Goal: Communication & Community: Answer question/provide support

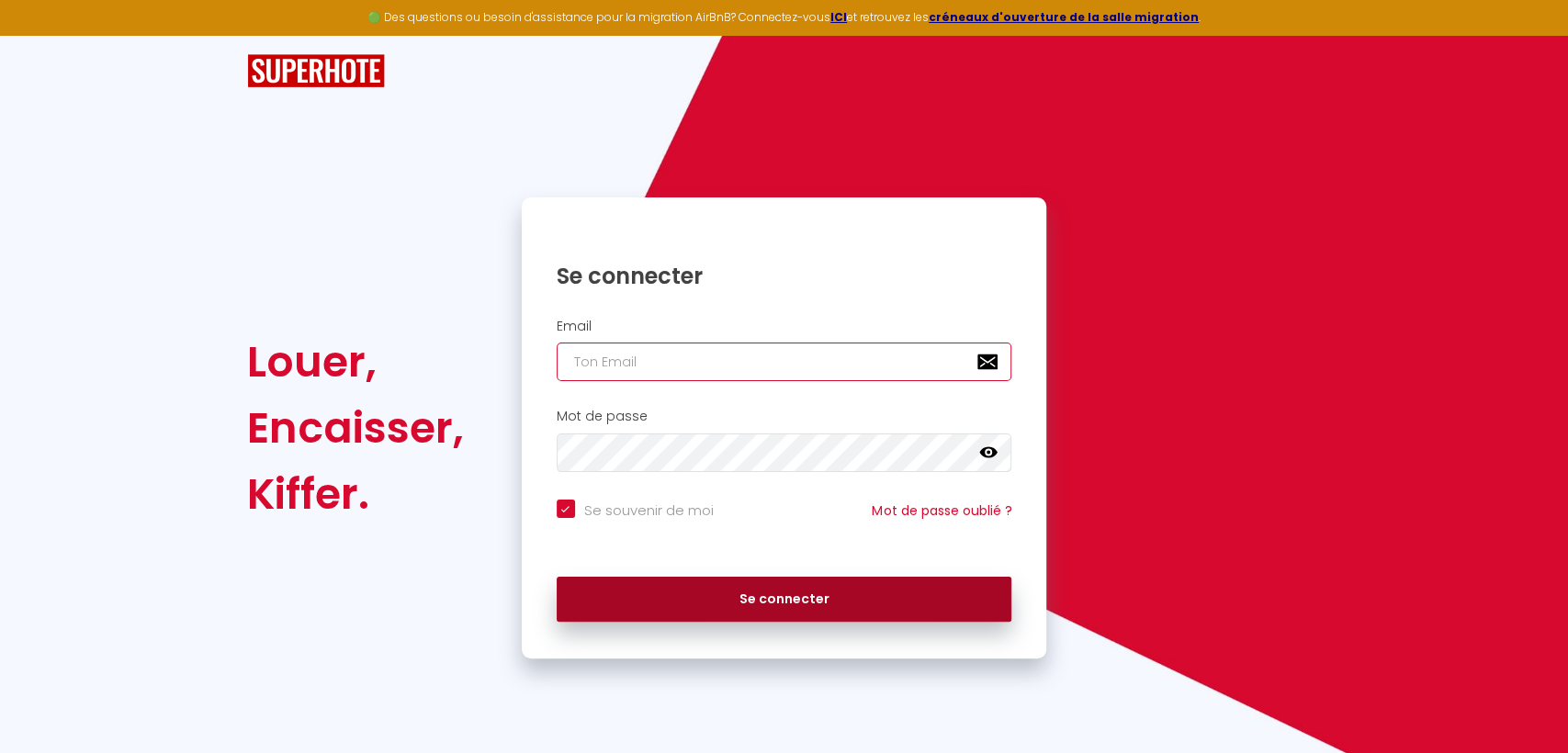
type input "[EMAIL_ADDRESS][DOMAIN_NAME]"
click at [774, 594] on button "Se connecter" at bounding box center [784, 600] width 456 height 46
checkbox input "true"
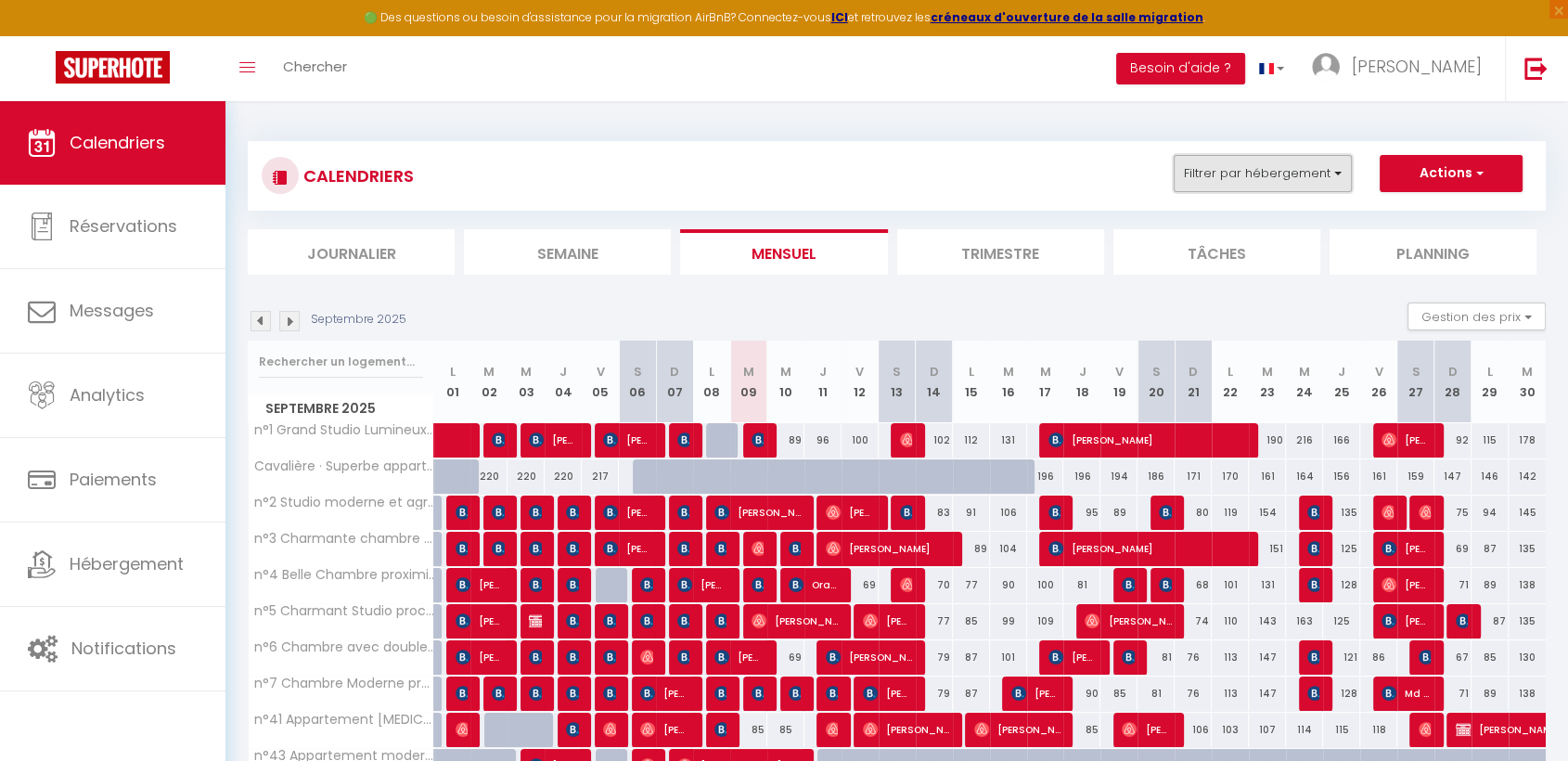
click at [1310, 173] on button "Filtrer par hébergement" at bounding box center [1263, 173] width 178 height 38
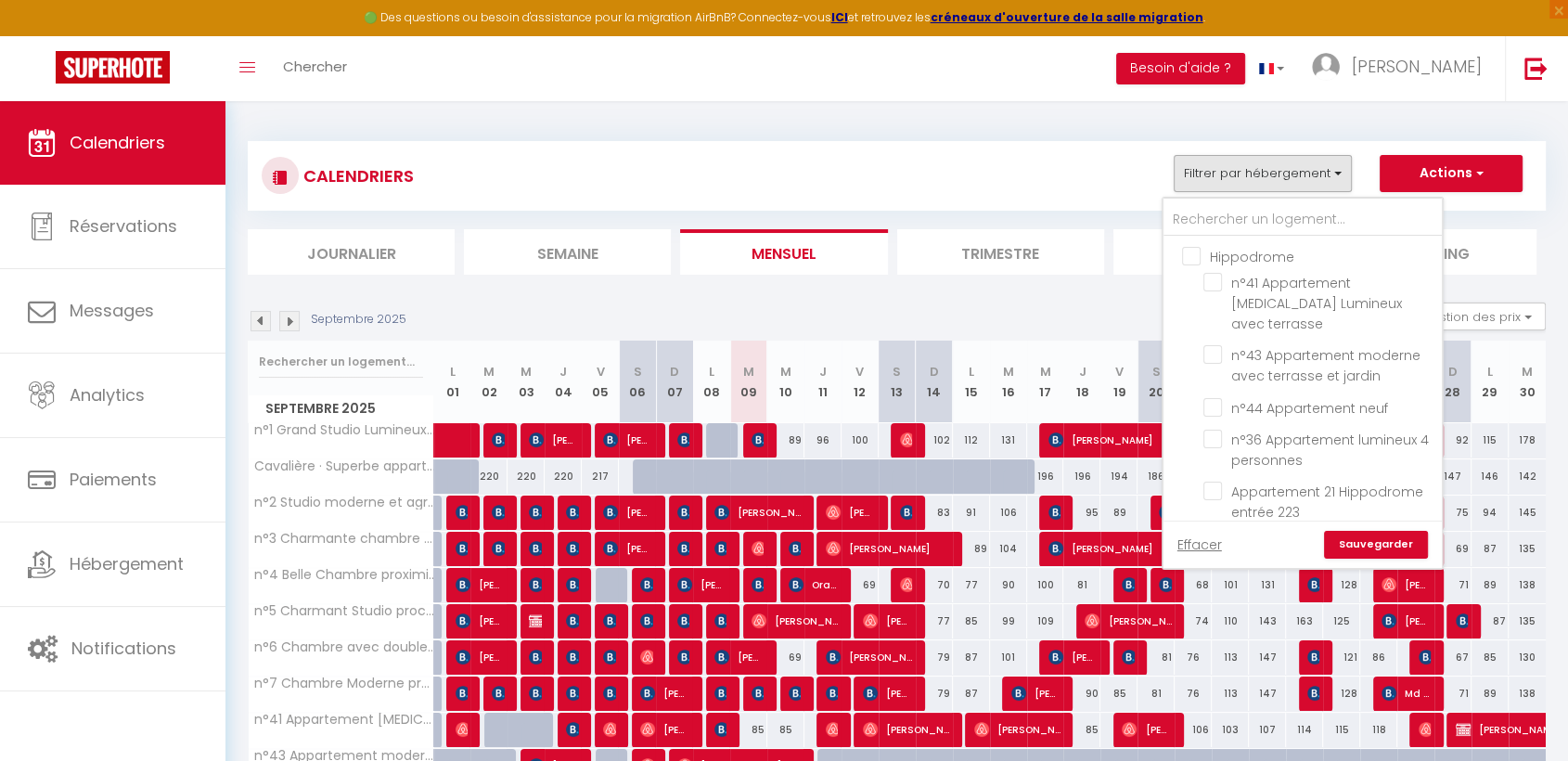
click at [1189, 251] on input "Hippodrome" at bounding box center [1320, 254] width 278 height 18
checkbox input "true"
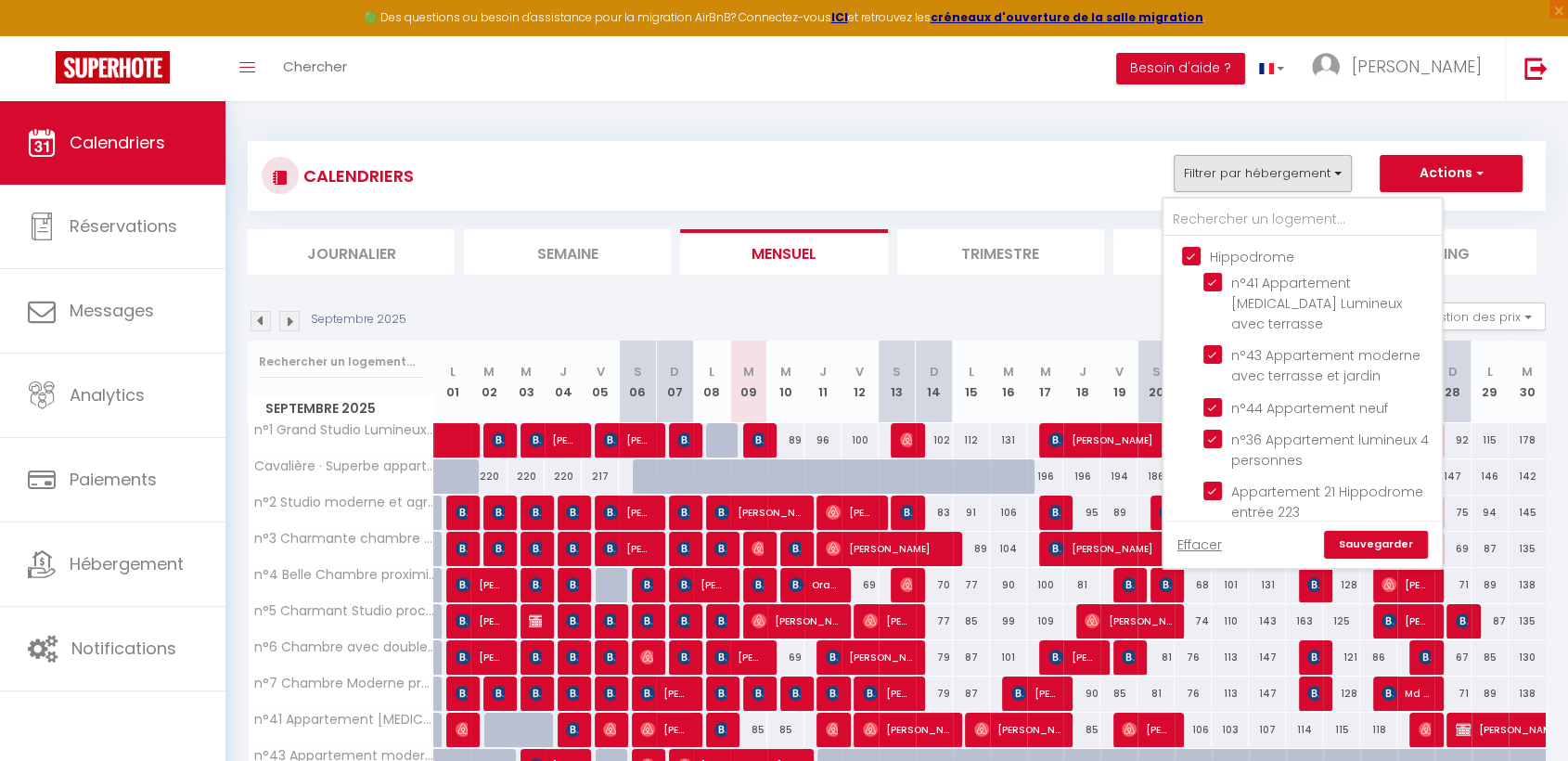
checkbox input "true"
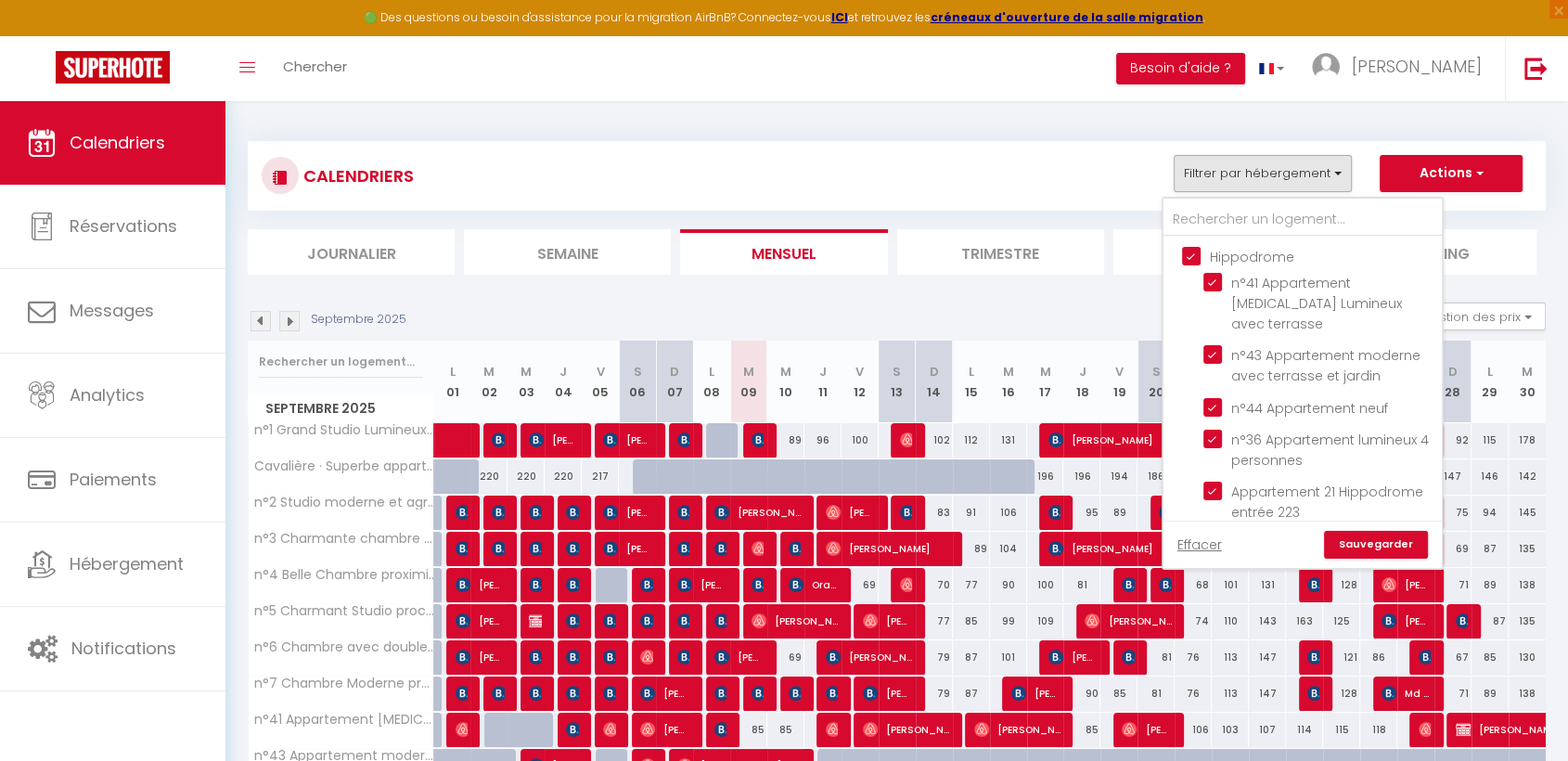
checkbox input "false"
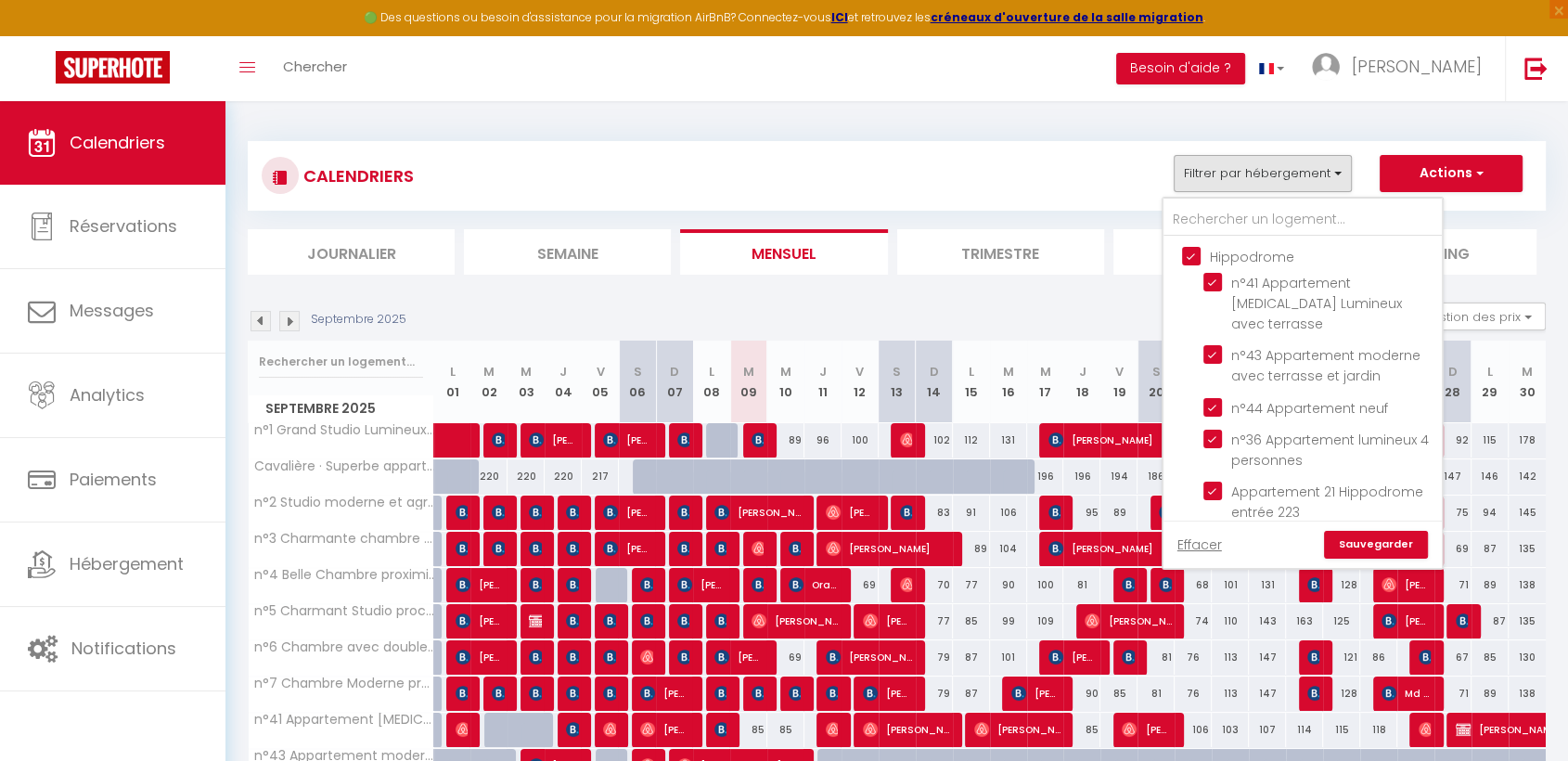
checkbox input "false"
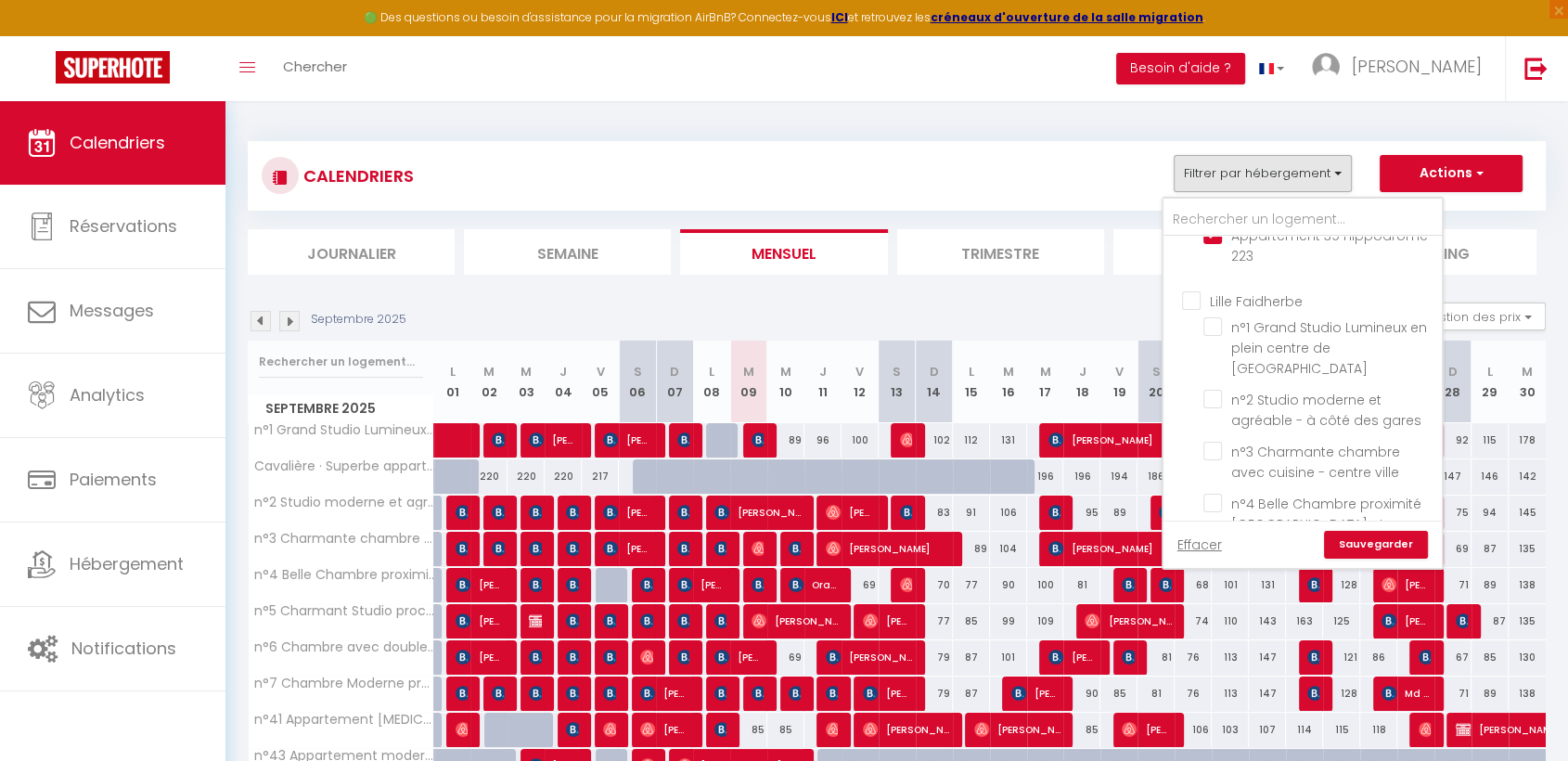
scroll to position [309, 0]
click at [1199, 394] on input "Lille Faidherbe" at bounding box center [1320, 403] width 278 height 18
checkbox input "true"
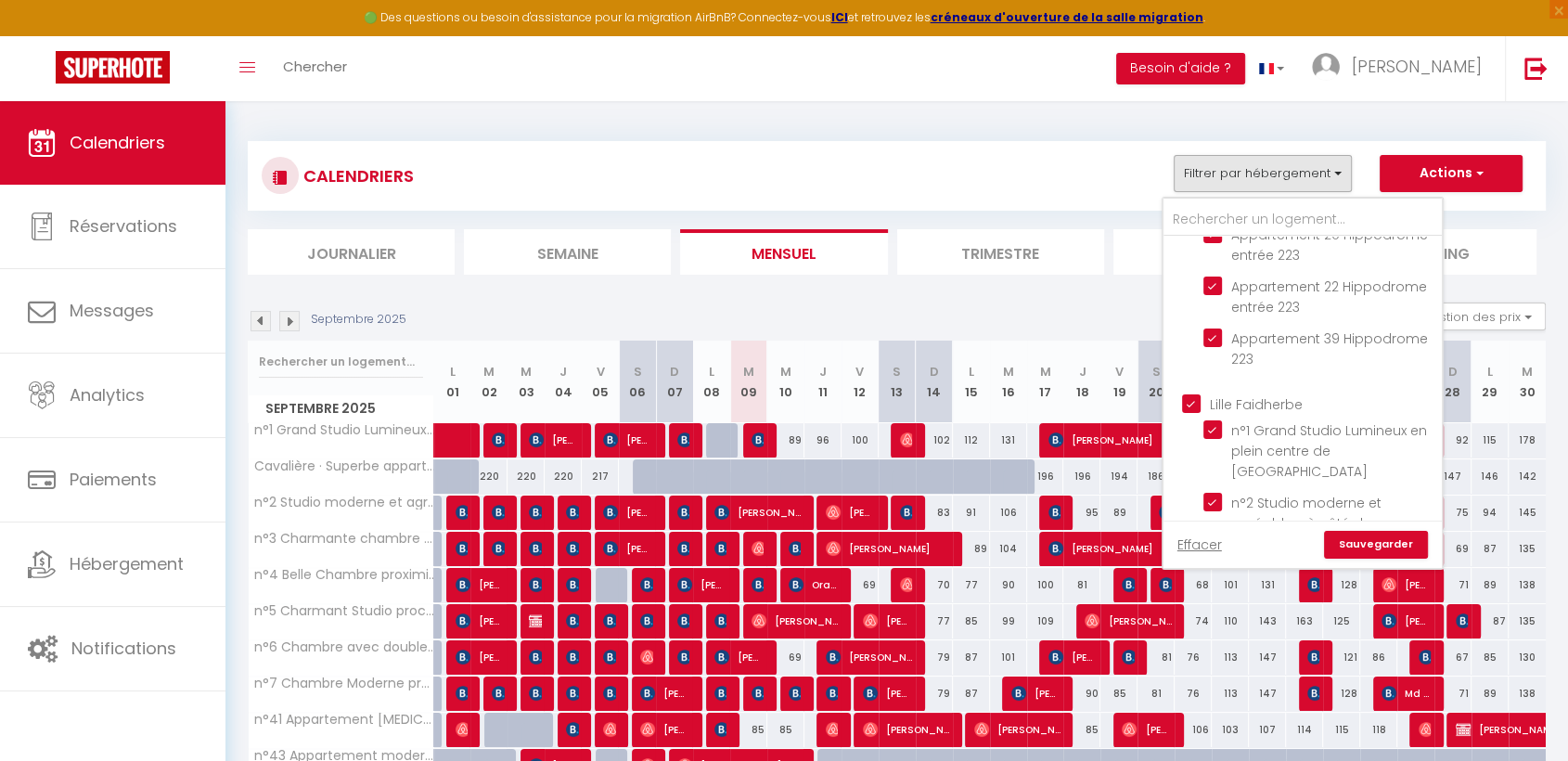
checkbox input "true"
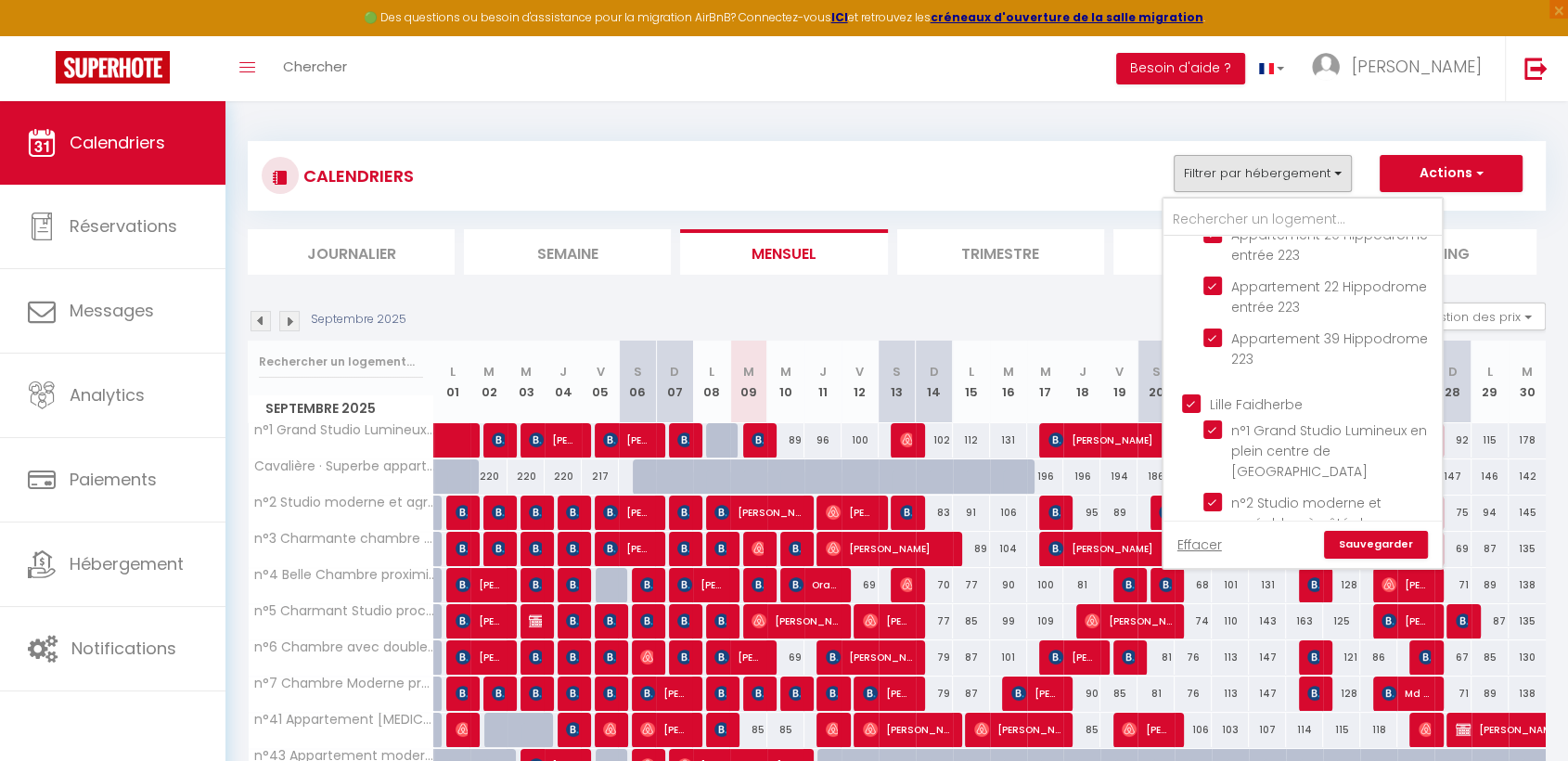
checkbox input "true"
checkbox input "false"
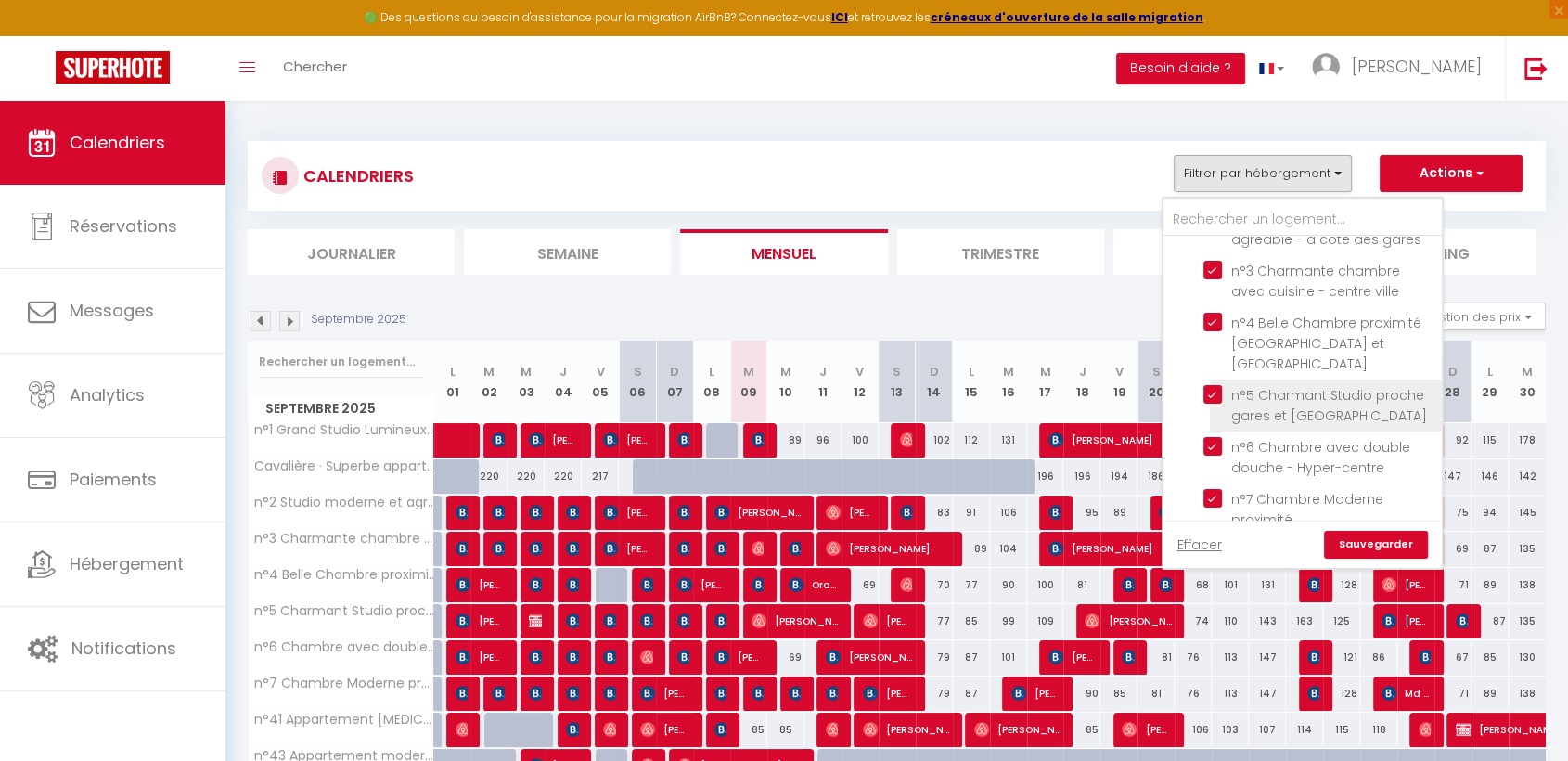
scroll to position [644, 0]
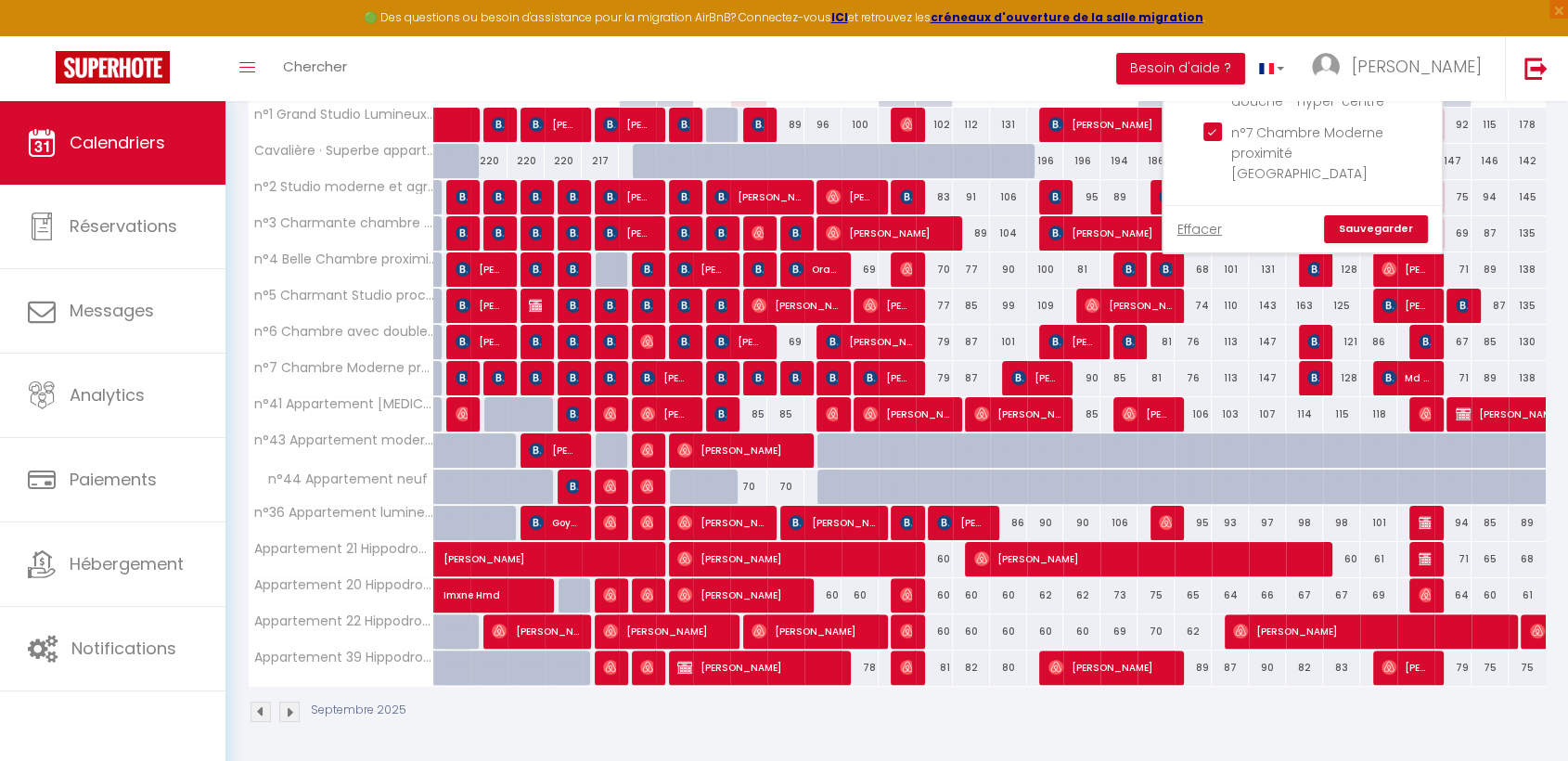
click at [1371, 227] on link "Sauvegarder" at bounding box center [1376, 229] width 104 height 28
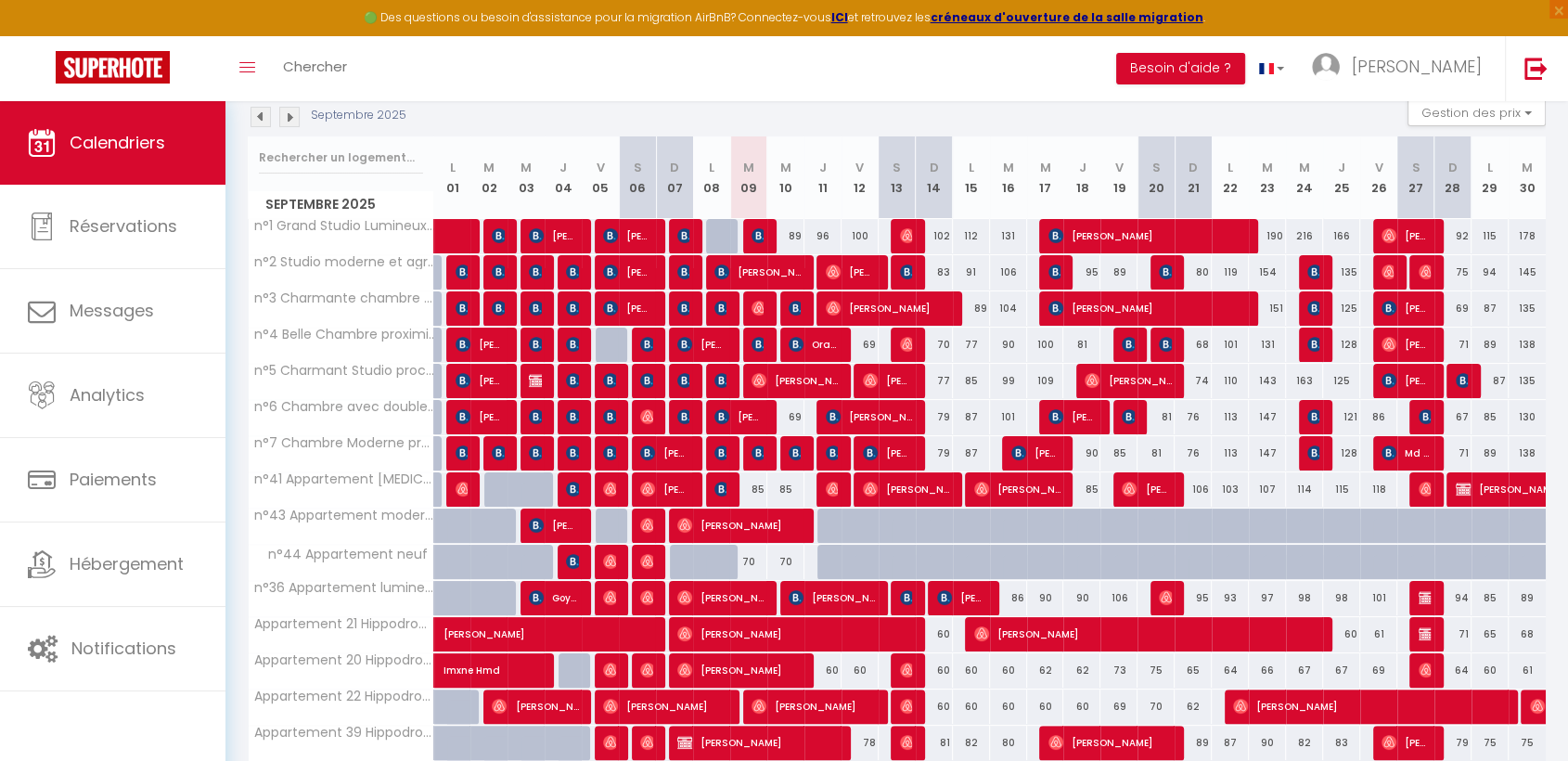
scroll to position [279, 0]
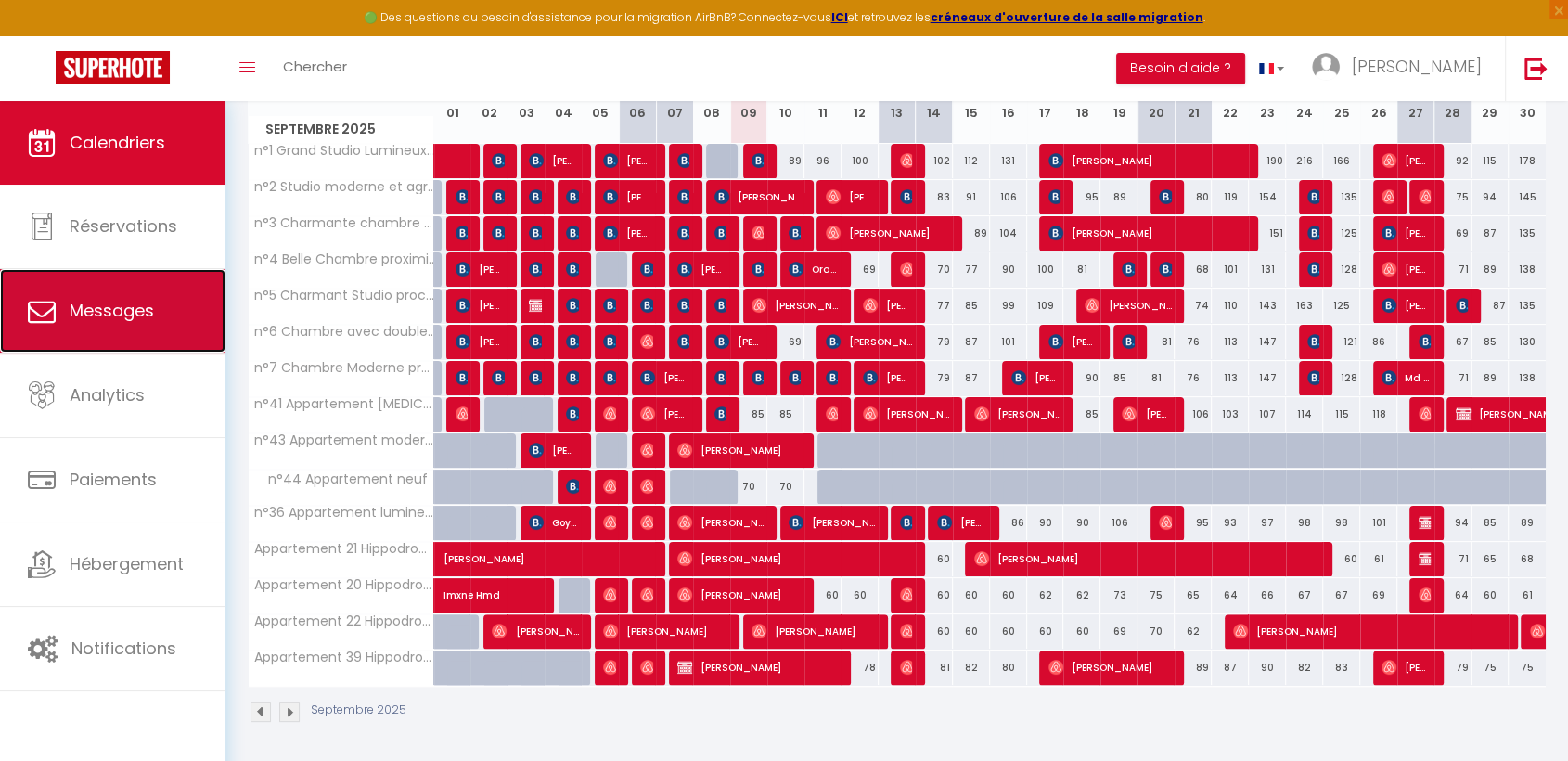
click at [141, 296] on link "Messages" at bounding box center [113, 310] width 225 height 84
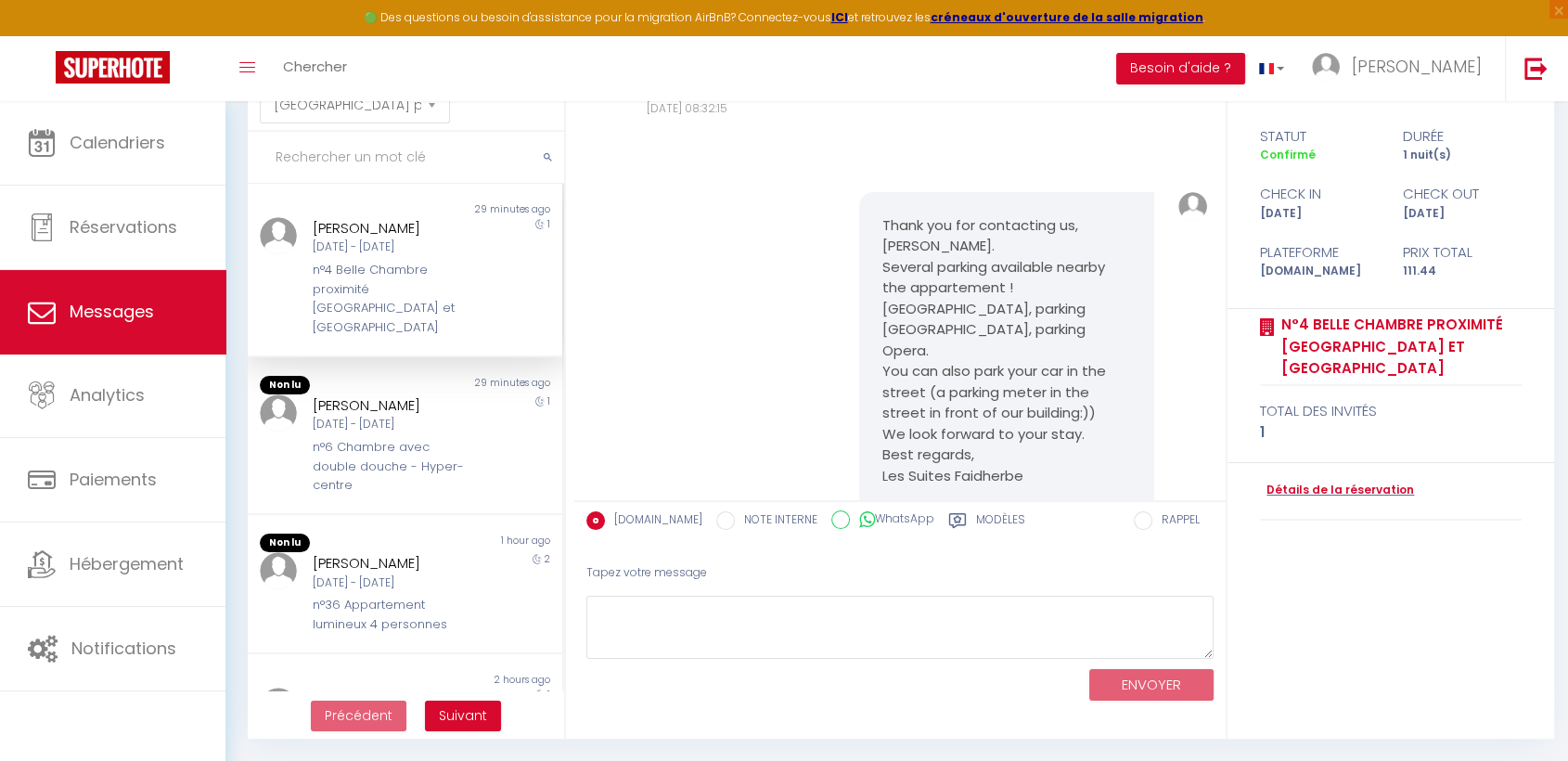
scroll to position [2587, 0]
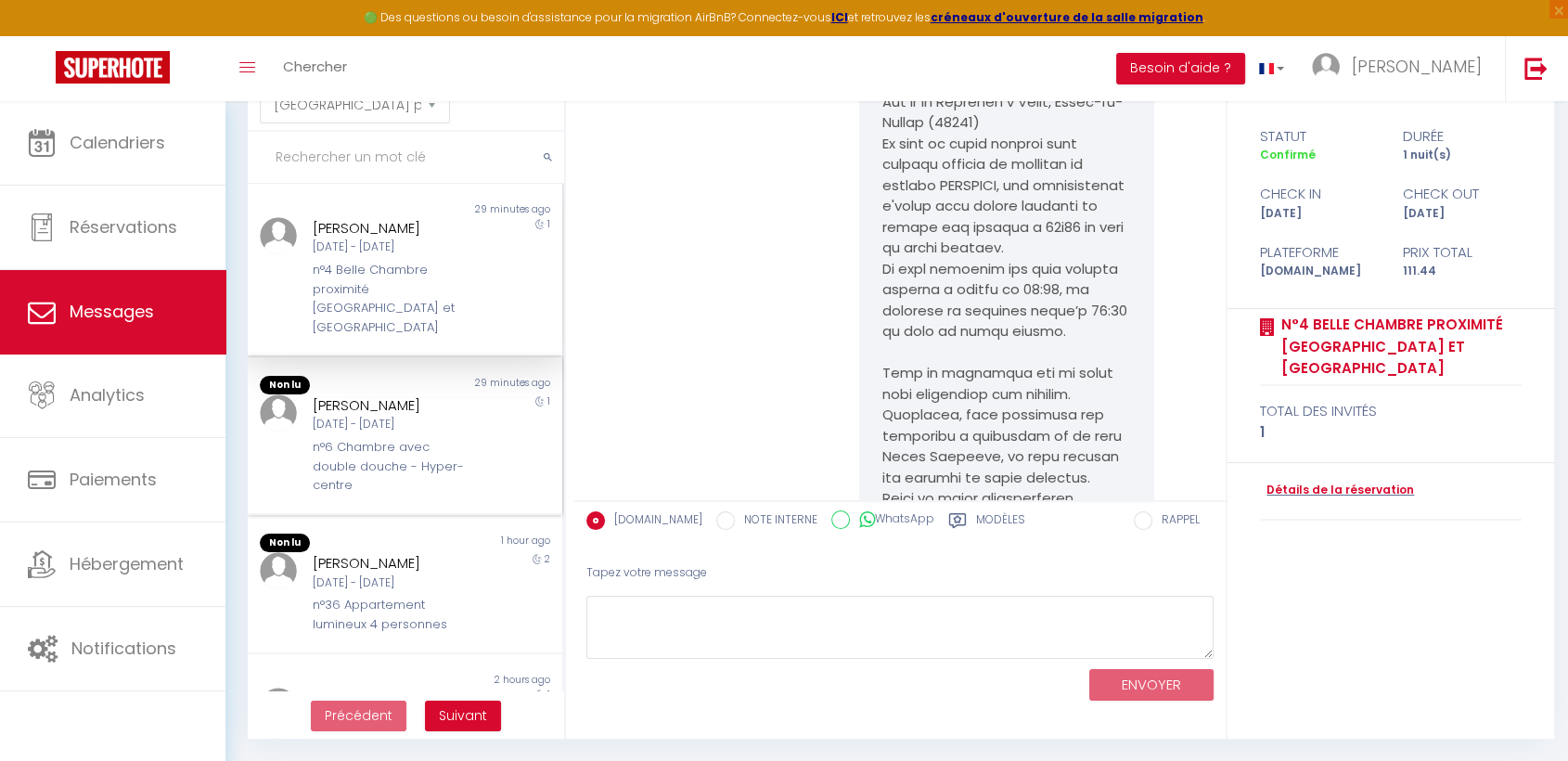
click at [421, 438] on div "n°6 Chambre avec double douche - Hyper-centre" at bounding box center [393, 466] width 160 height 57
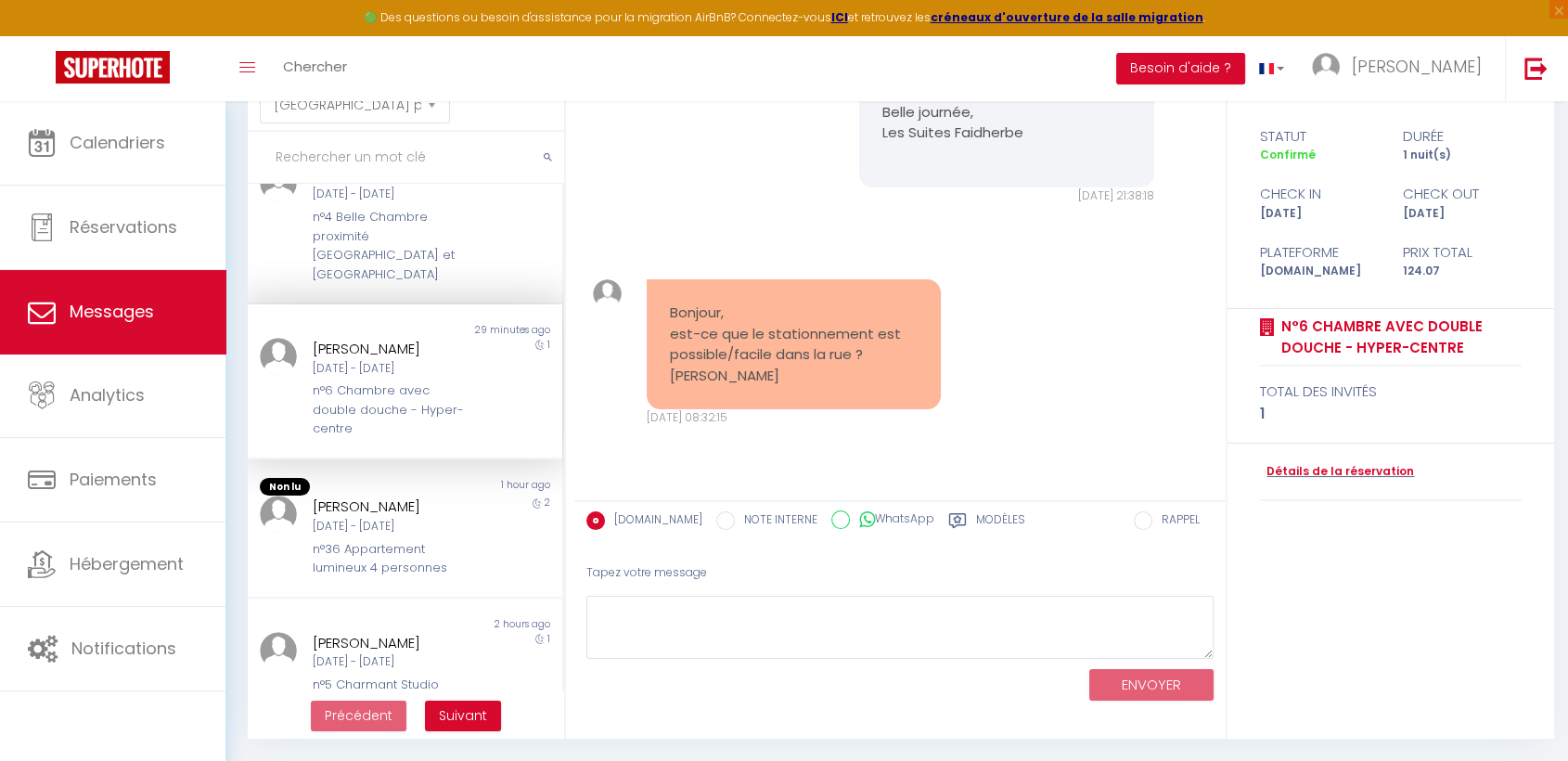
scroll to position [103, 0]
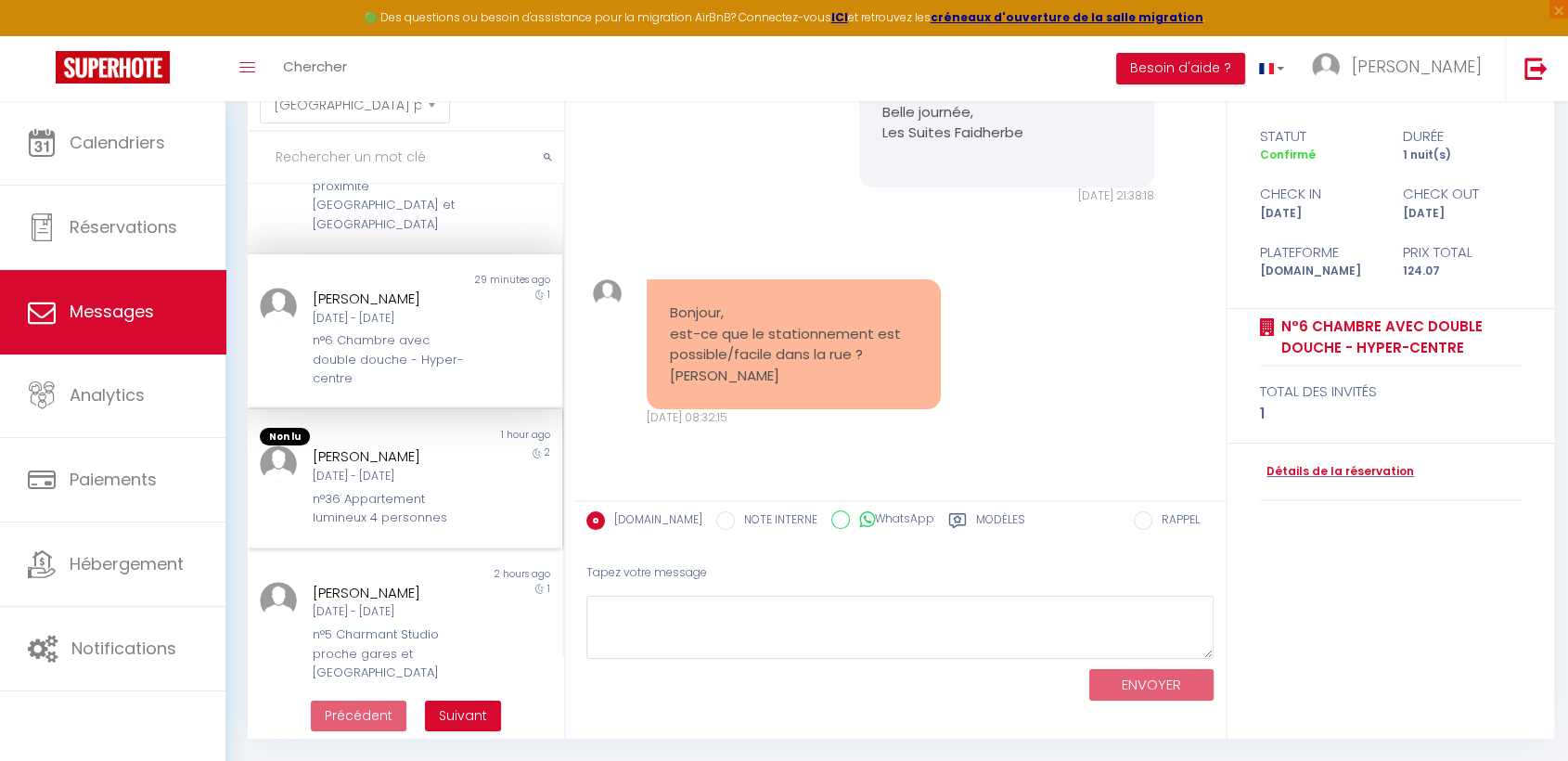
click at [387, 468] on div "Dim 14 Sep - Mar 16 Sep" at bounding box center [393, 477] width 160 height 17
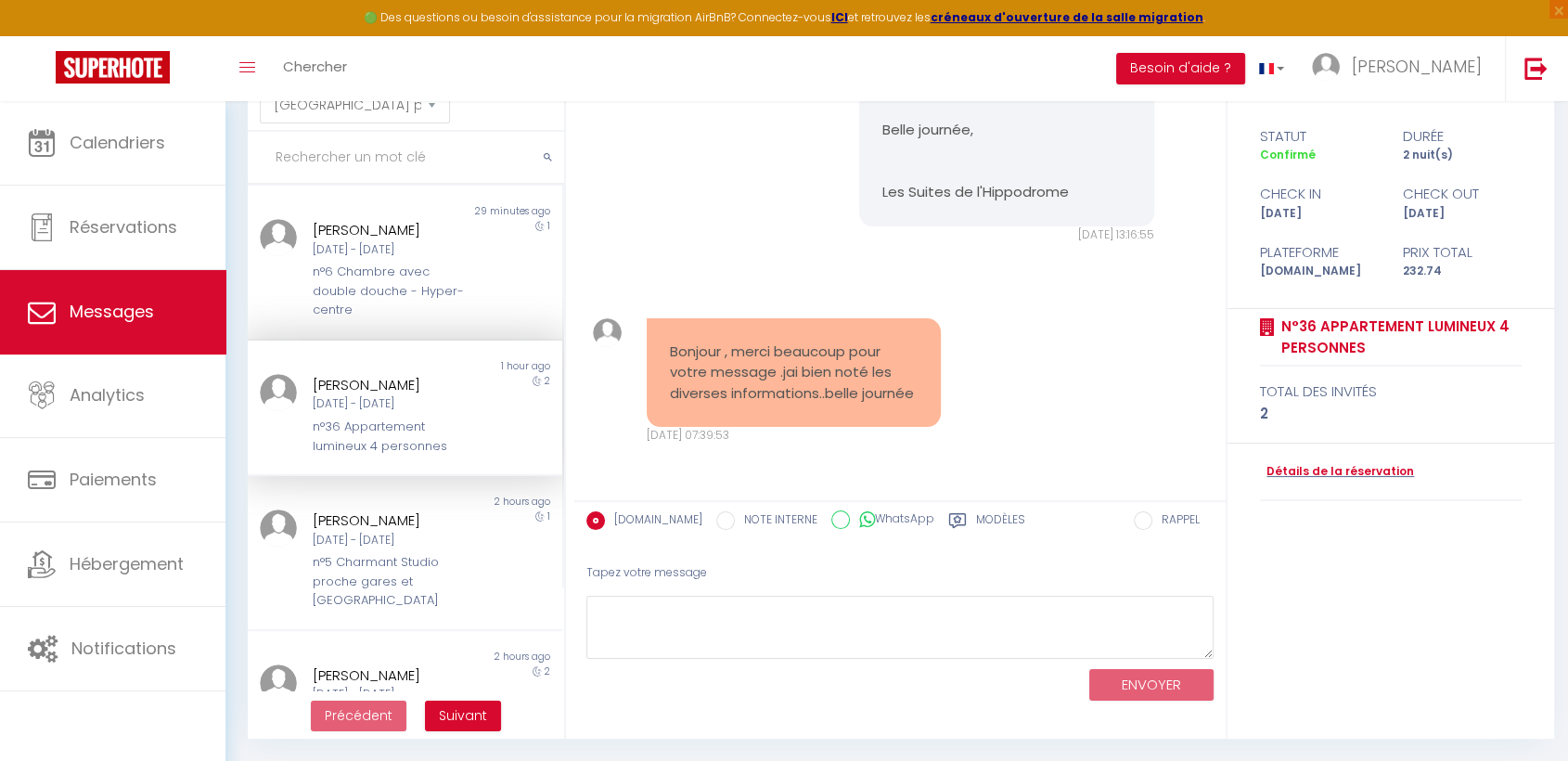
scroll to position [206, 0]
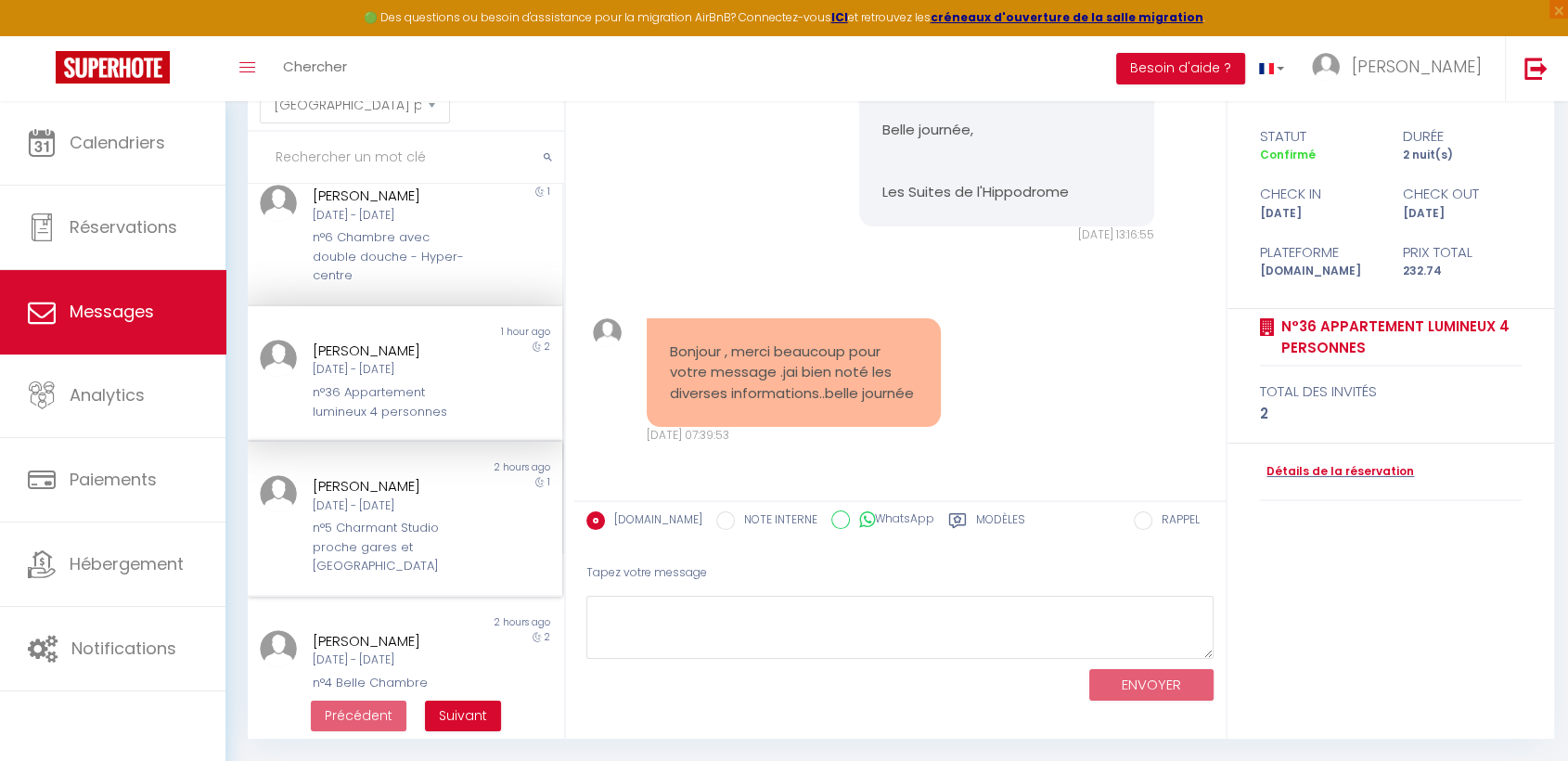
click at [301, 487] on div "JOEL FREBOURG Lun 08 Sep - Mar 09 Sep n°5 Charmant Studio proche gares et Vieux…" at bounding box center [392, 525] width 184 height 101
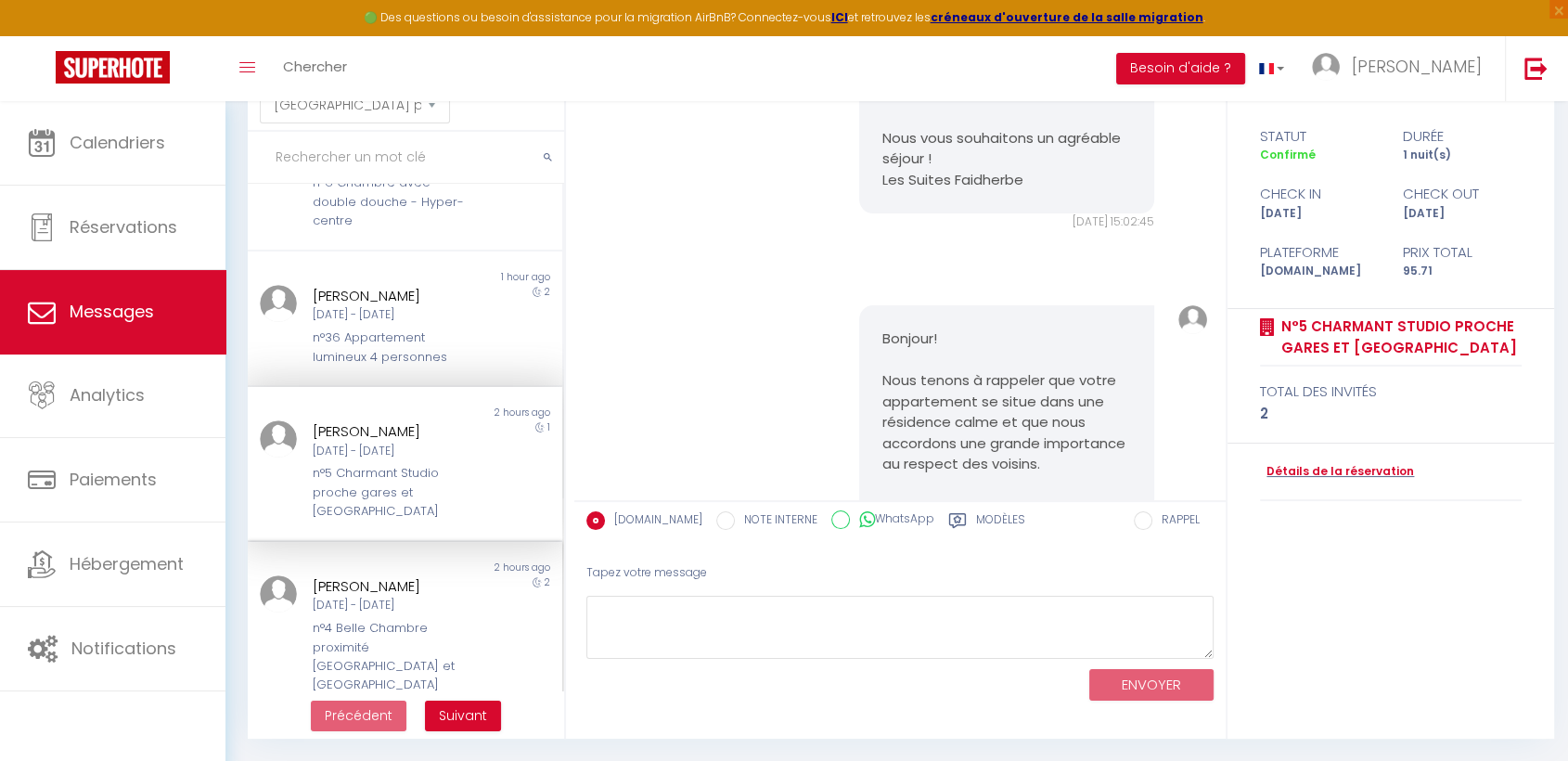
scroll to position [309, 0]
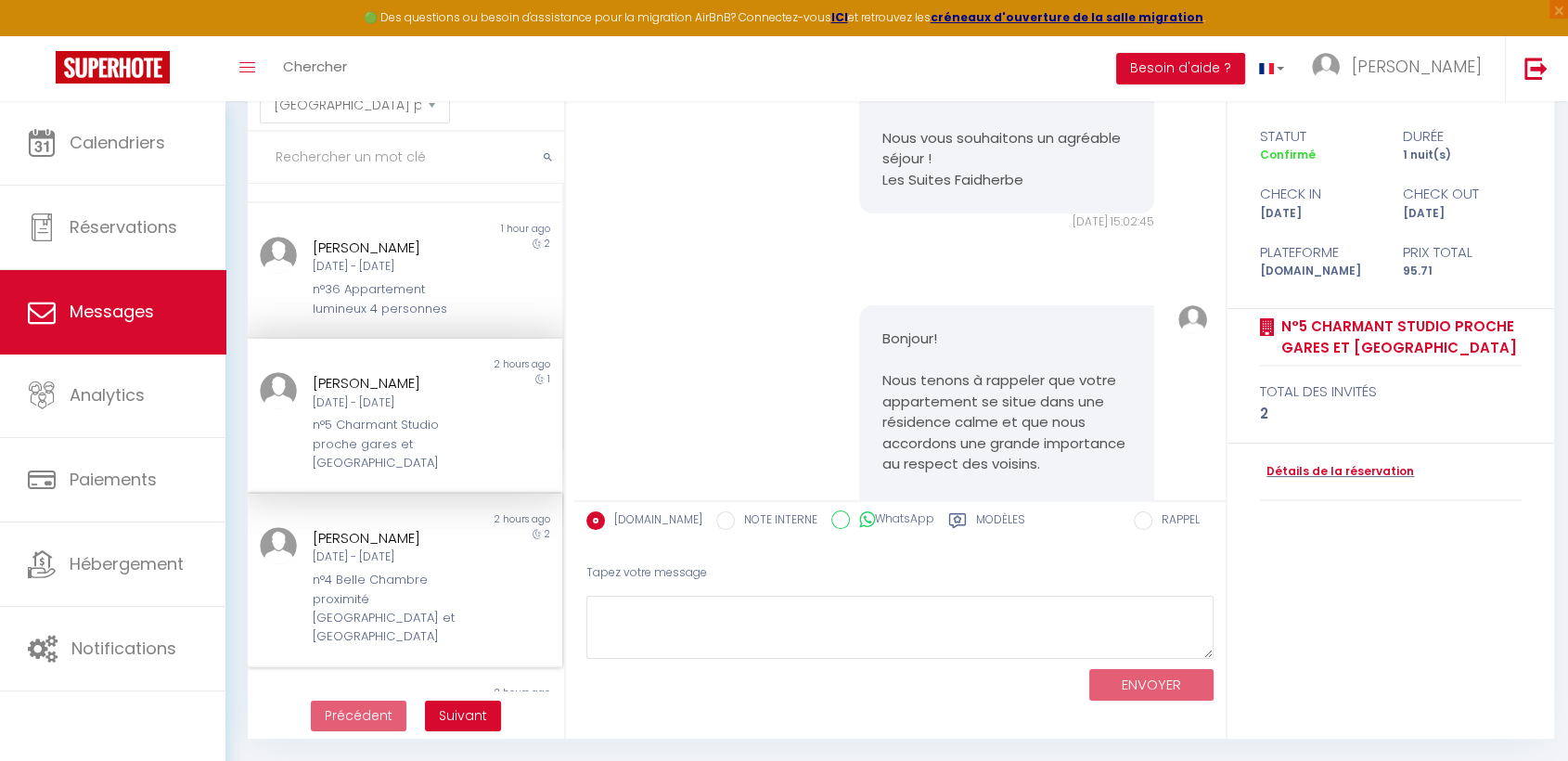
click at [353, 548] on div "Dim 07 Sep - Mar 09 Sep" at bounding box center [393, 557] width 160 height 17
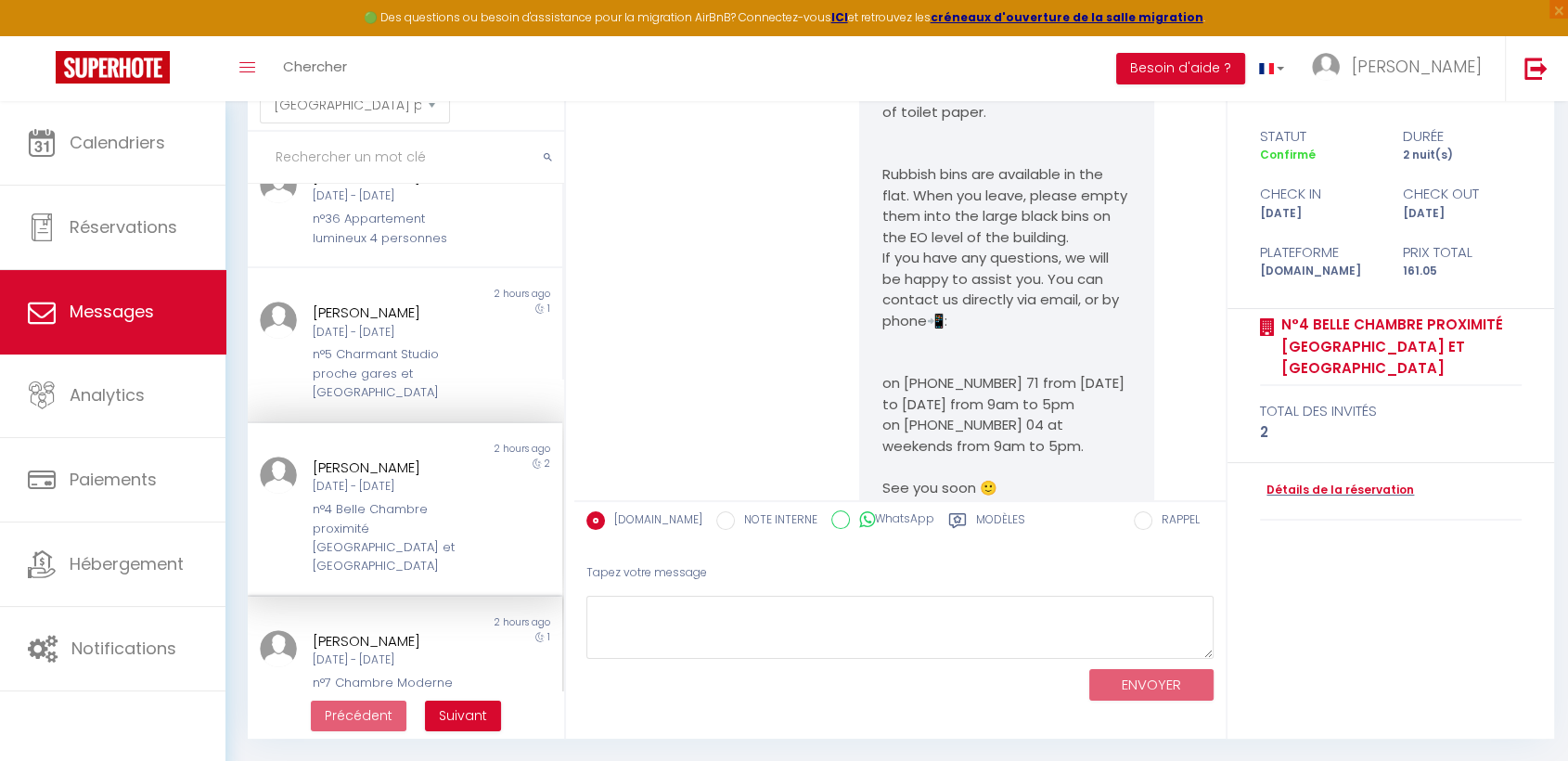
scroll to position [515, 0]
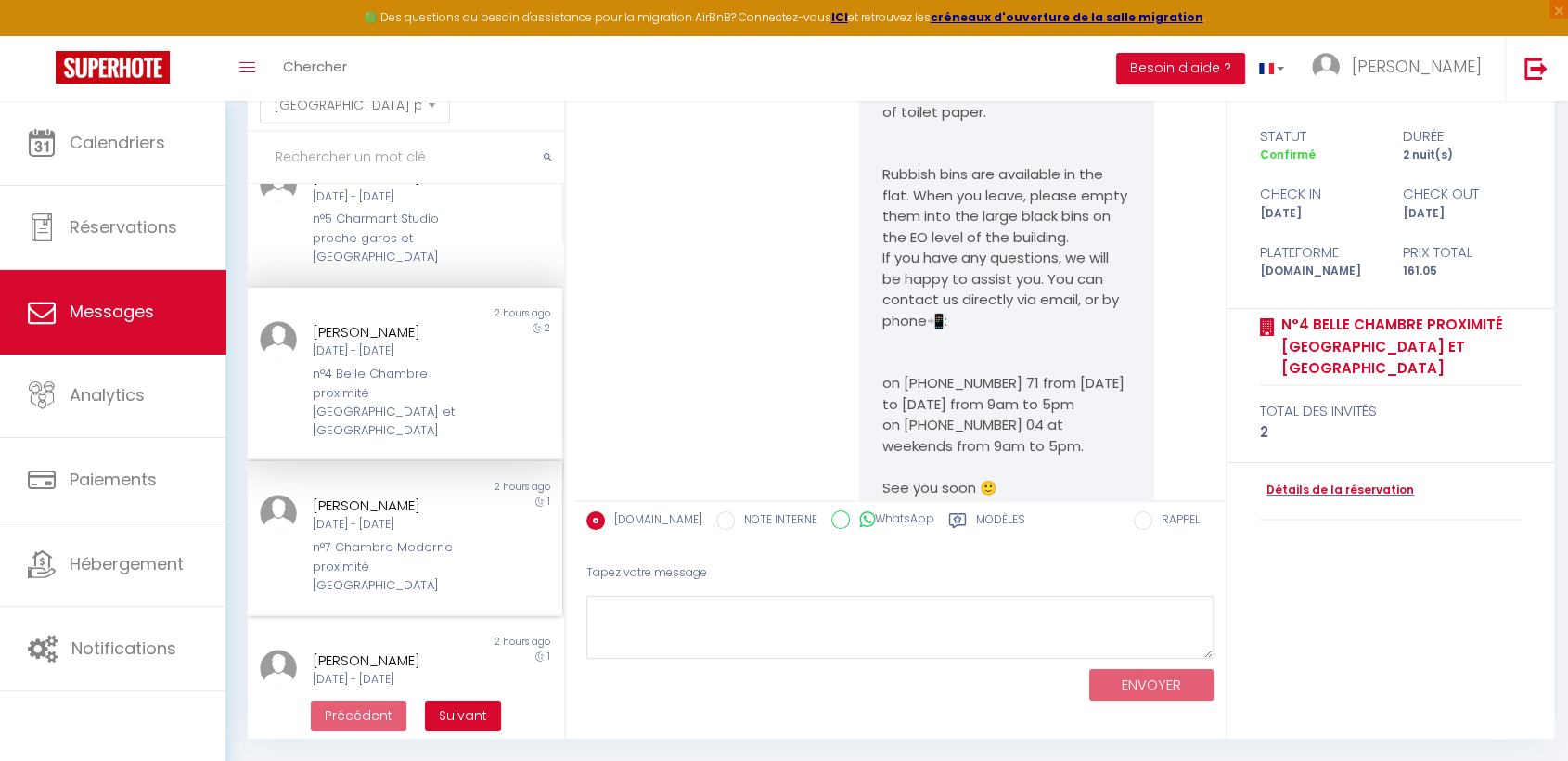
click at [372, 516] on div "Lun 08 Sep - Mar 09 Sep" at bounding box center [393, 525] width 160 height 17
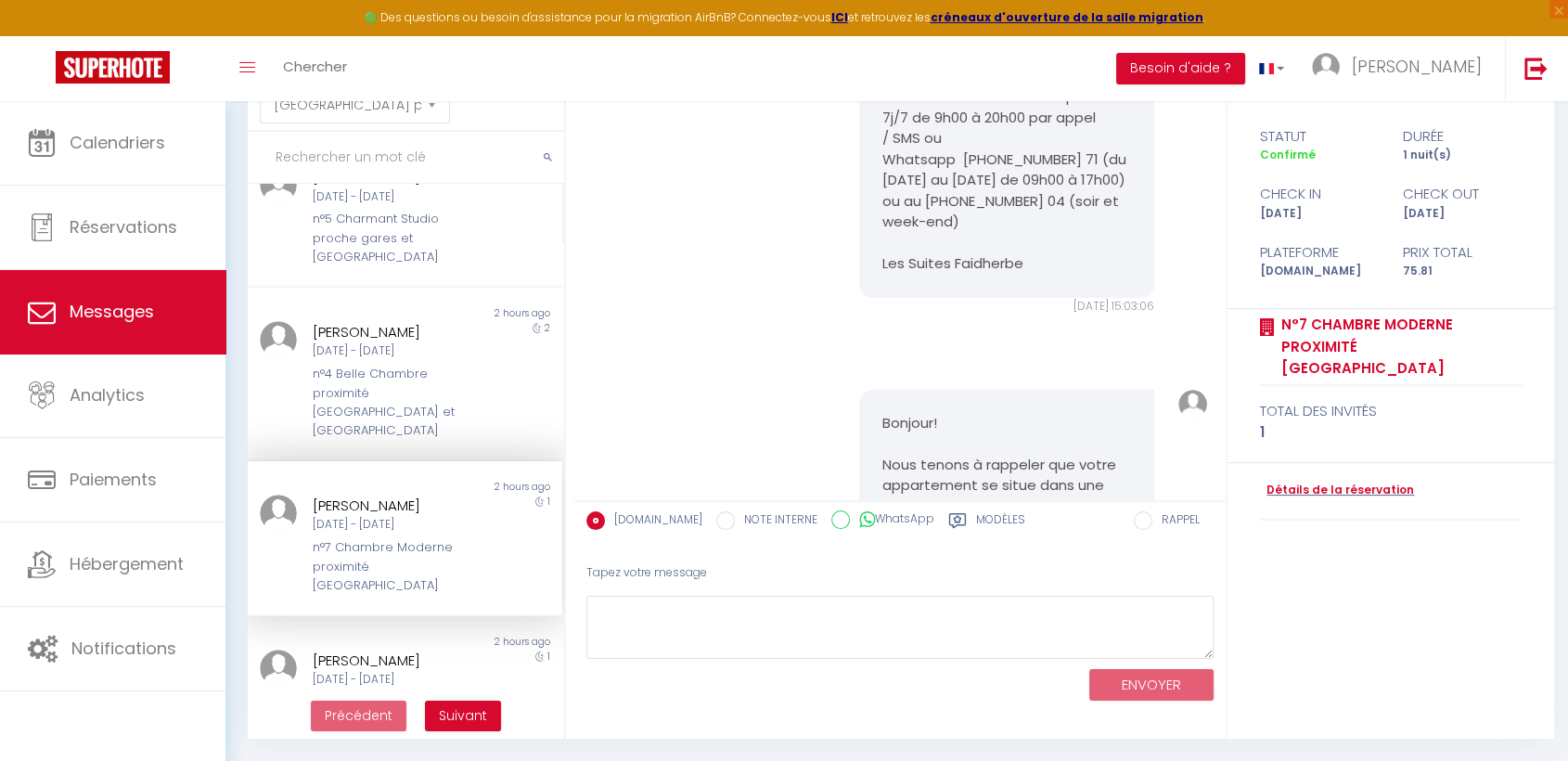
scroll to position [4100, 0]
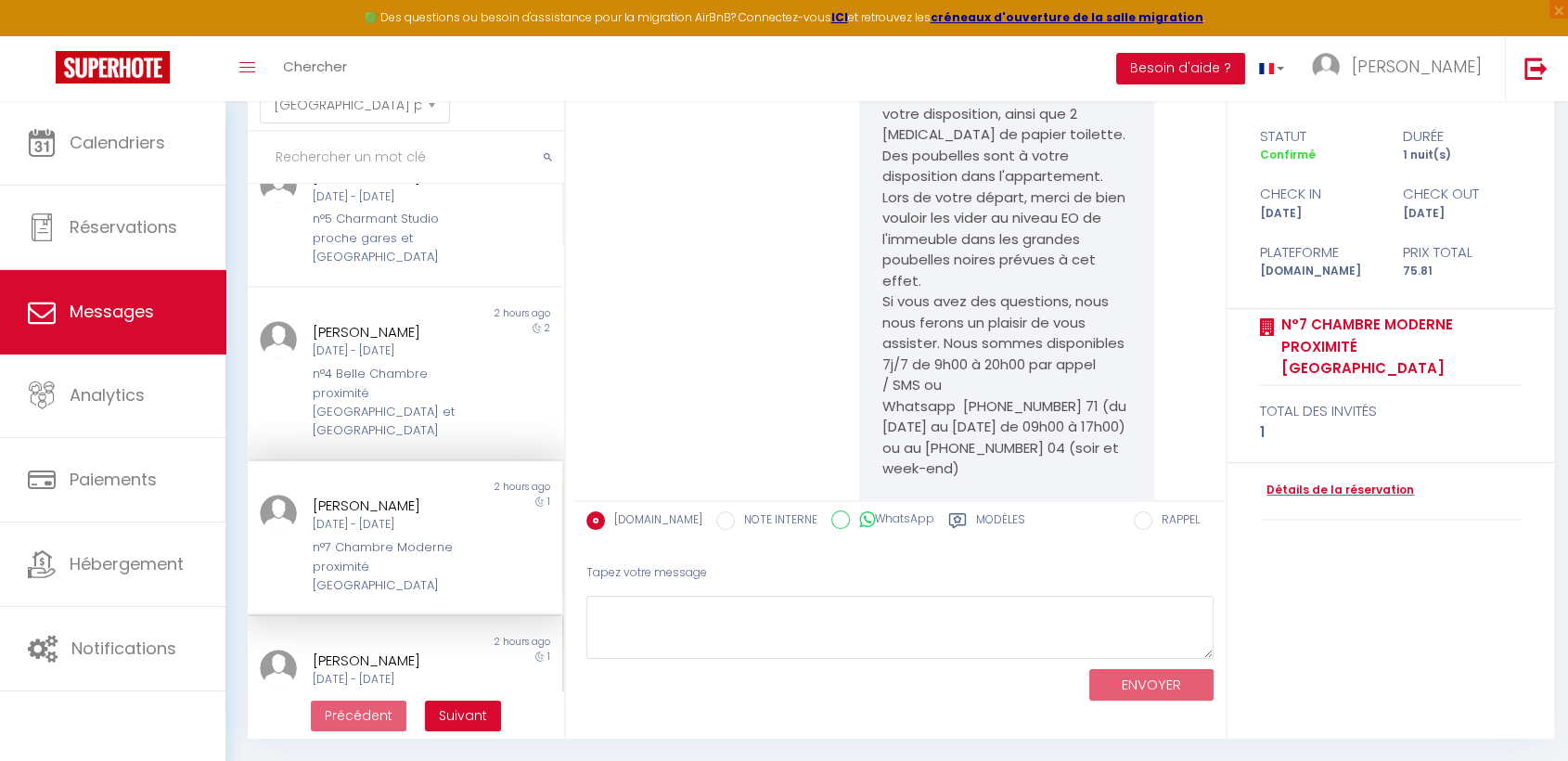
click at [321, 671] on div "Lun 08 Sep - Mar 09 Sep" at bounding box center [393, 680] width 160 height 17
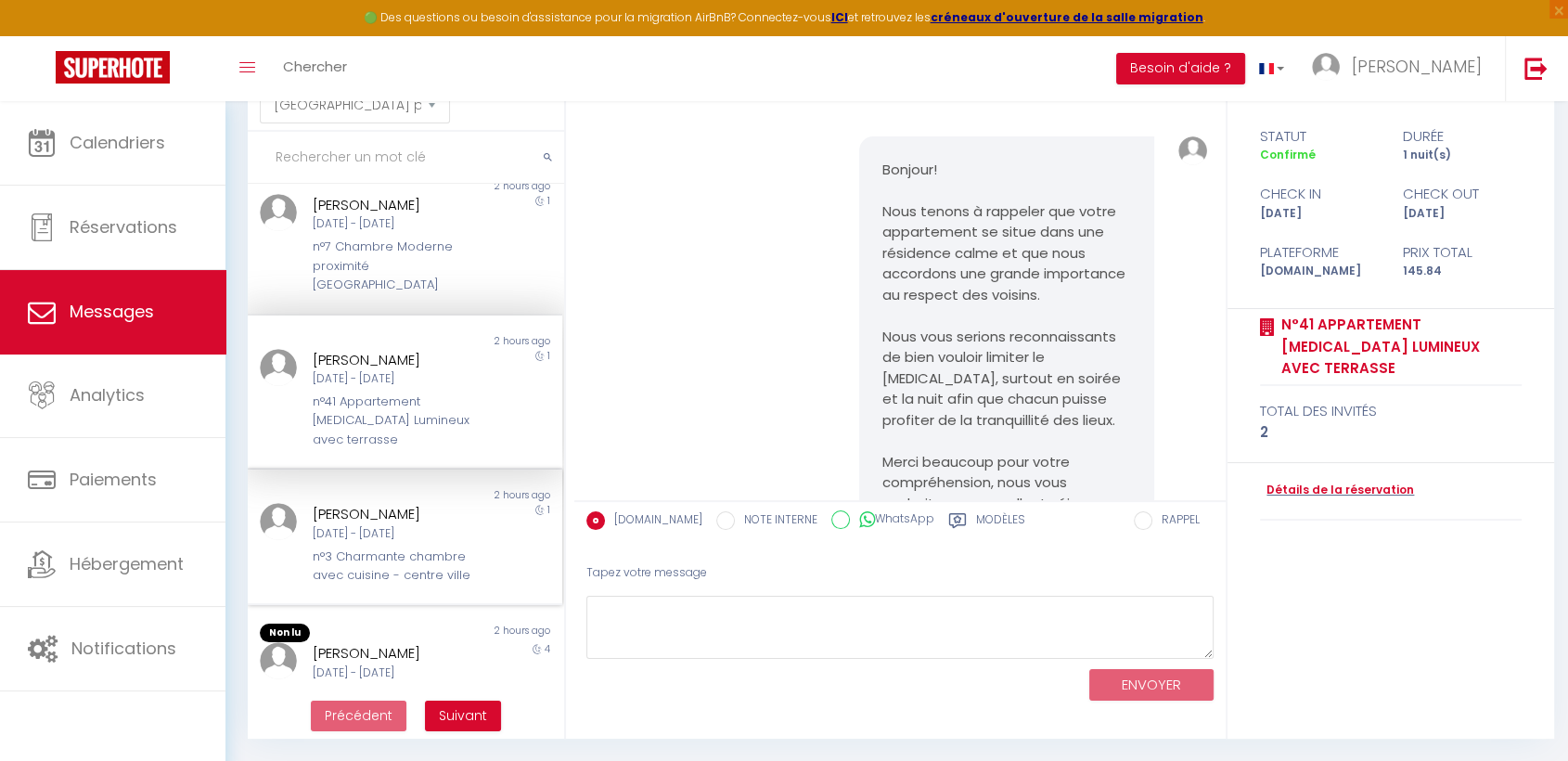
scroll to position [825, 0]
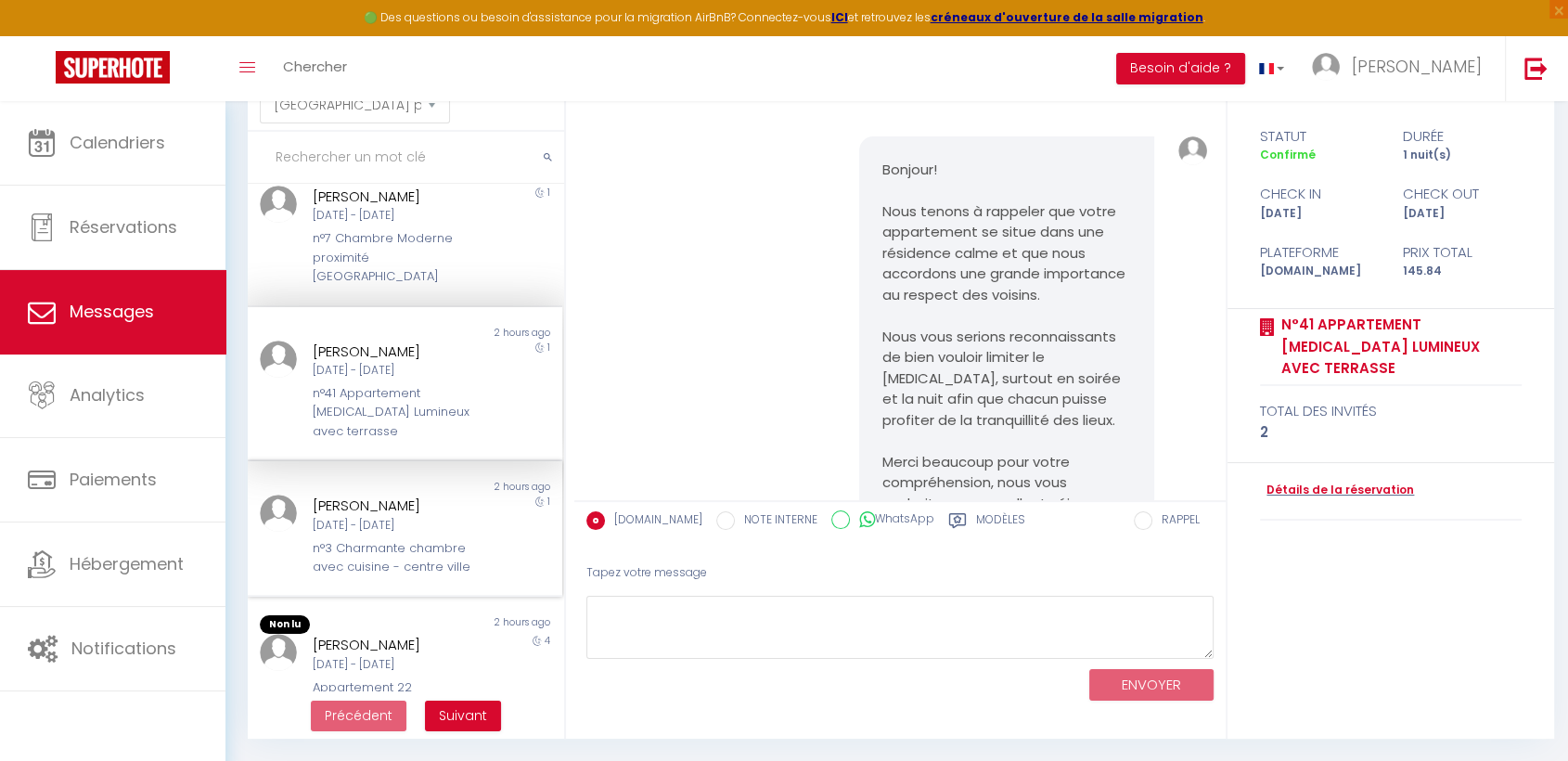
click at [342, 517] on div "Lun 08 Sep - Mar 09 Sep" at bounding box center [393, 526] width 160 height 17
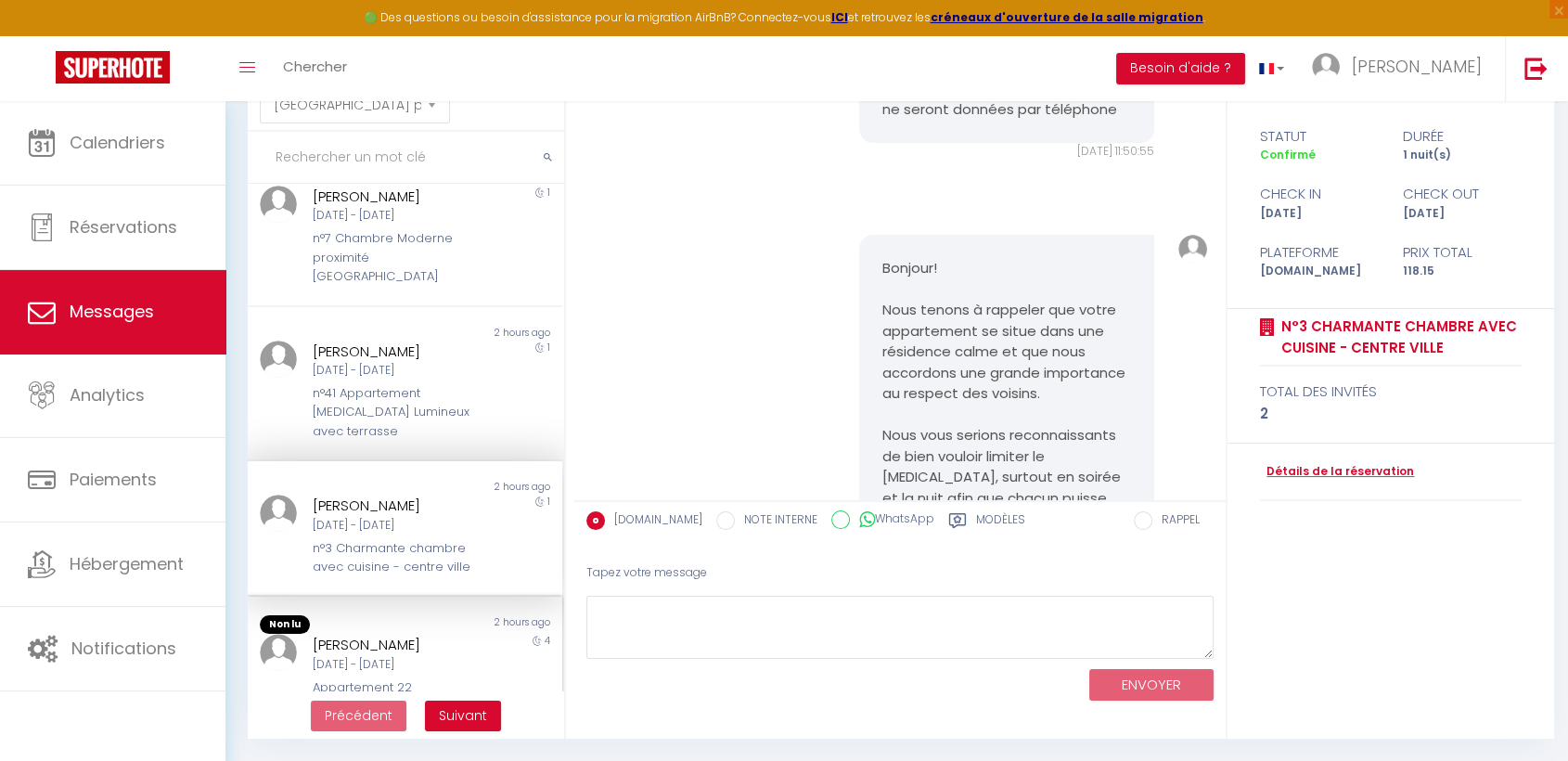
click at [408, 634] on div "Pascale Anier" at bounding box center [393, 644] width 160 height 22
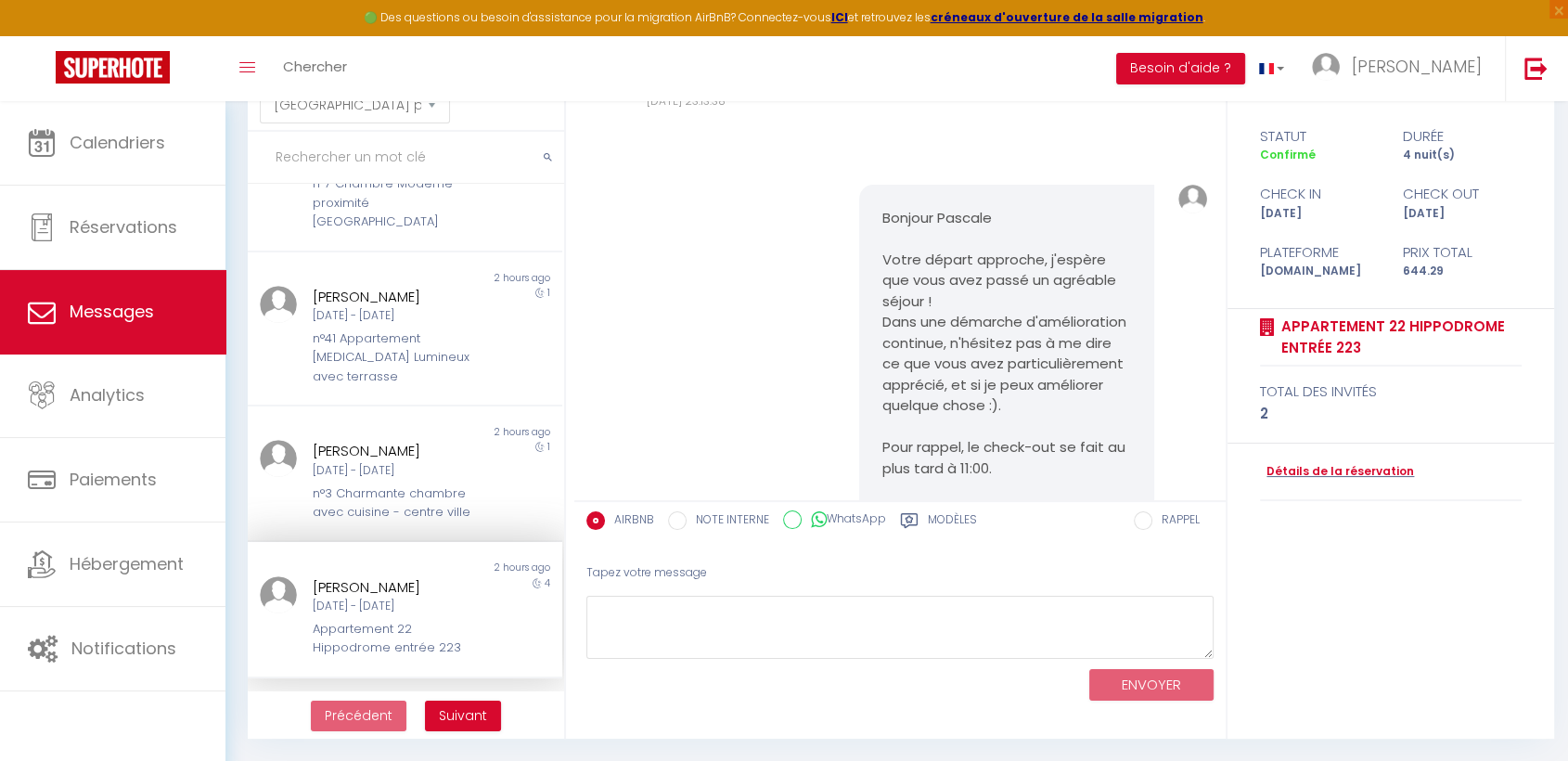
scroll to position [928, 0]
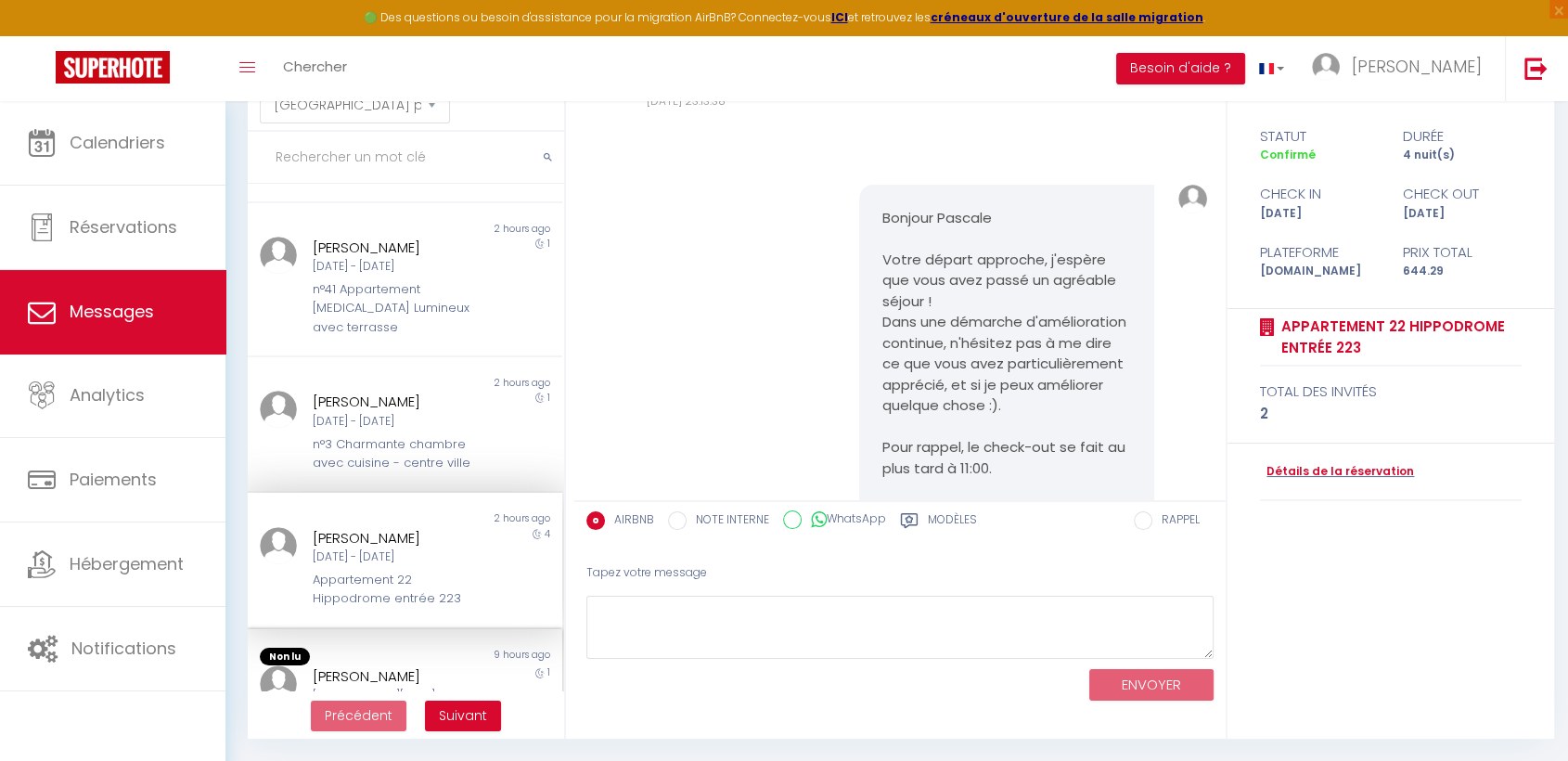
click at [393, 688] on div "Sam 13 Sep - Dim 14 Sep" at bounding box center [393, 705] width 160 height 36
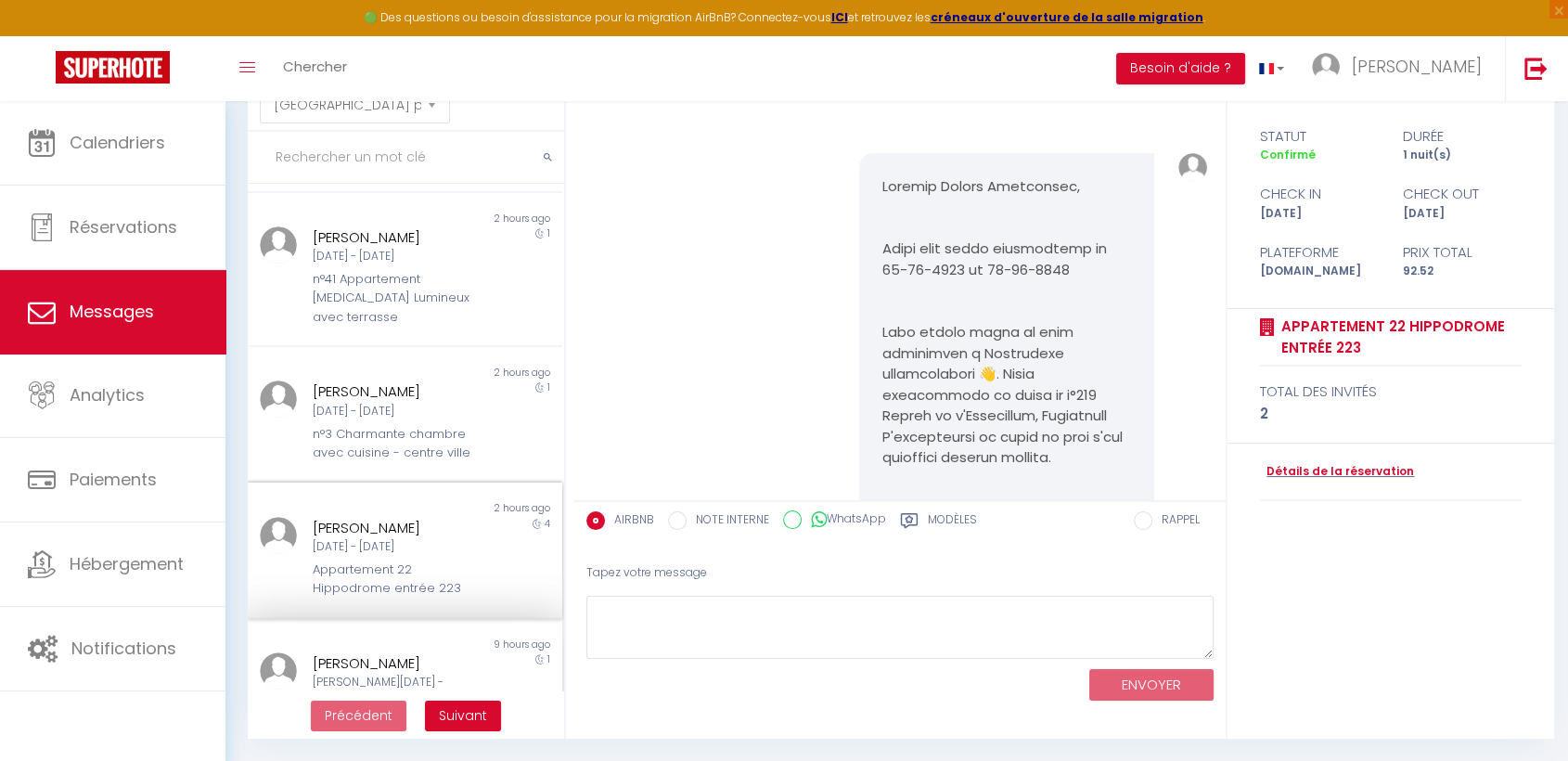
scroll to position [941, 0]
click at [443, 718] on span "Suivant" at bounding box center [463, 715] width 48 height 18
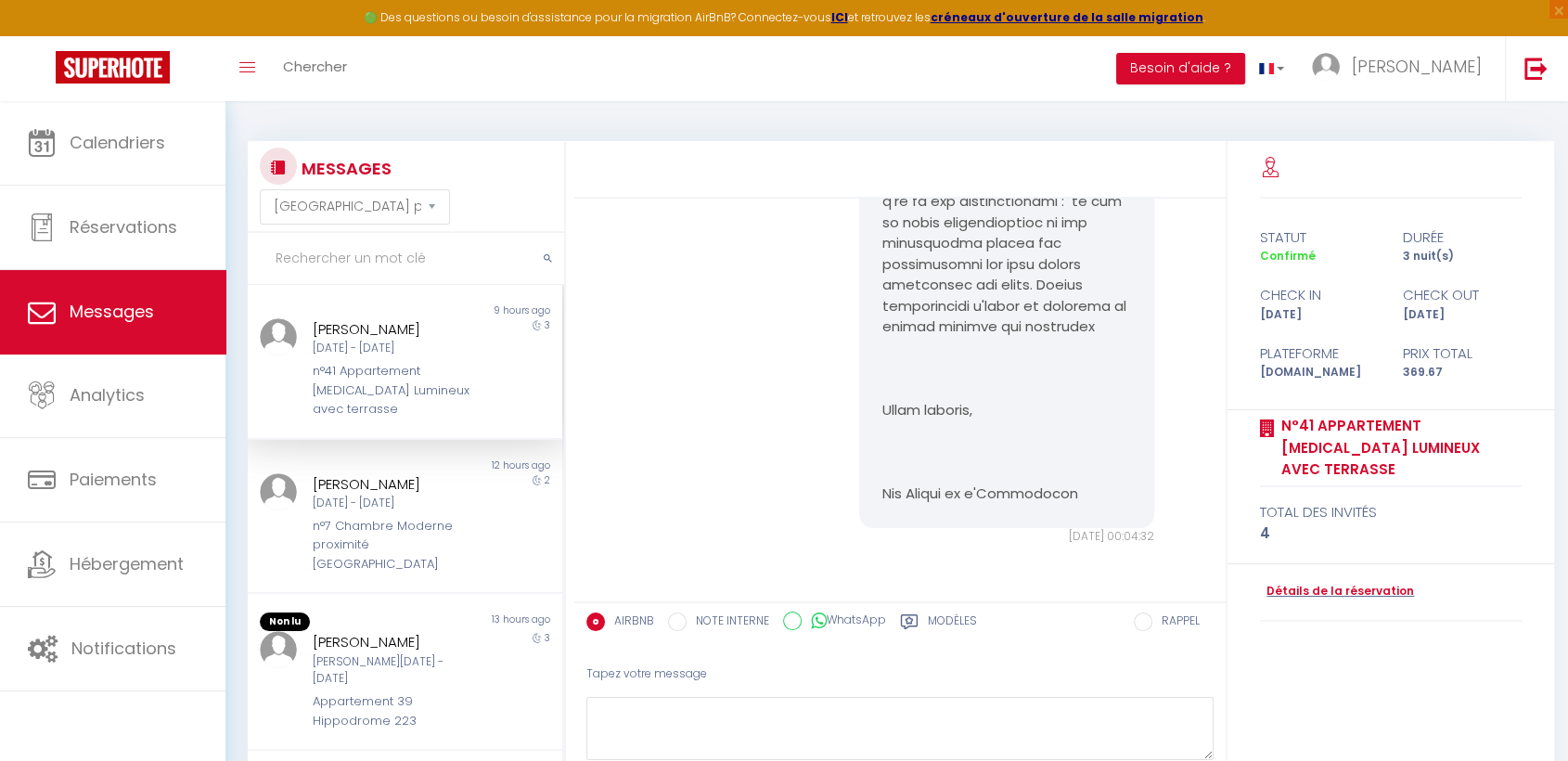
click at [404, 321] on div "Nathan Reichling" at bounding box center [393, 328] width 160 height 22
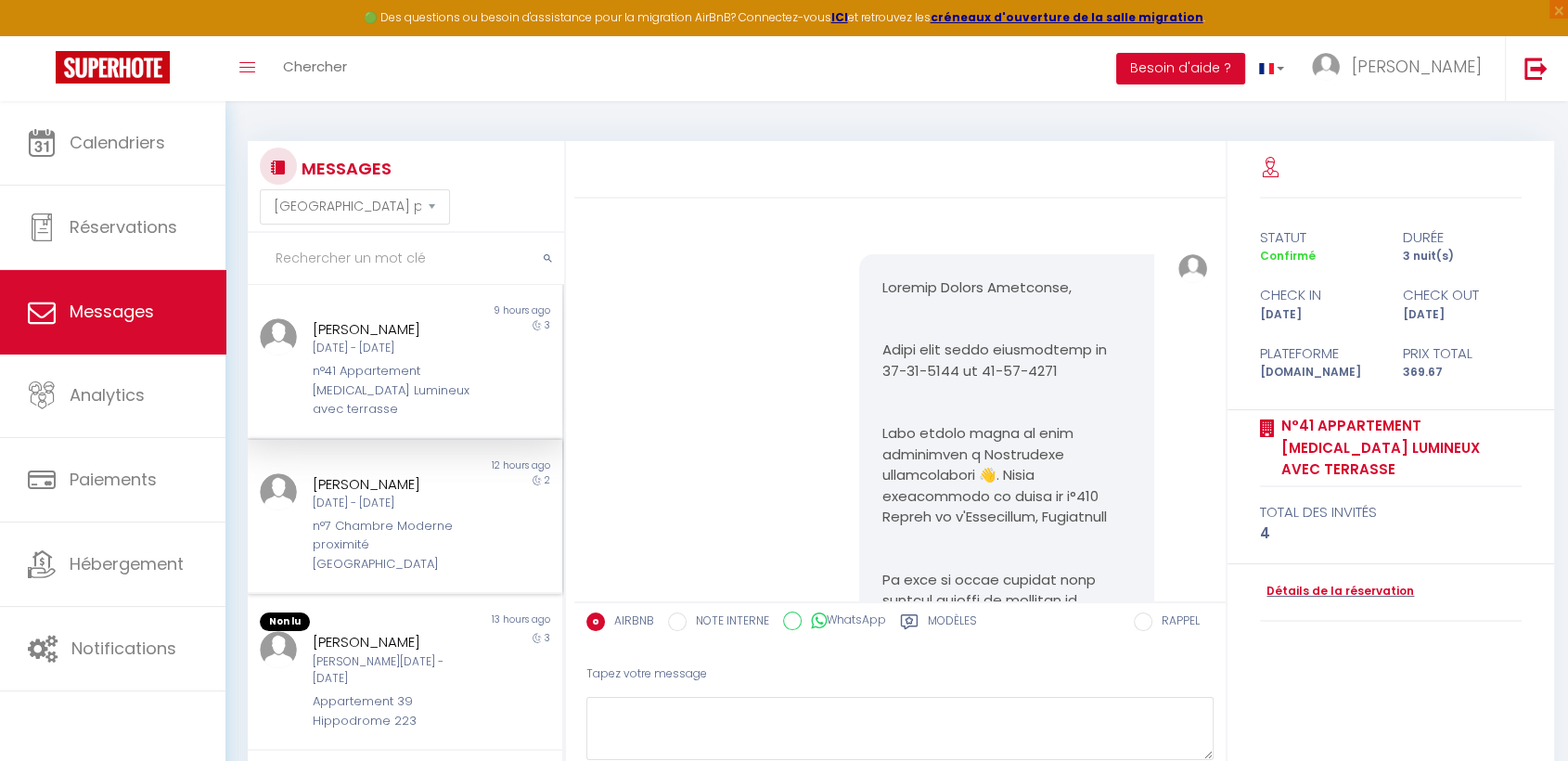
click at [416, 473] on div "Emmy van der Maarel" at bounding box center [393, 484] width 160 height 22
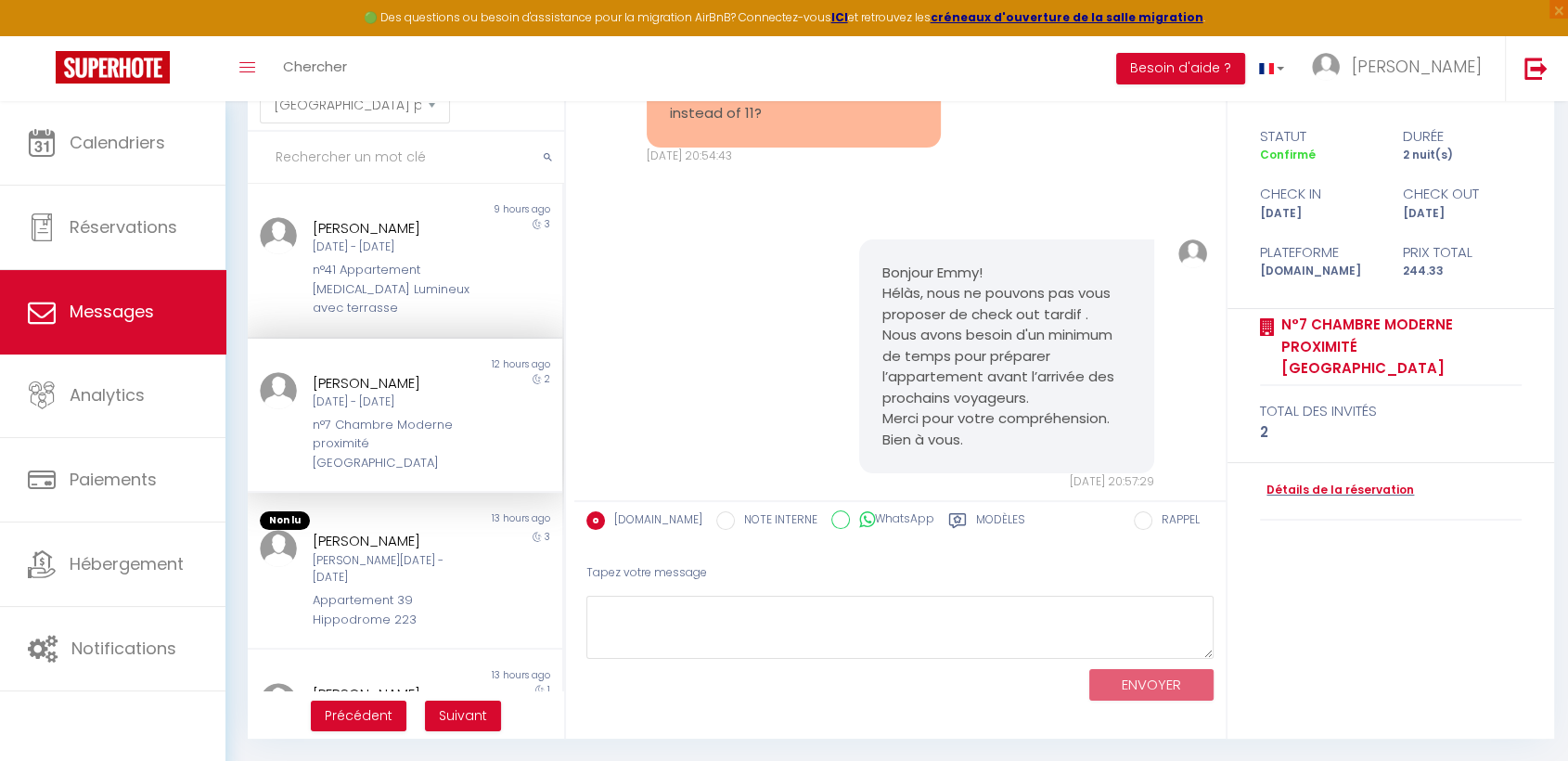
scroll to position [1199, 0]
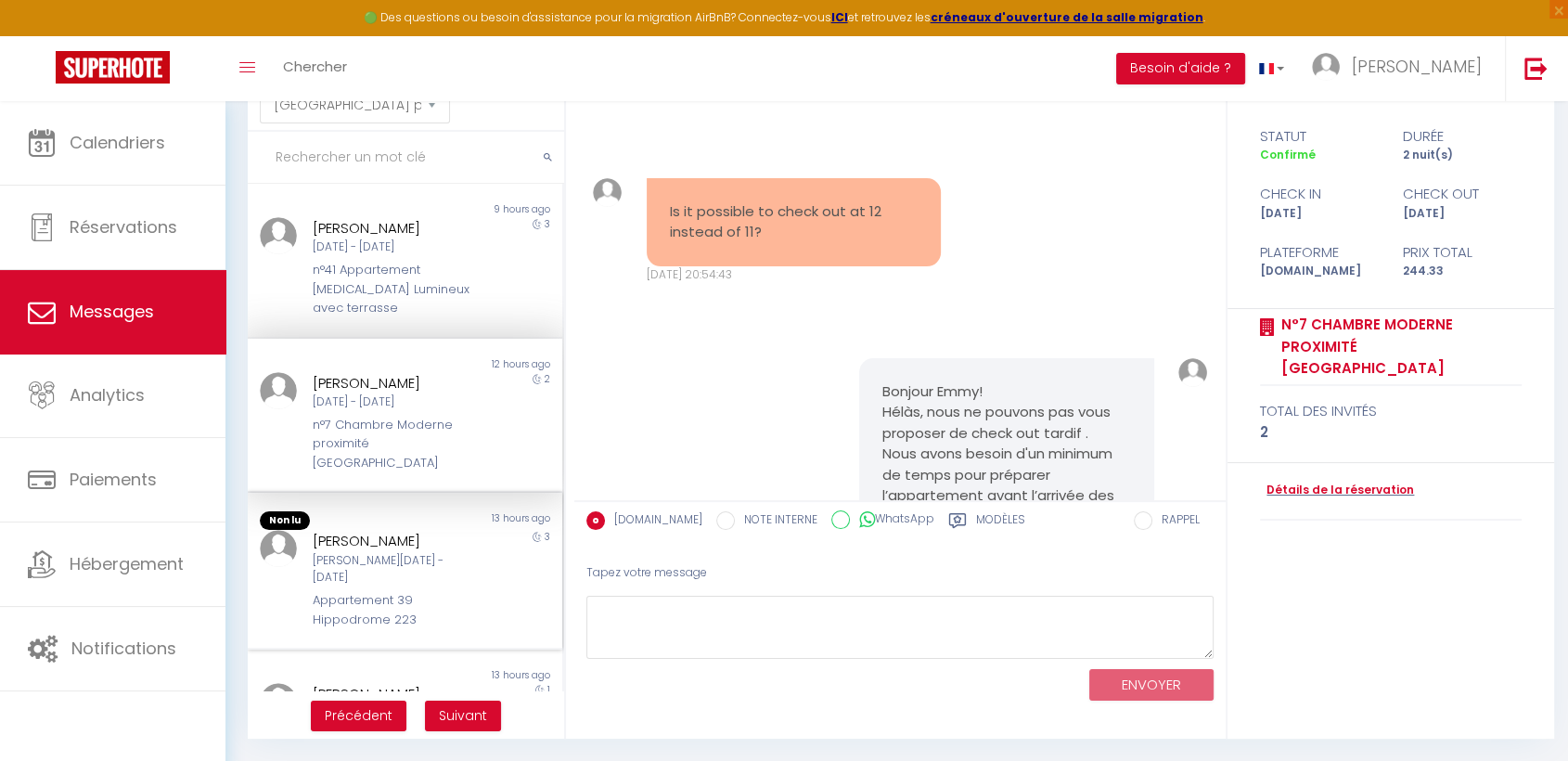
click at [360, 555] on div "Sira Roos Sam 18 Oct - Mar 21 Oct Appartement 39 Hippodrome 223" at bounding box center [392, 579] width 184 height 99
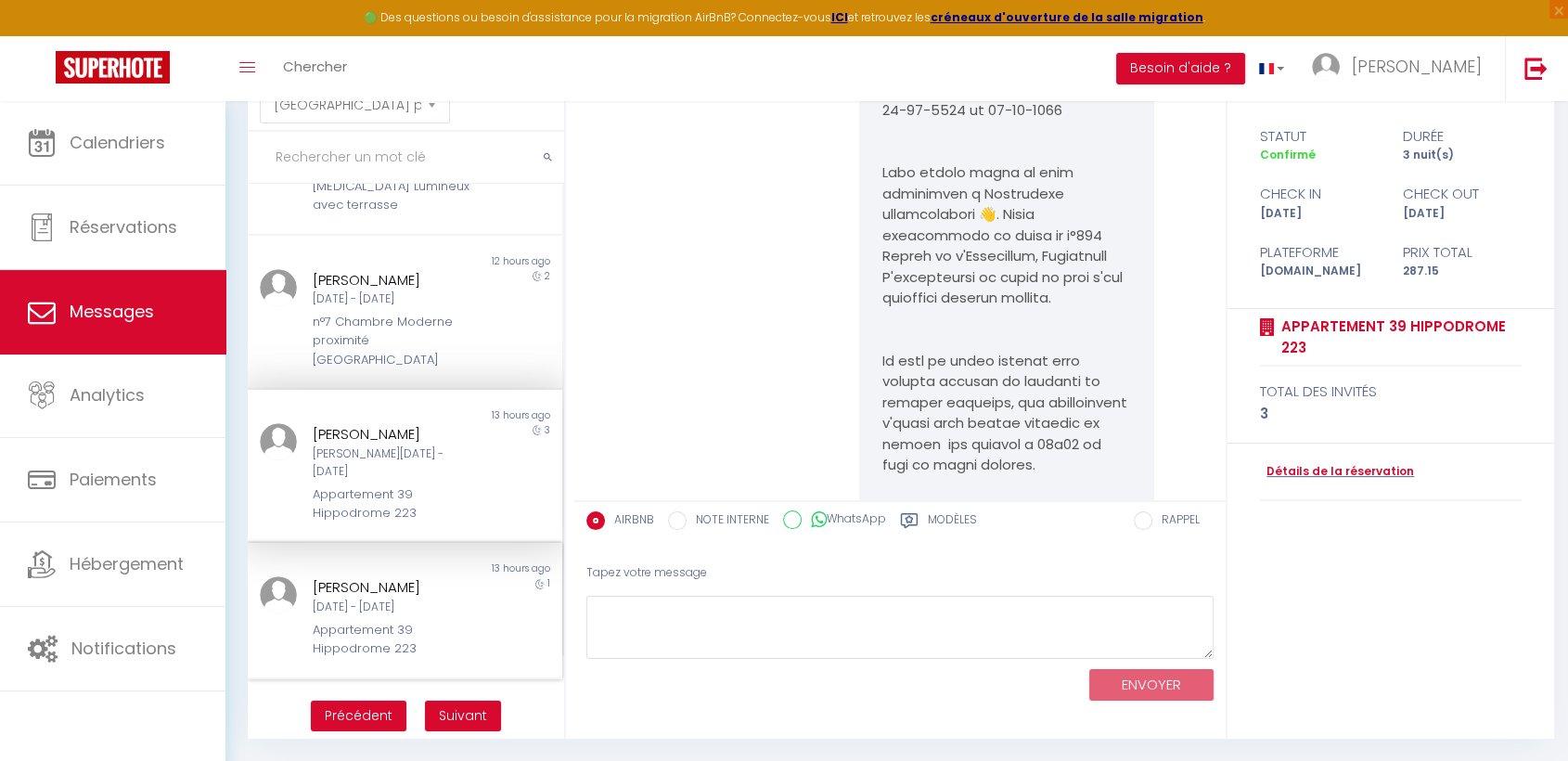
click at [353, 576] on div "Naomi Pruissen" at bounding box center [393, 587] width 160 height 22
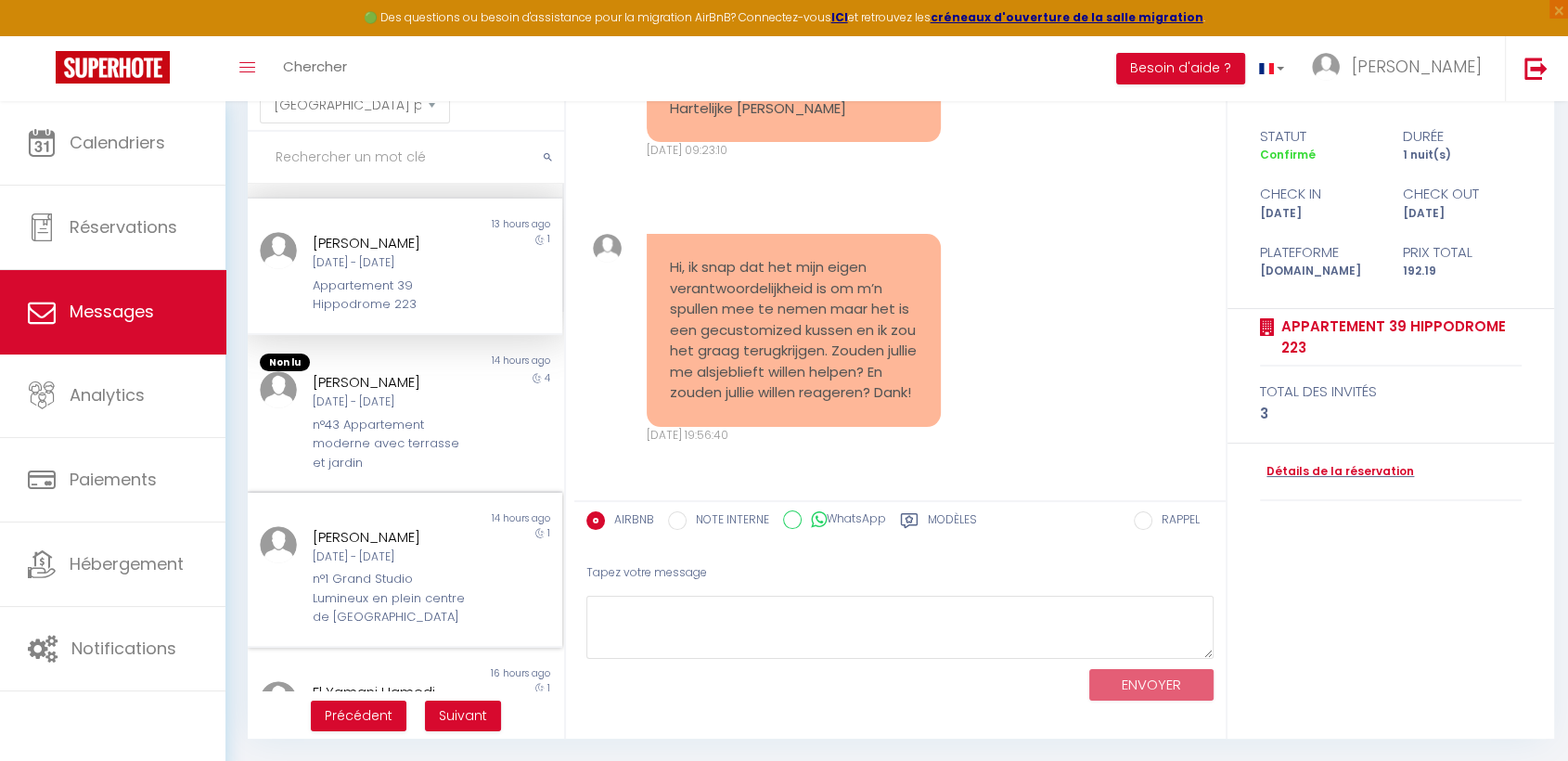
scroll to position [309, 0]
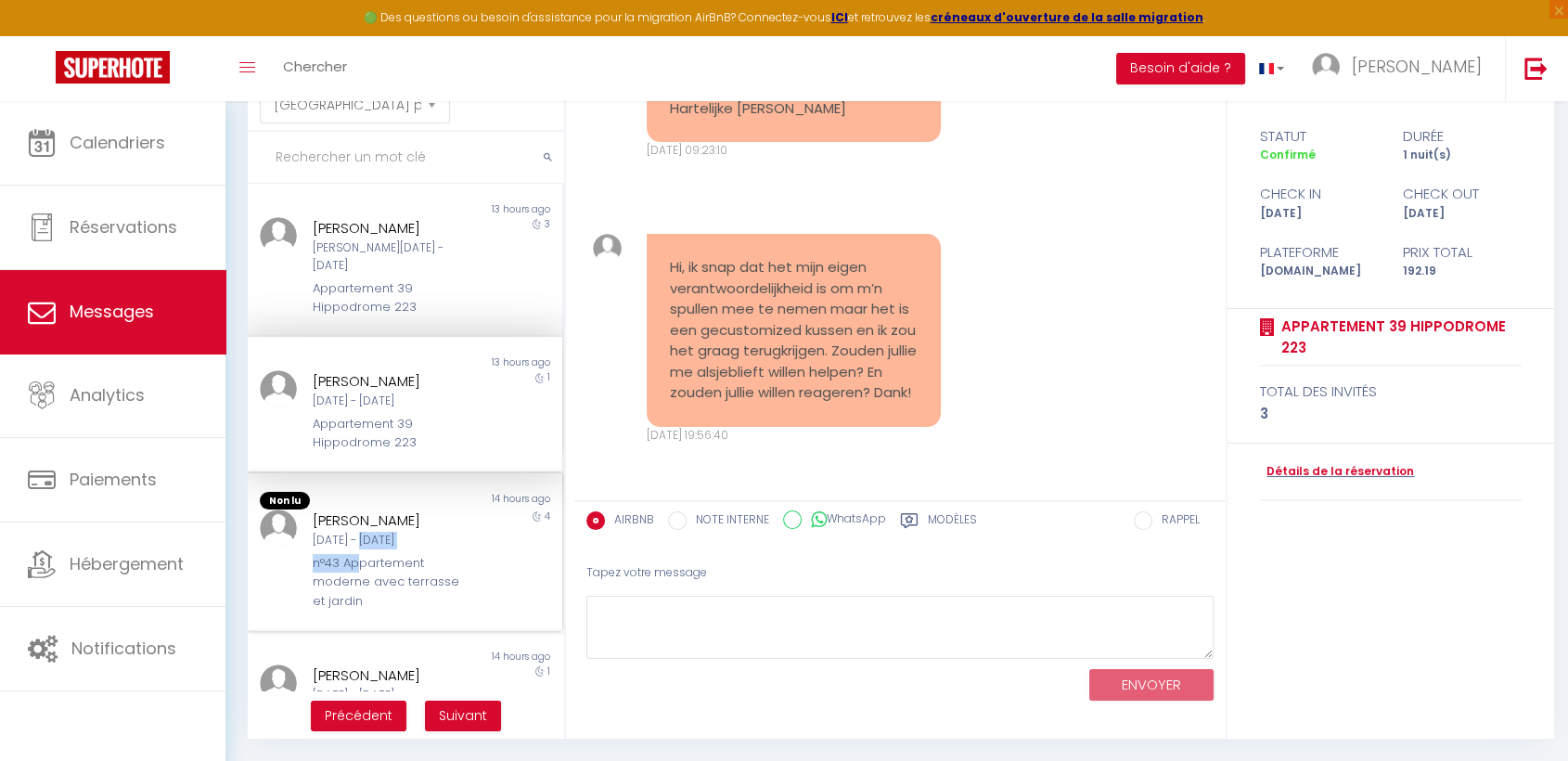
click at [361, 516] on div "Matthias Noury Dim 07 Sep - Jeu 11 Sep n°43 Appartement moderne avec terrasse e…" at bounding box center [392, 560] width 184 height 101
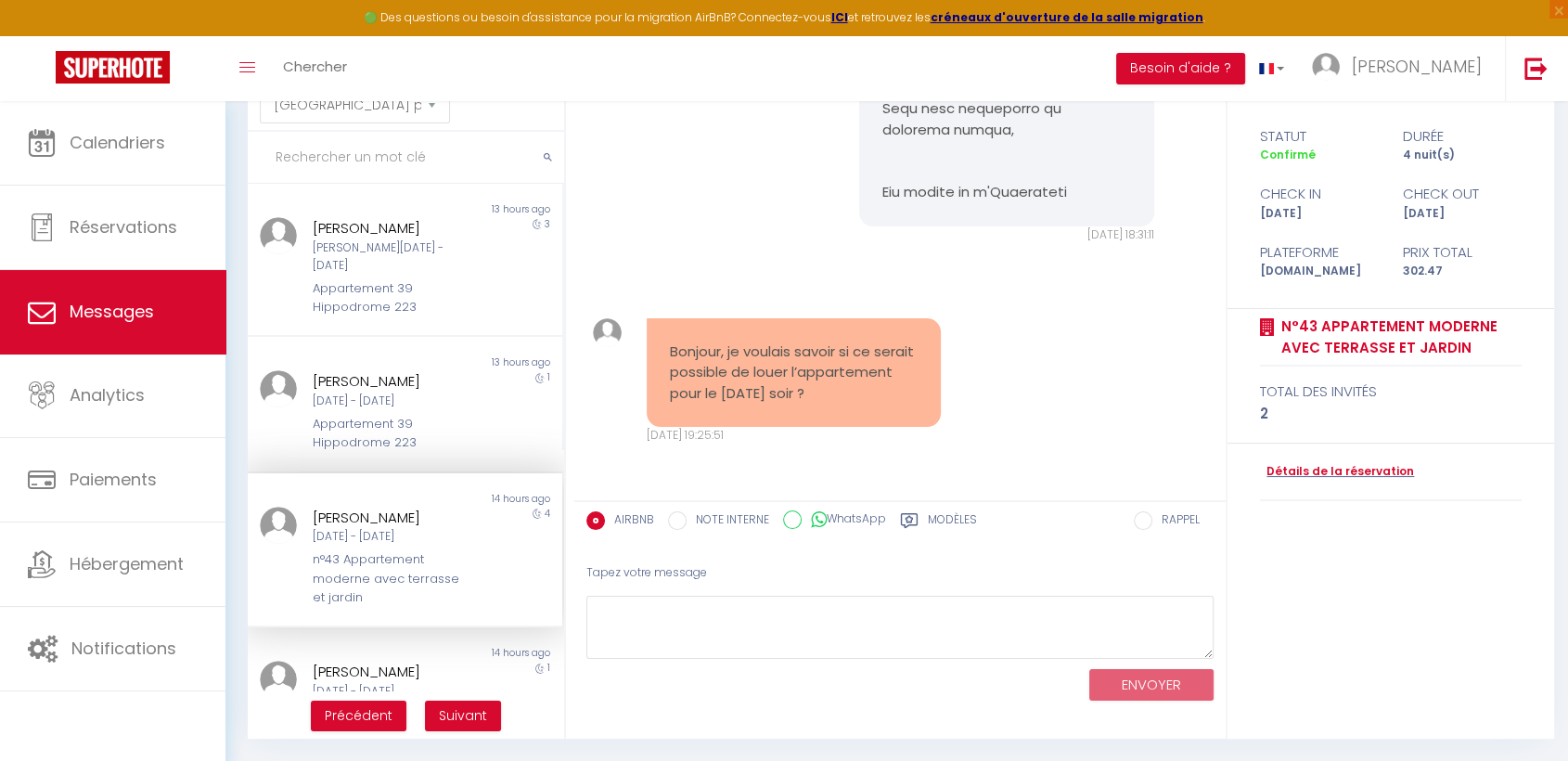
click at [1088, 406] on div "Bonjour, je voulais savoir si ce serait possible de louer l’appartement pour le…" at bounding box center [900, 381] width 639 height 200
click at [304, 507] on div "Matthias Noury Dim 07 Sep - Jeu 11 Sep n°43 Appartement moderne avec terrasse e…" at bounding box center [392, 557] width 184 height 101
click at [358, 528] on div "Dim 07 Sep - Jeu 11 Sep" at bounding box center [393, 537] width 160 height 17
click at [779, 611] on textarea at bounding box center [900, 628] width 627 height 64
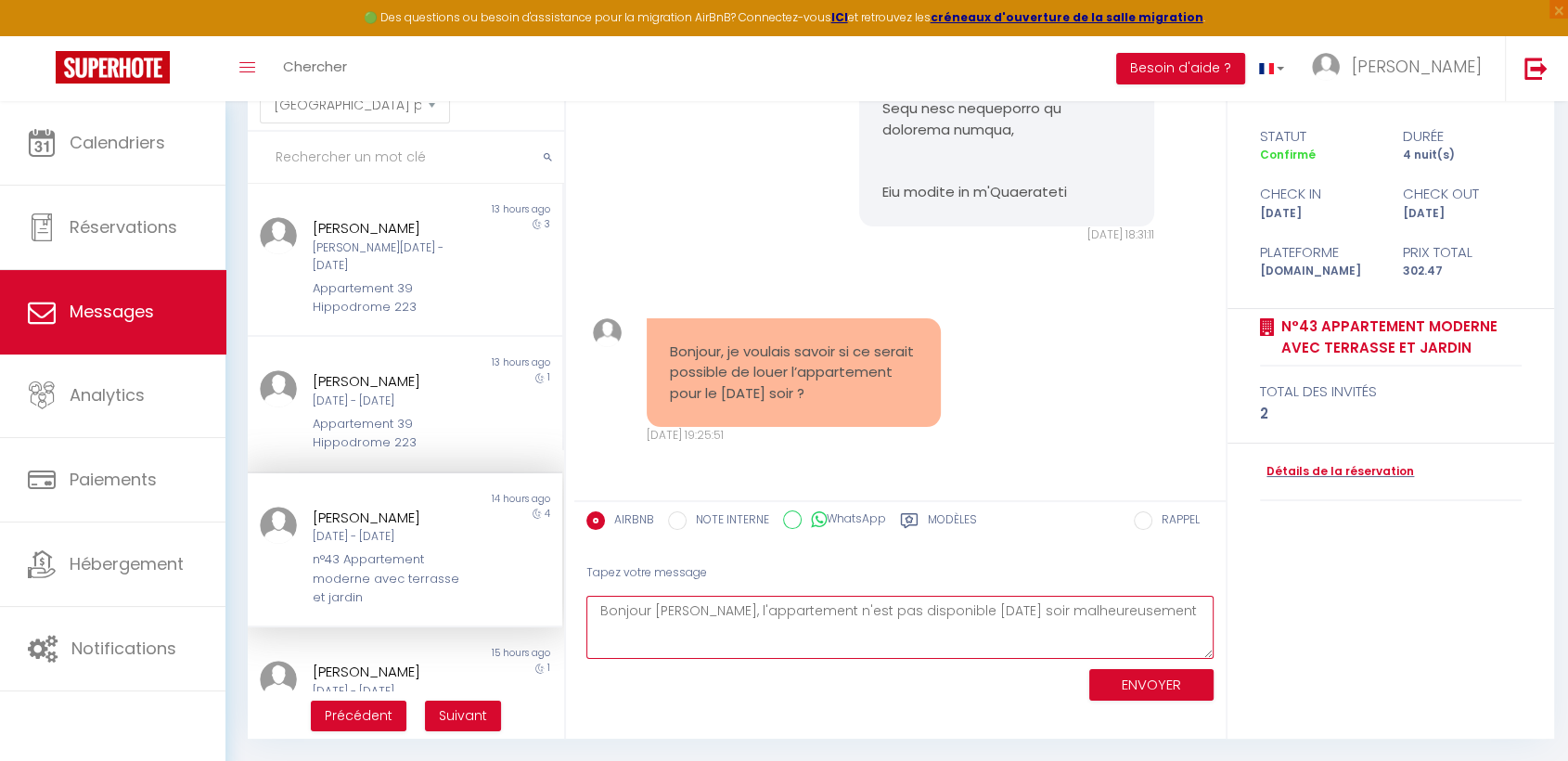
type textarea "Bonjour Matthias, l'appartement n'est pas disponible jeudi soir malheureusement"
click at [1136, 683] on button "ENVOYER" at bounding box center [1151, 686] width 124 height 33
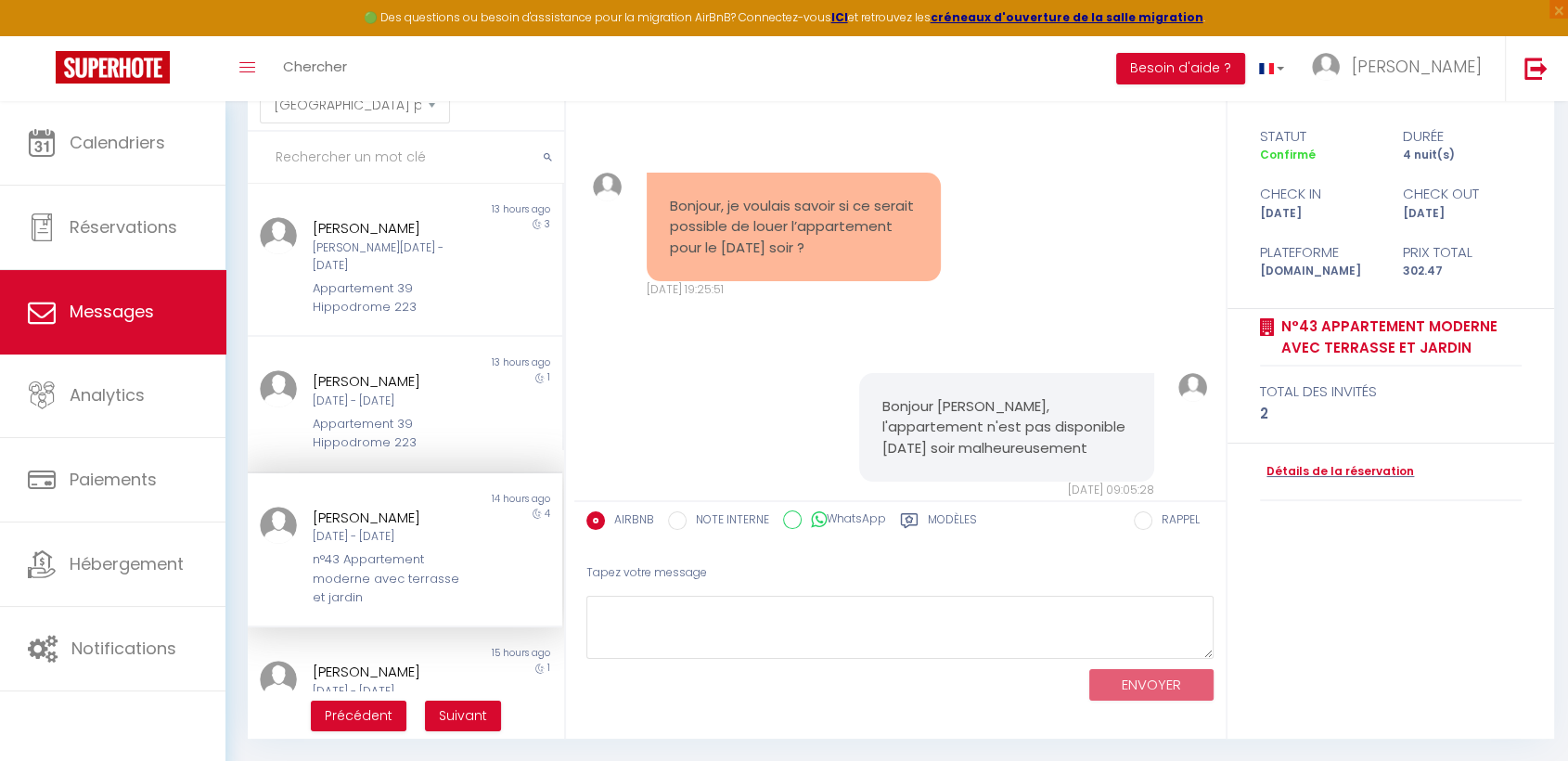
scroll to position [6089, 0]
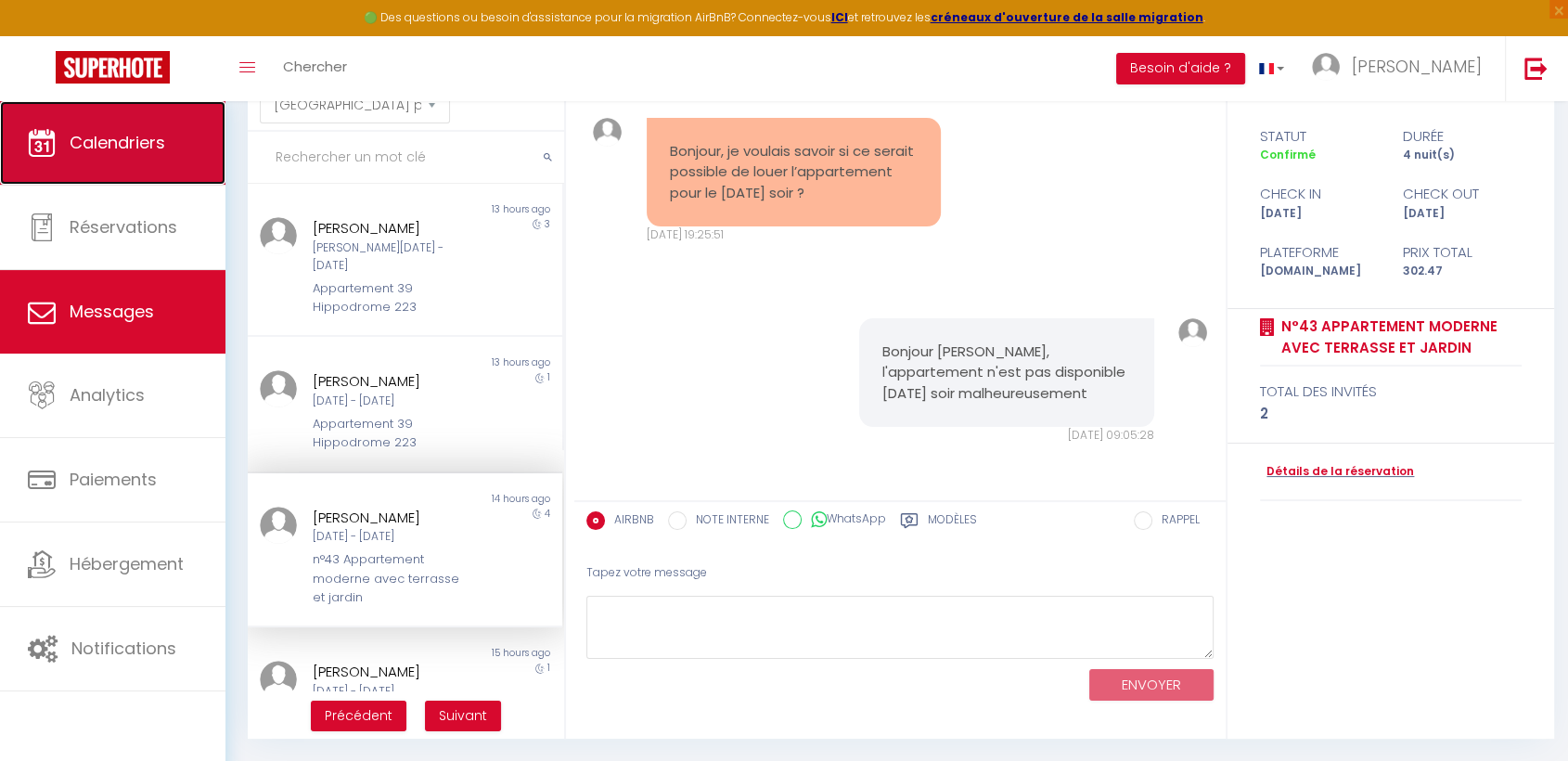
click at [160, 134] on span "Calendriers" at bounding box center [117, 143] width 95 height 23
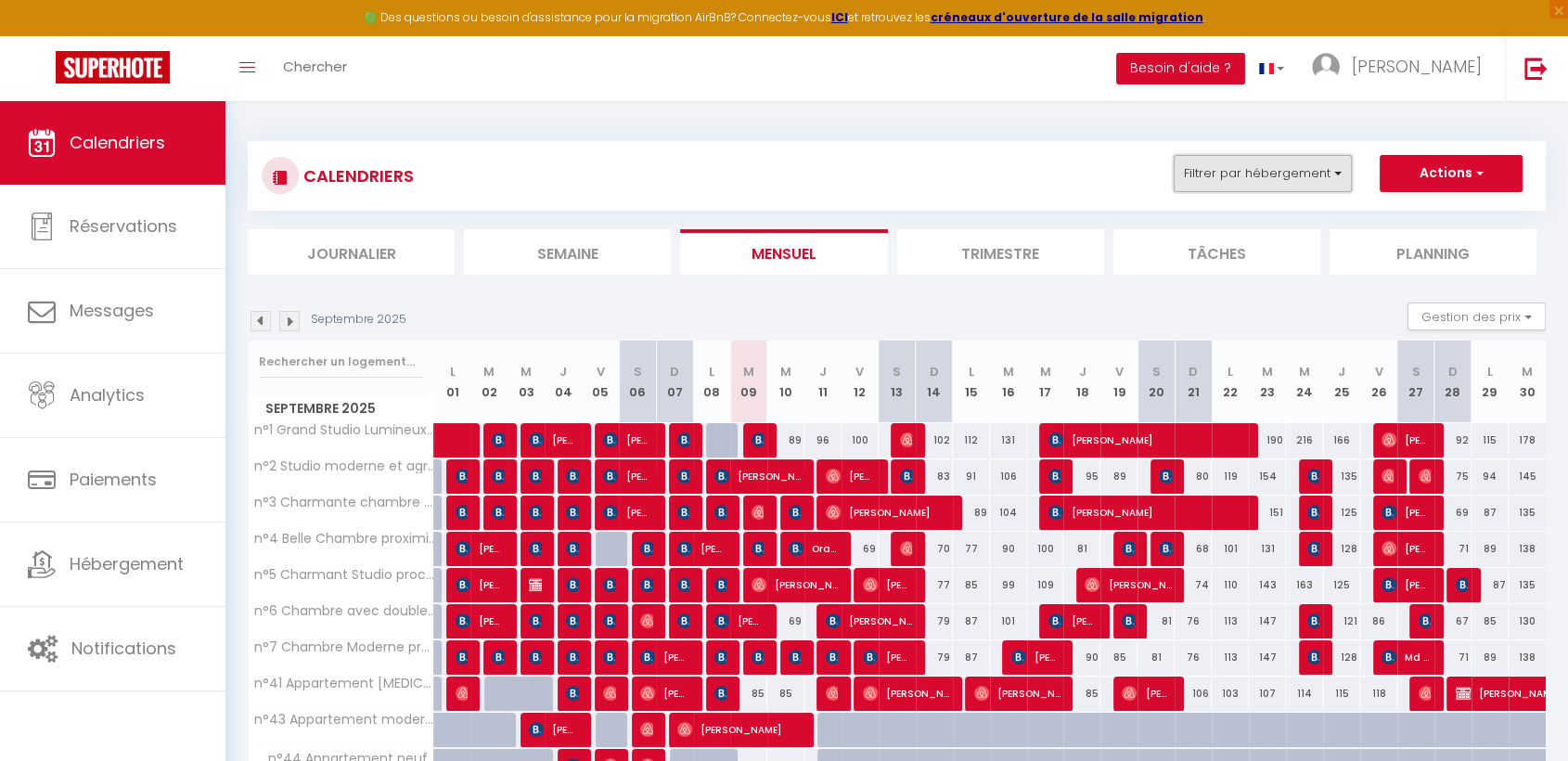
click at [1304, 177] on button "Filtrer par hébergement" at bounding box center [1263, 173] width 178 height 38
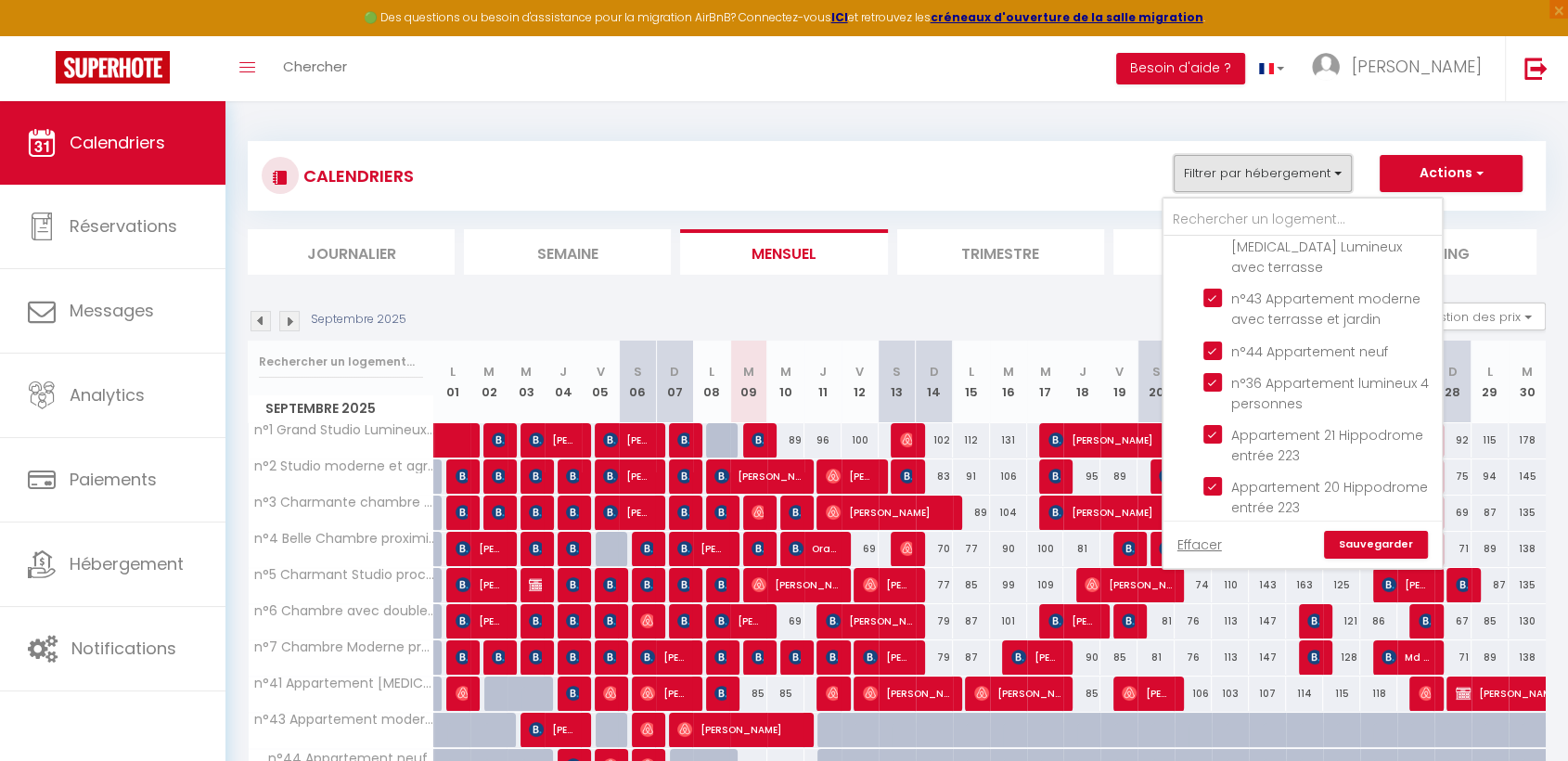
scroll to position [206, 0]
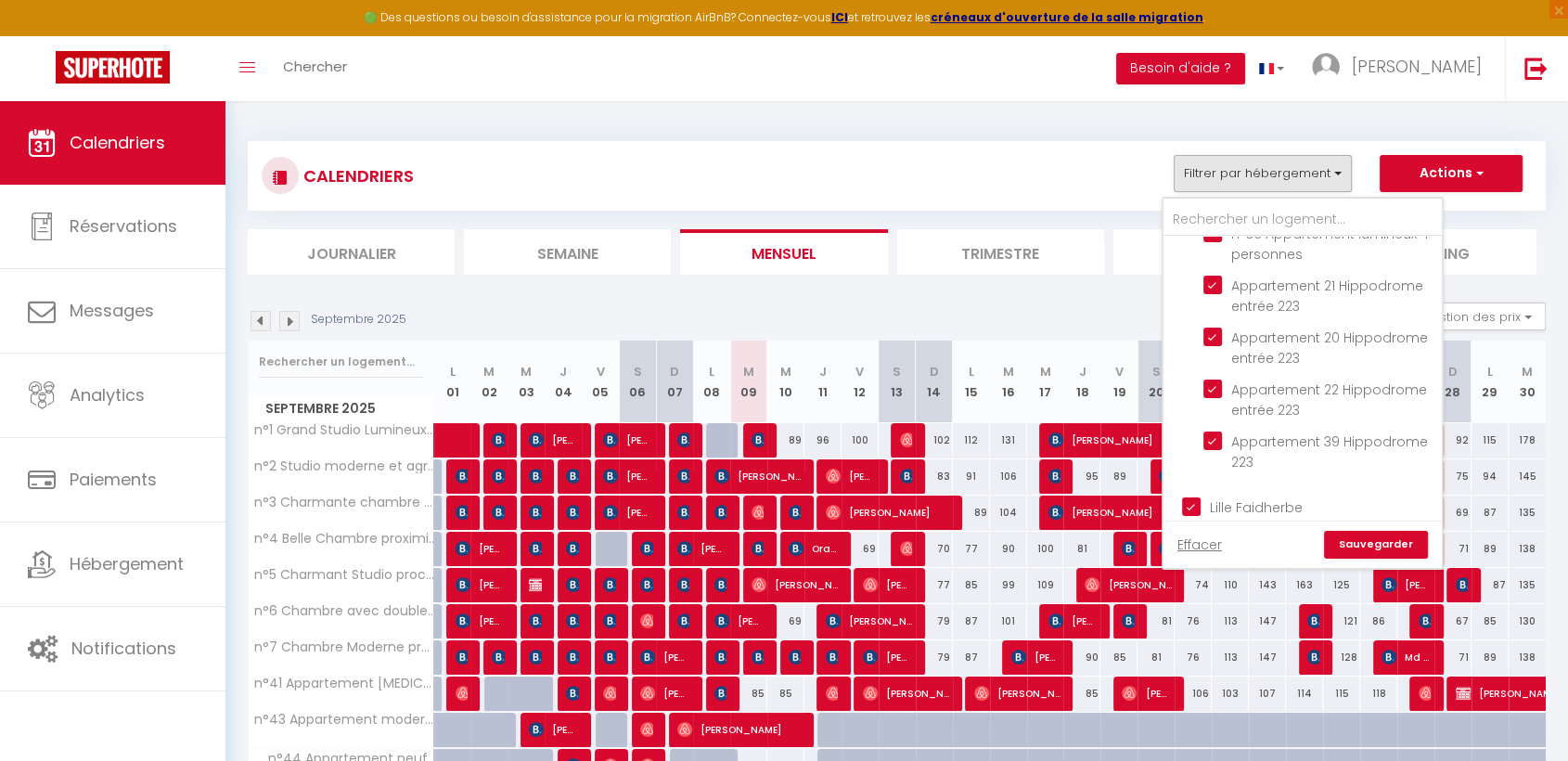
click at [1189, 496] on input "Lille Faidherbe" at bounding box center [1320, 505] width 278 height 18
checkbox input "false"
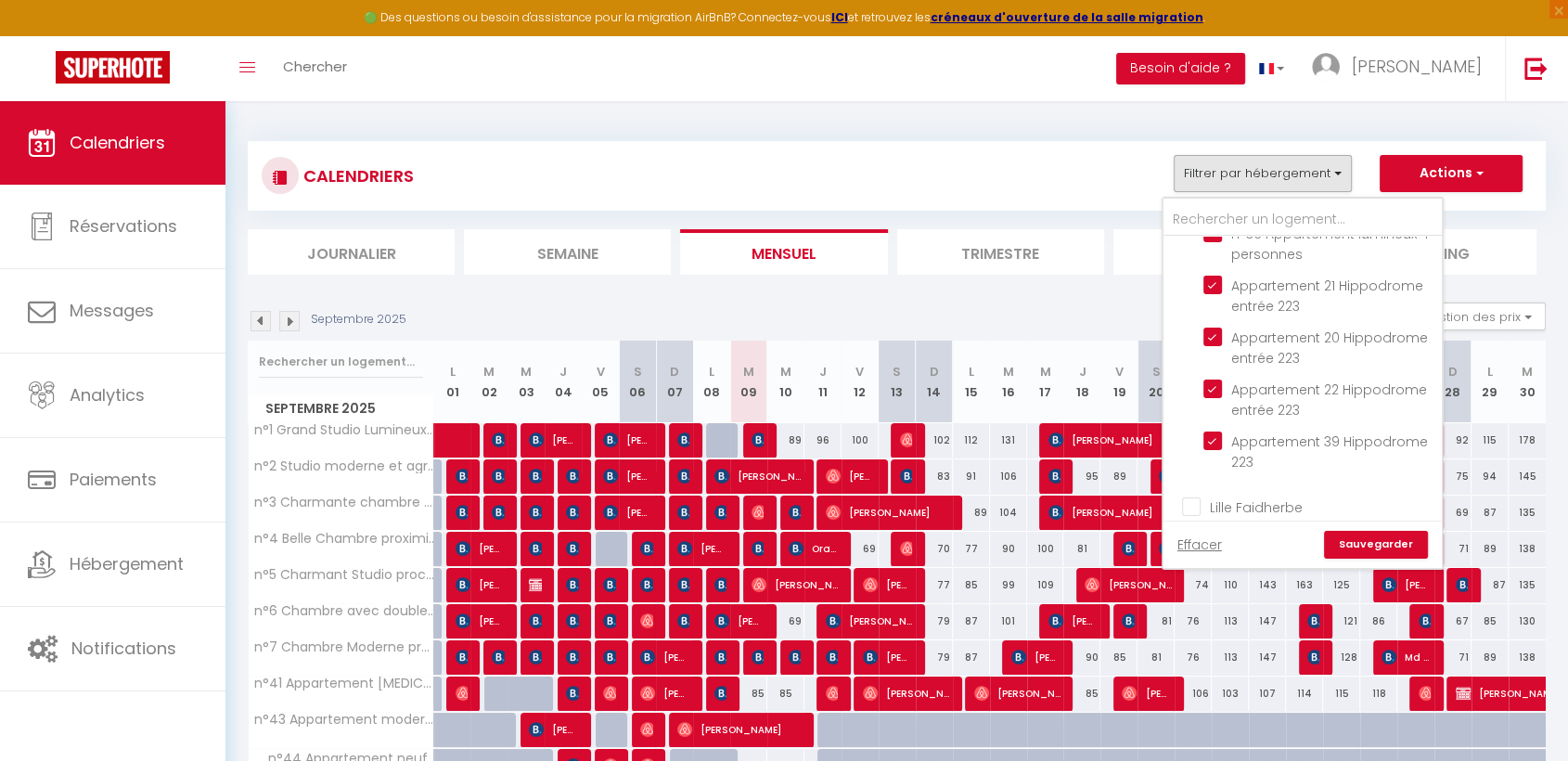
checkbox input "false"
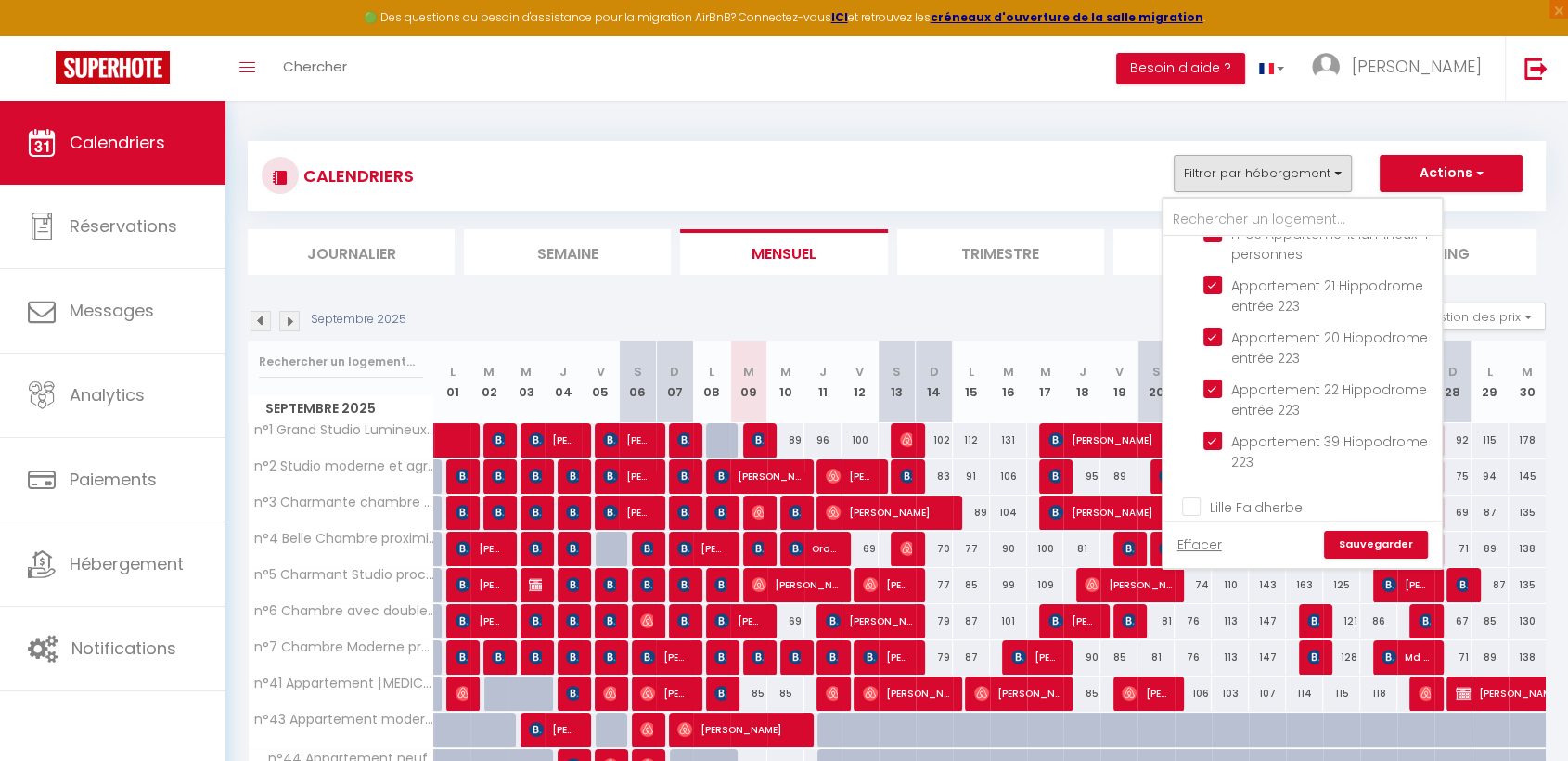
click at [1357, 546] on link "Sauvegarder" at bounding box center [1376, 544] width 104 height 28
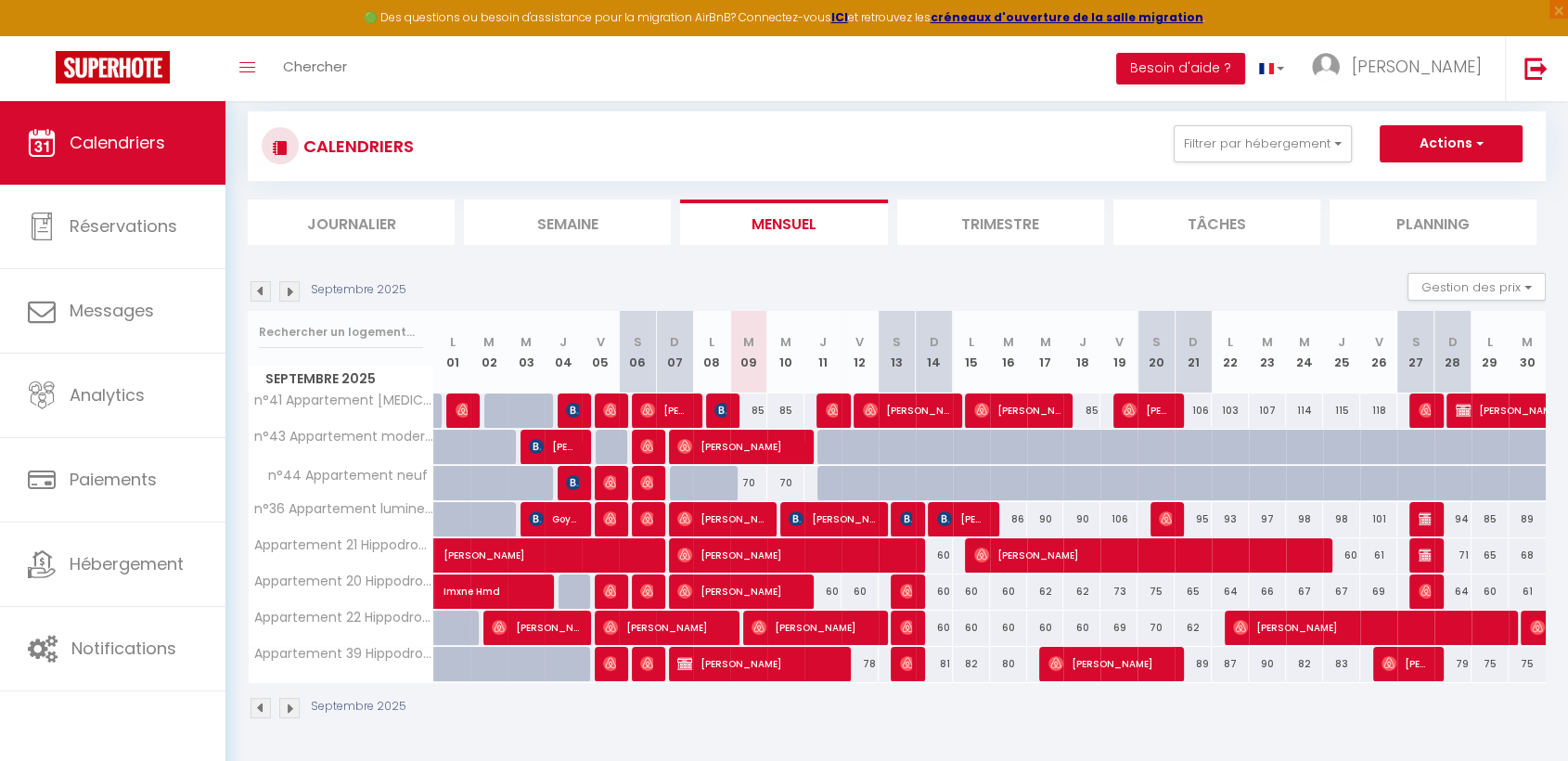
scroll to position [0, 0]
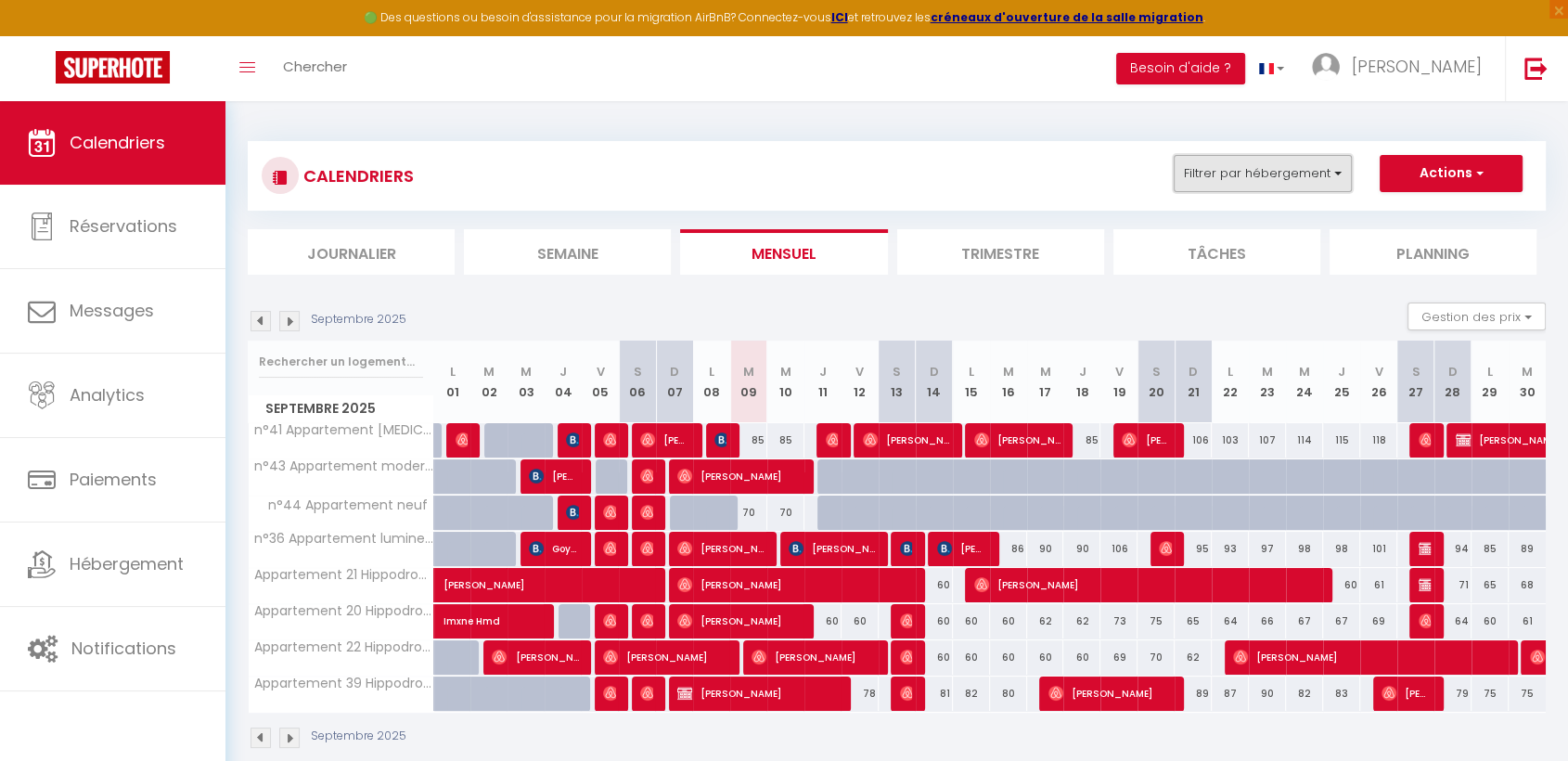
click at [1284, 175] on button "Filtrer par hébergement" at bounding box center [1263, 173] width 178 height 38
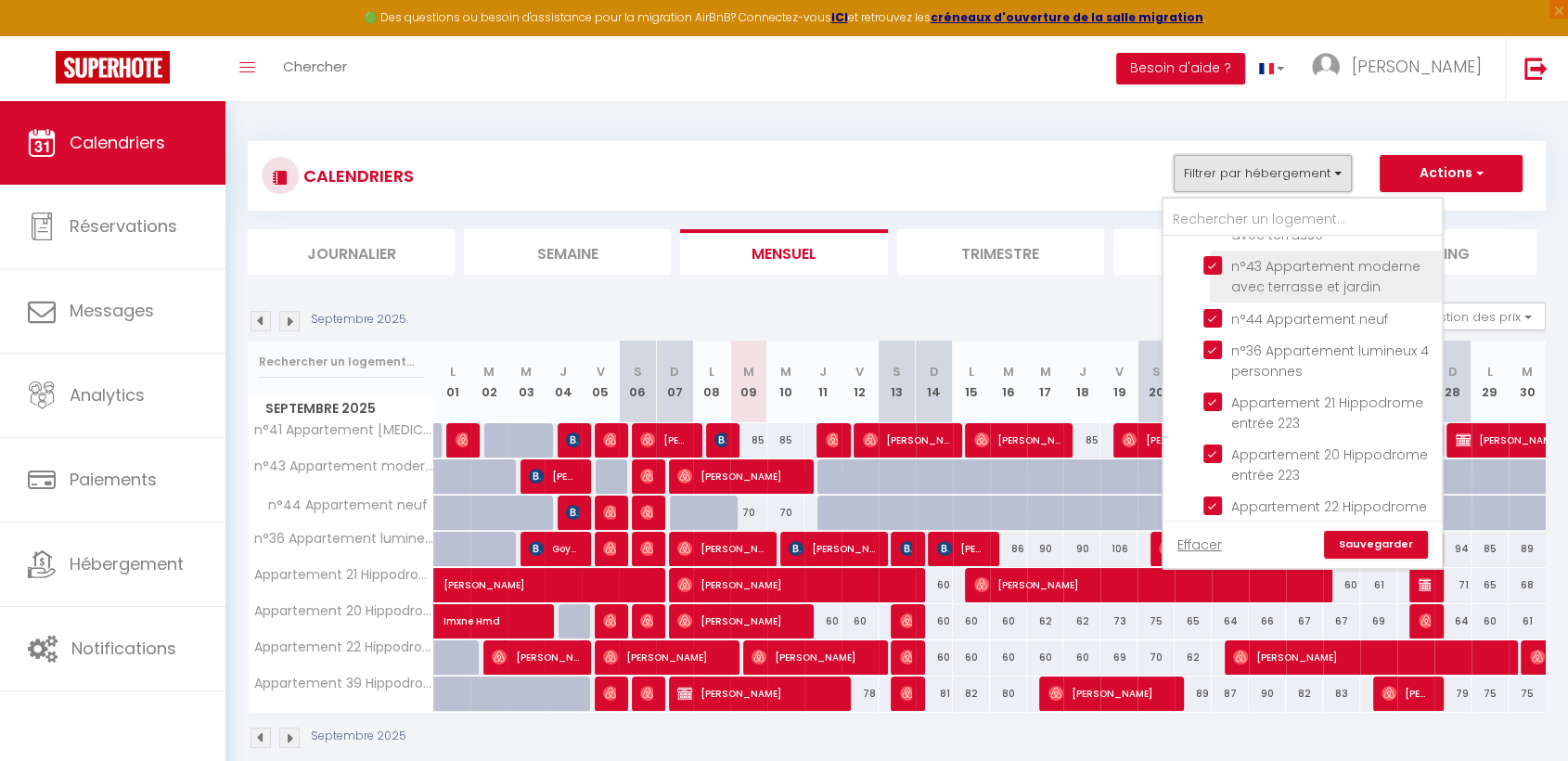
scroll to position [309, 0]
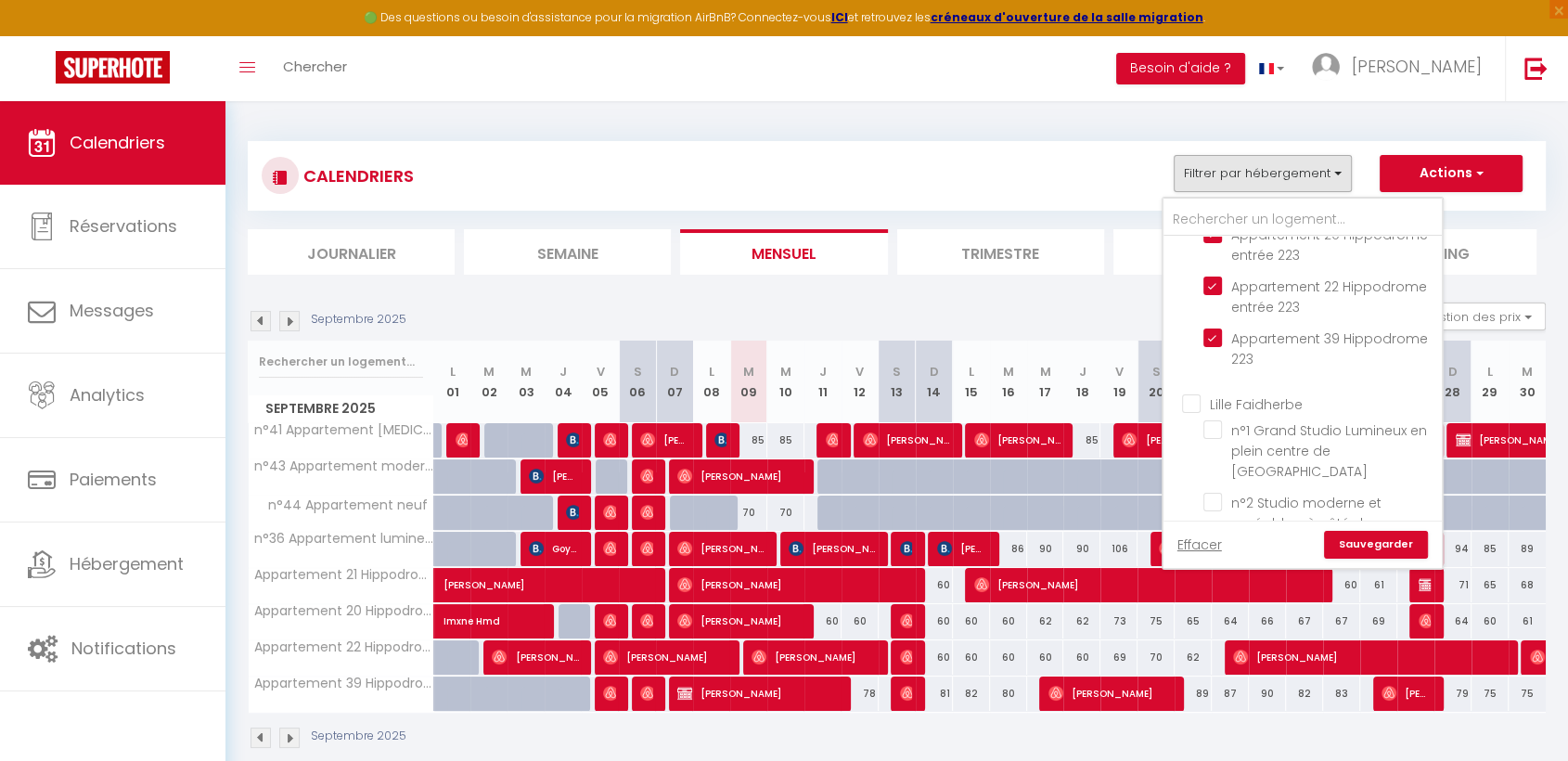
click at [1189, 394] on input "Lille Faidherbe" at bounding box center [1320, 403] width 278 height 18
checkbox input "true"
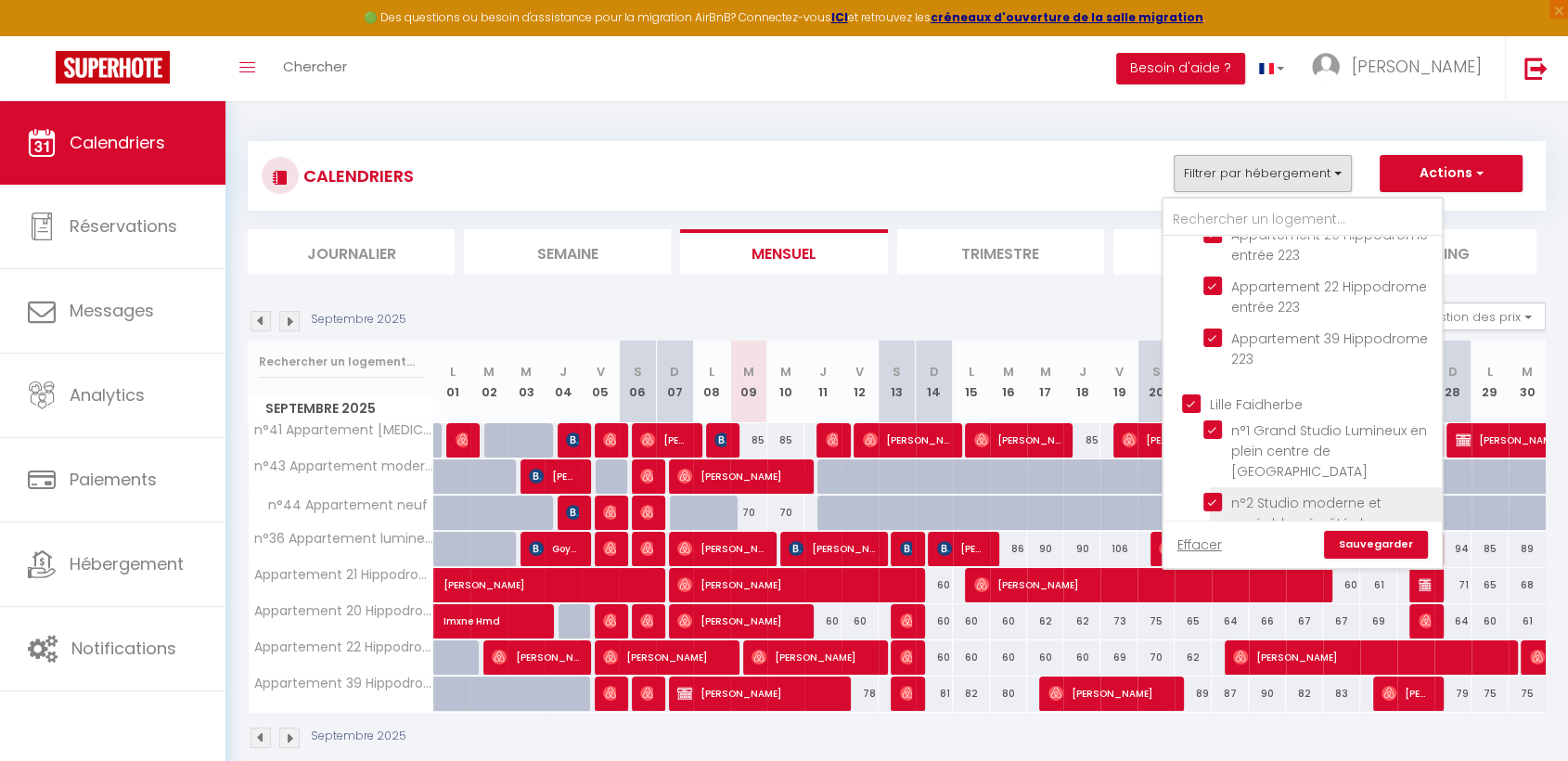
checkbox input "true"
checkbox input "false"
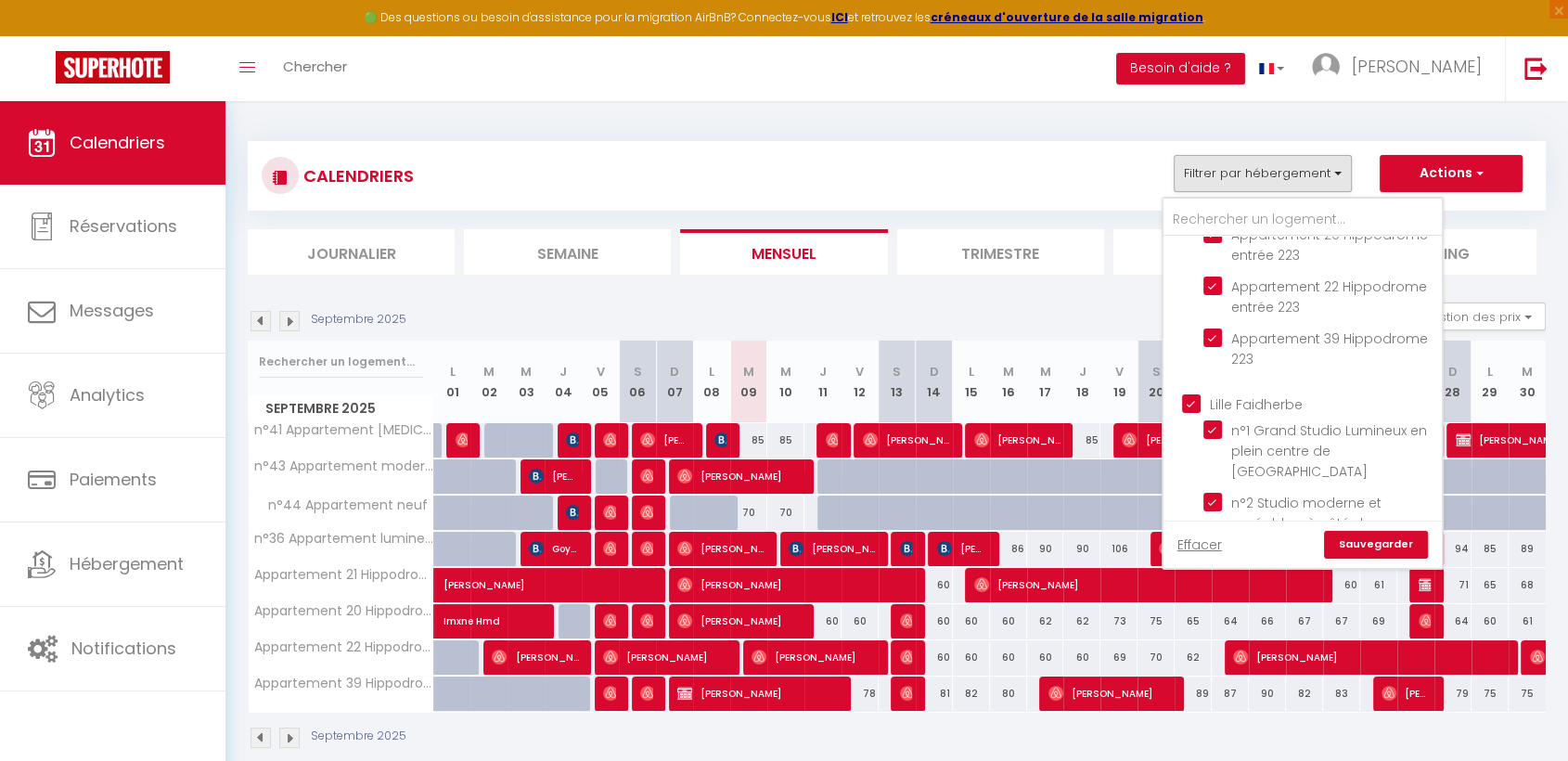
click at [1366, 532] on link "Sauvegarder" at bounding box center [1376, 544] width 104 height 28
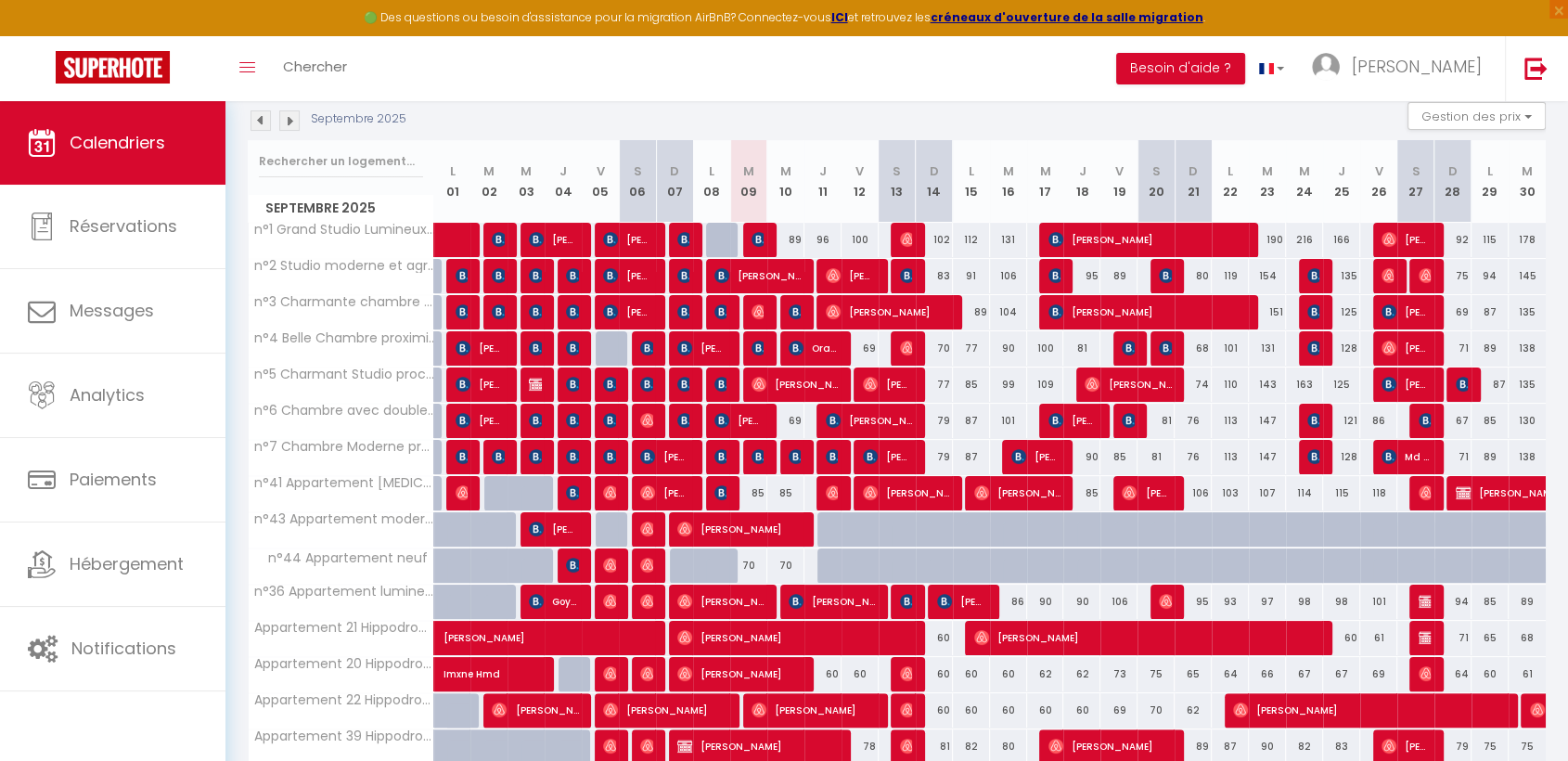
scroll to position [279, 0]
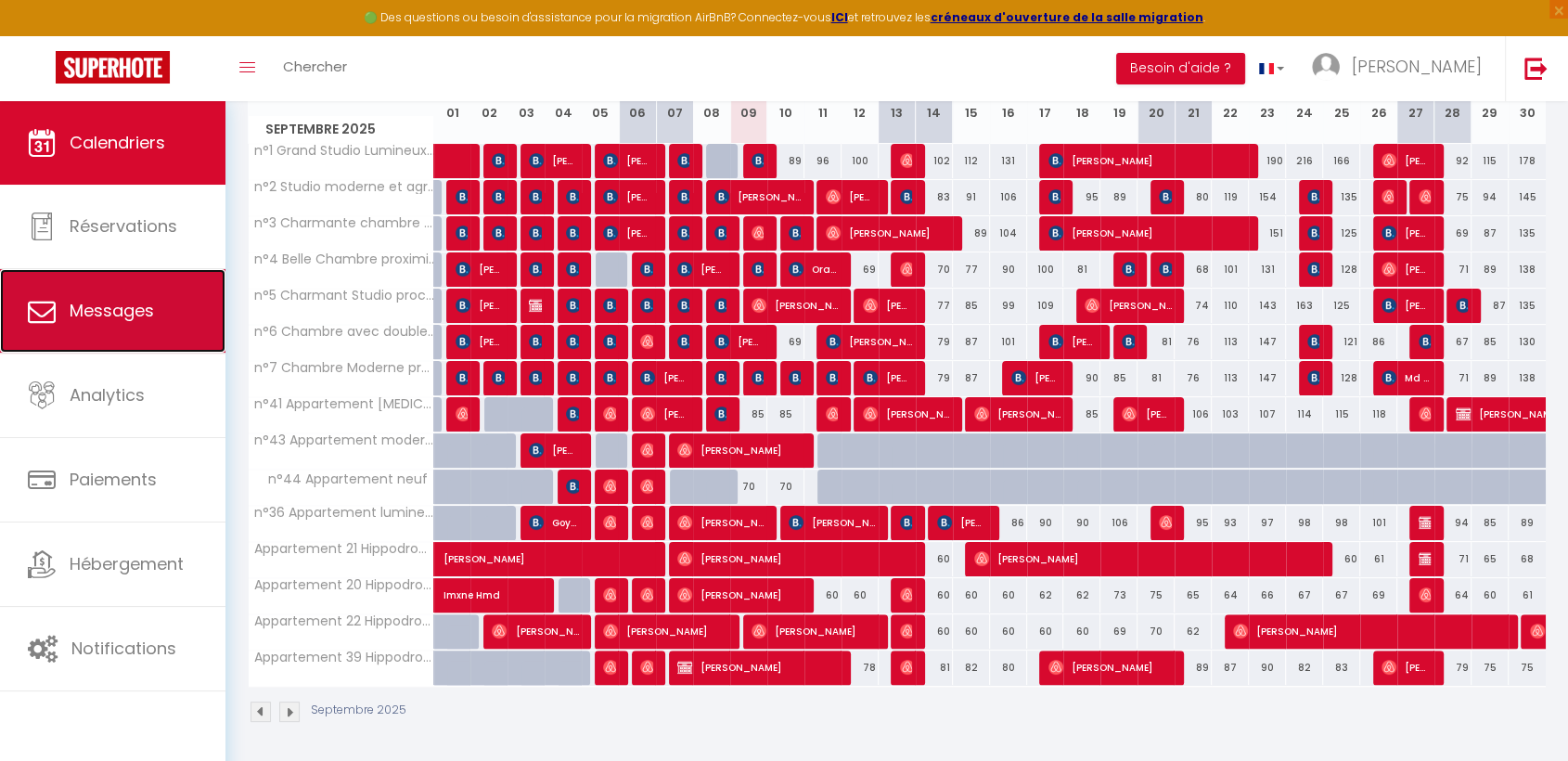
click at [39, 328] on link "Messages" at bounding box center [113, 310] width 225 height 84
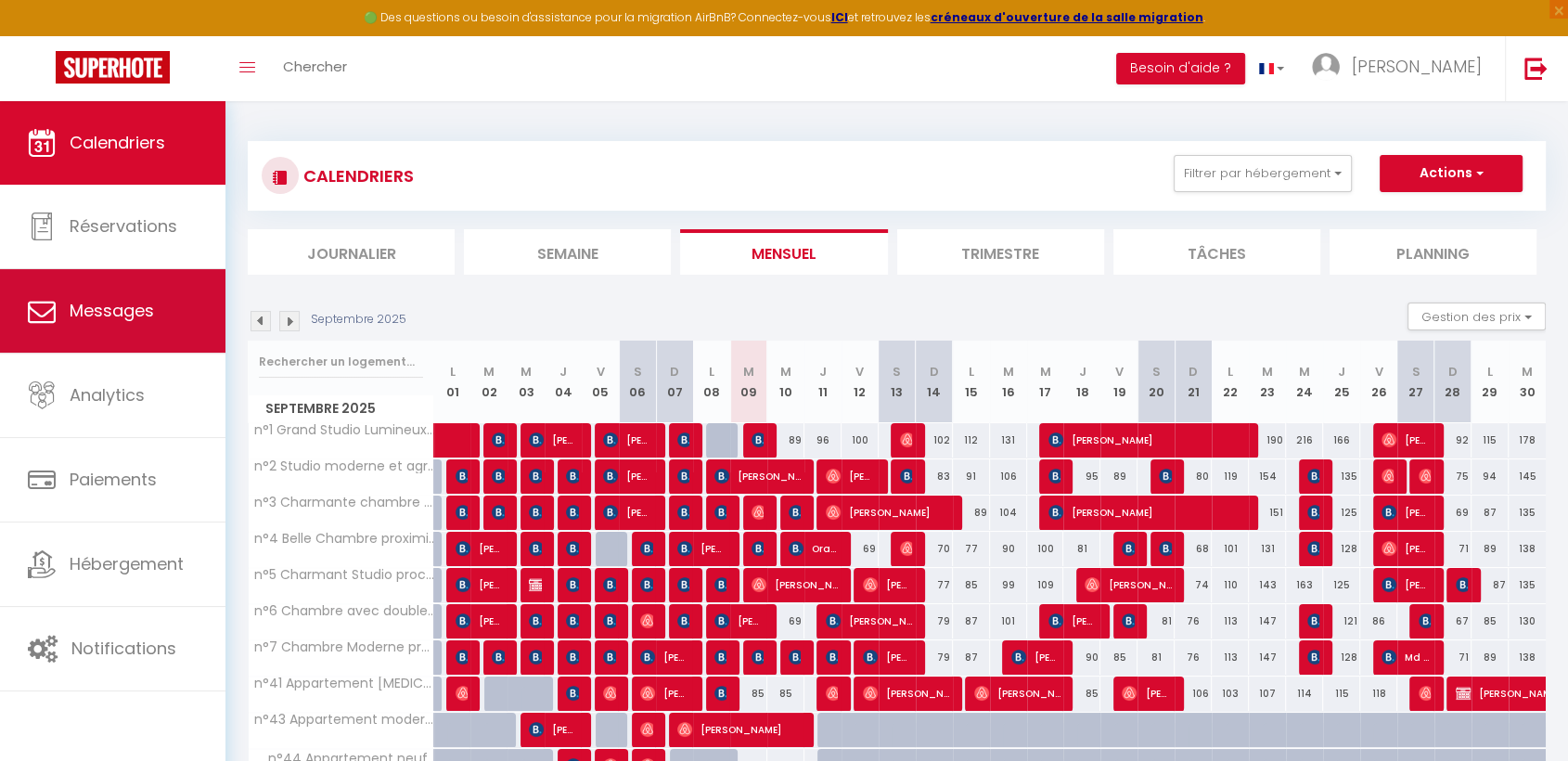
select select "message"
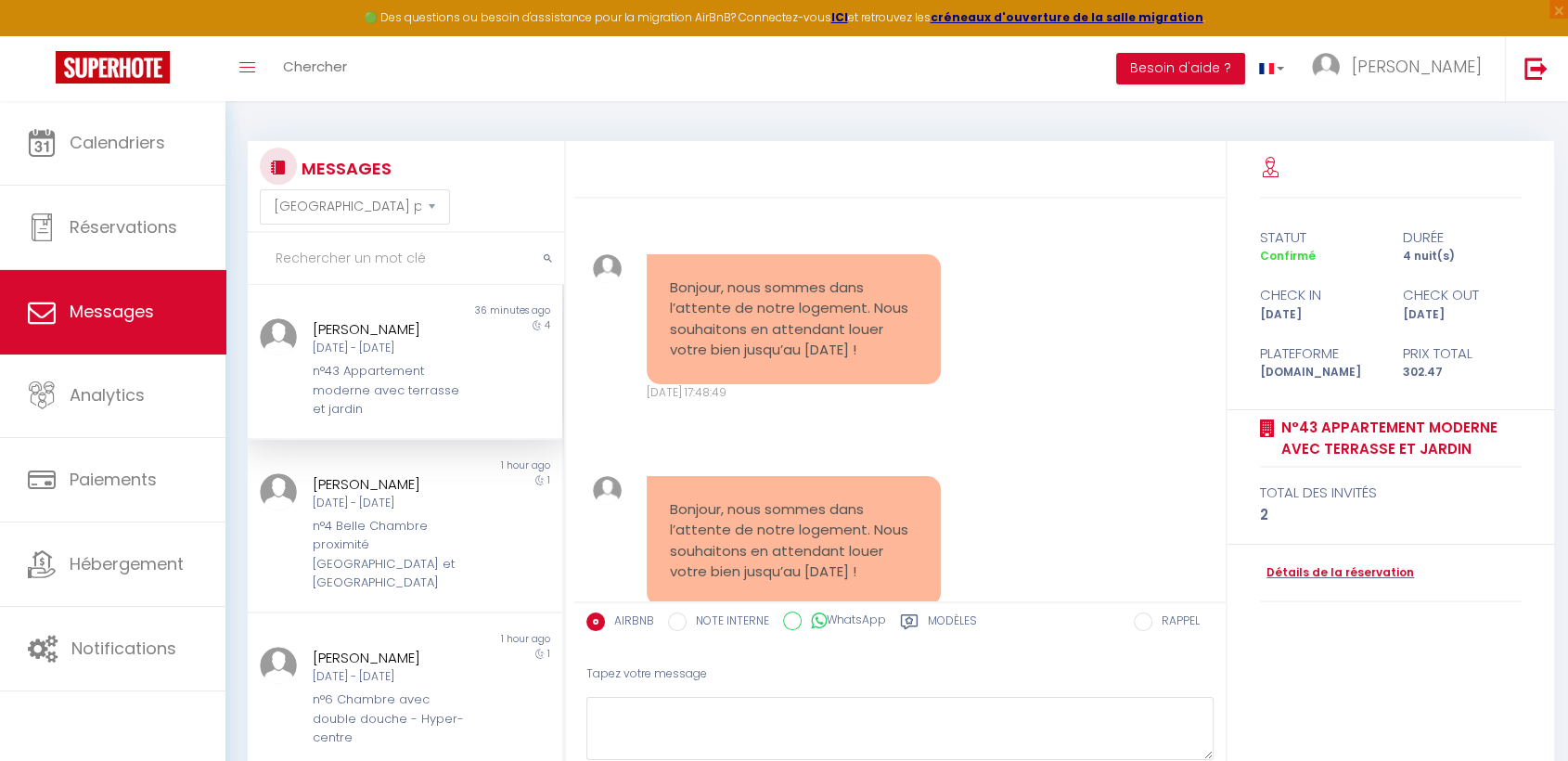
scroll to position [6089, 0]
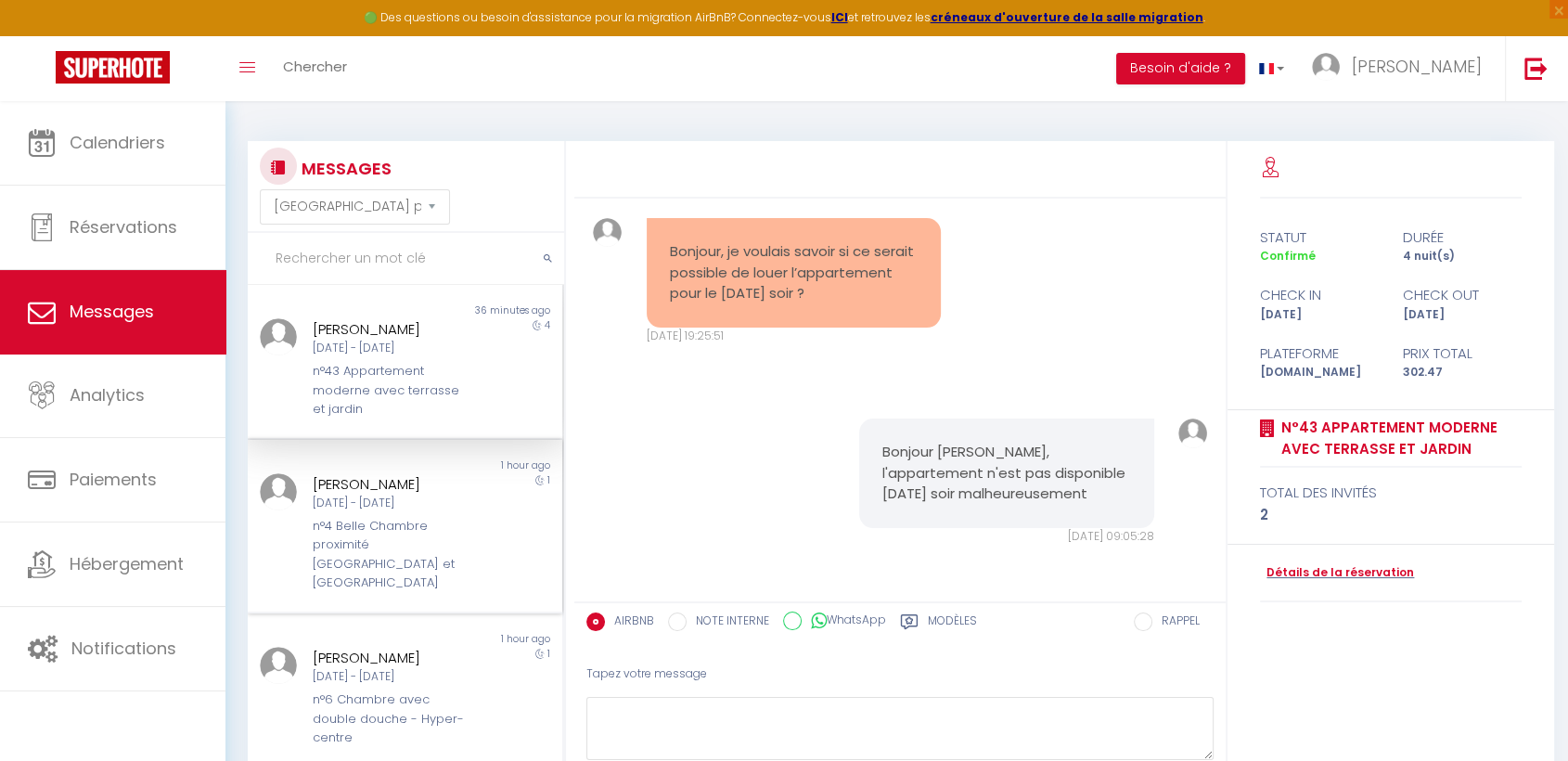
click at [438, 505] on div "Ven 19 Sep - Sam 20 Sep" at bounding box center [393, 504] width 160 height 17
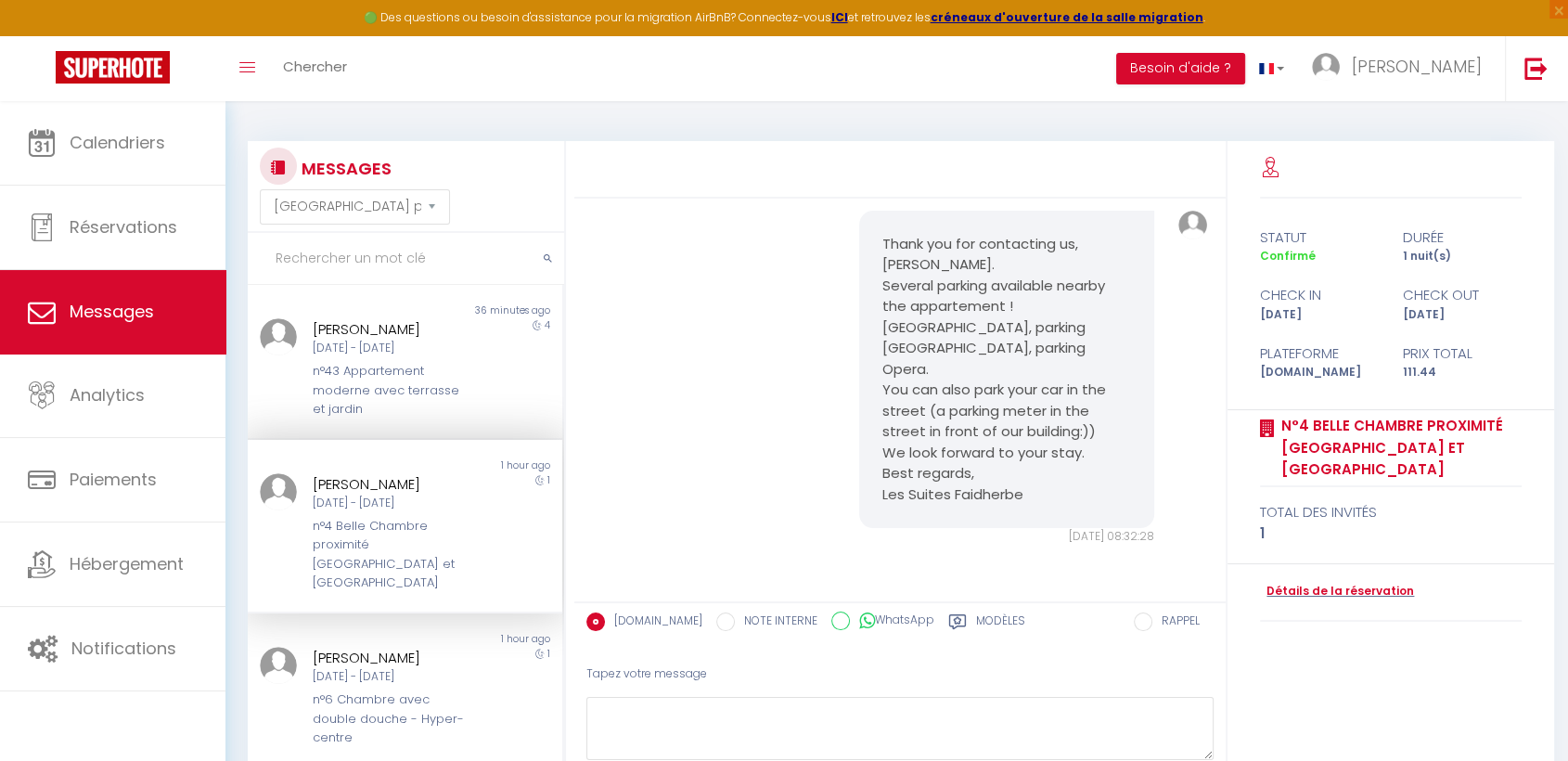
scroll to position [2588, 0]
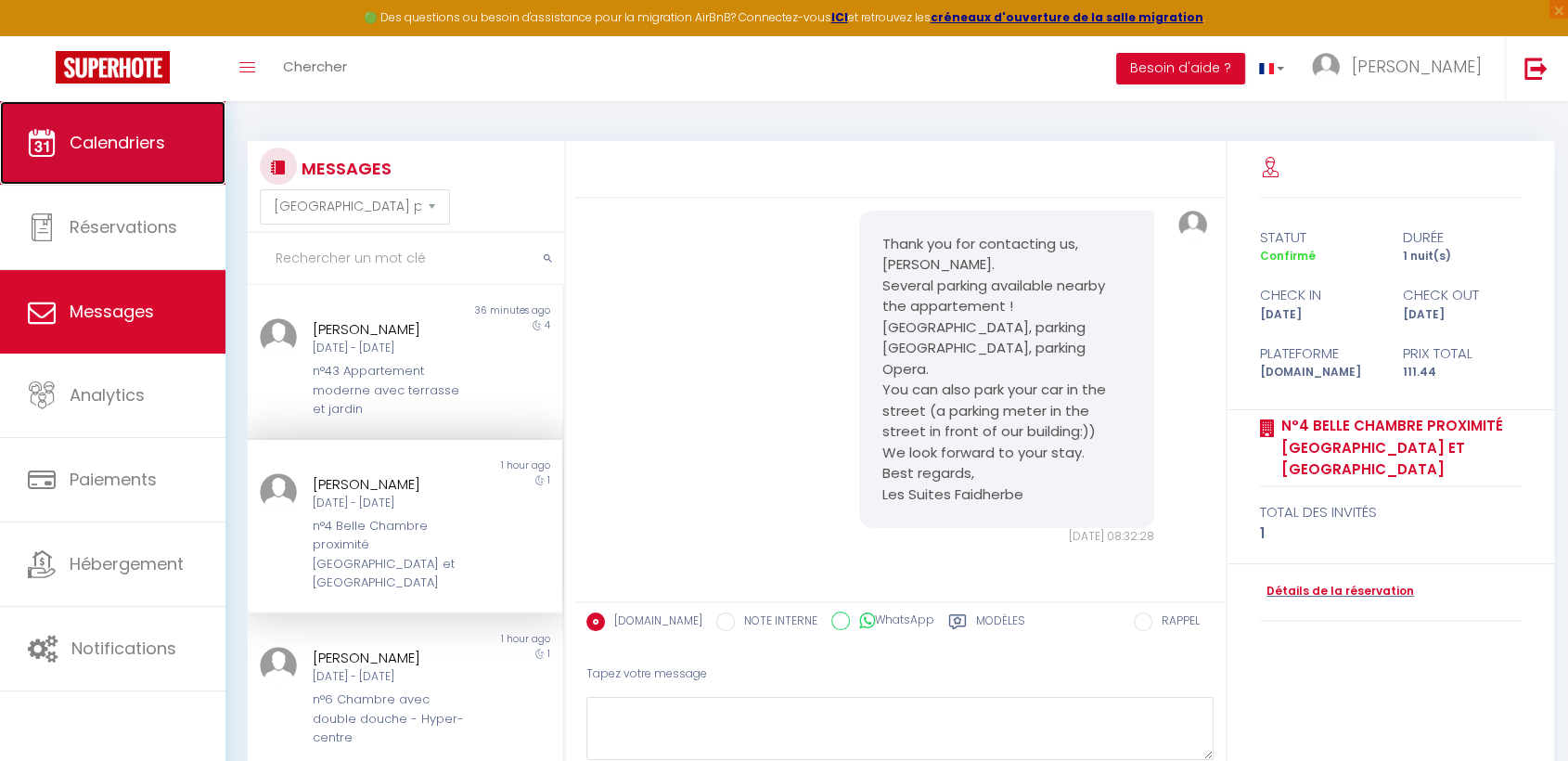
click at [105, 141] on span "Calendriers" at bounding box center [117, 143] width 95 height 23
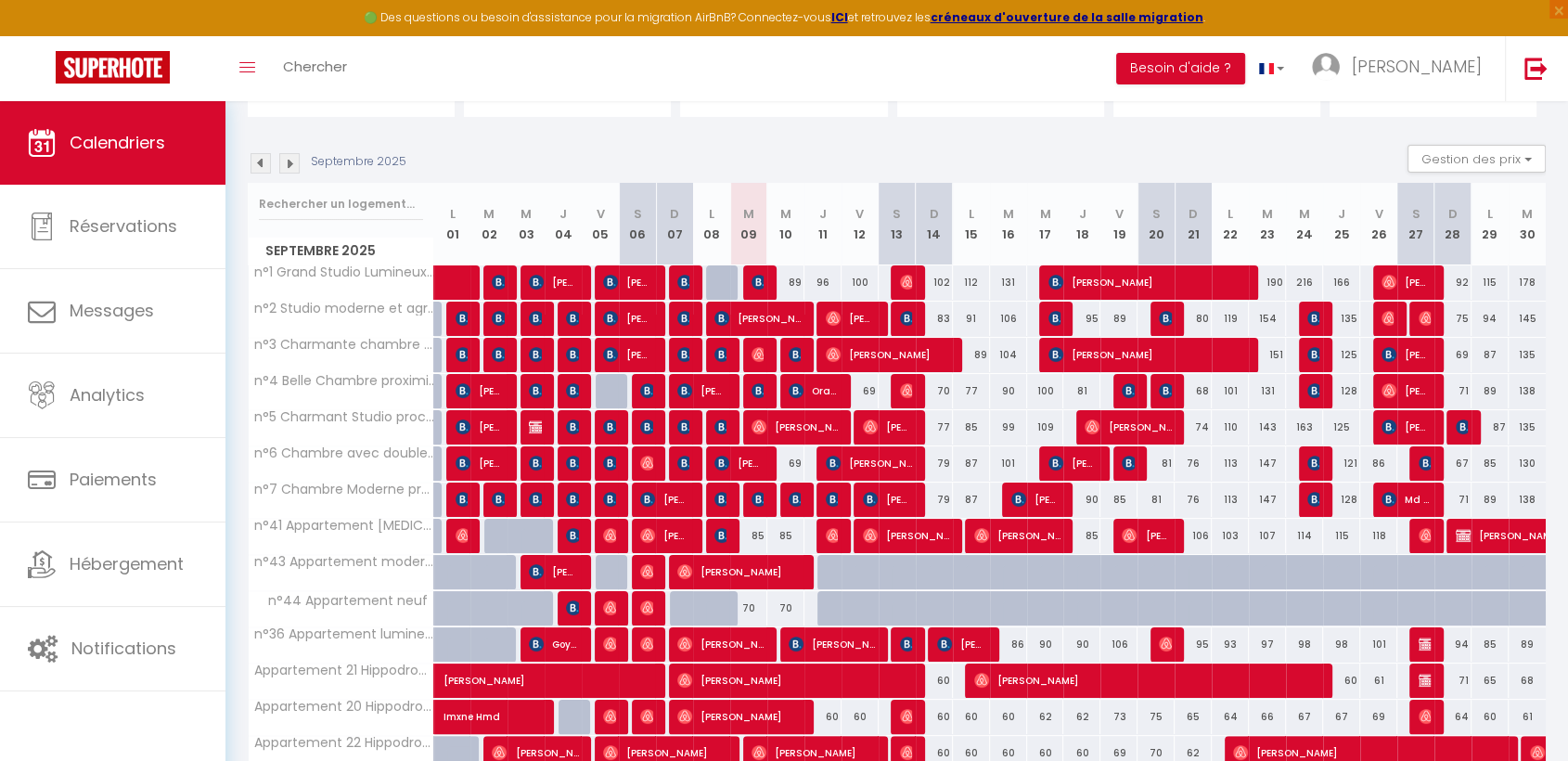
scroll to position [279, 0]
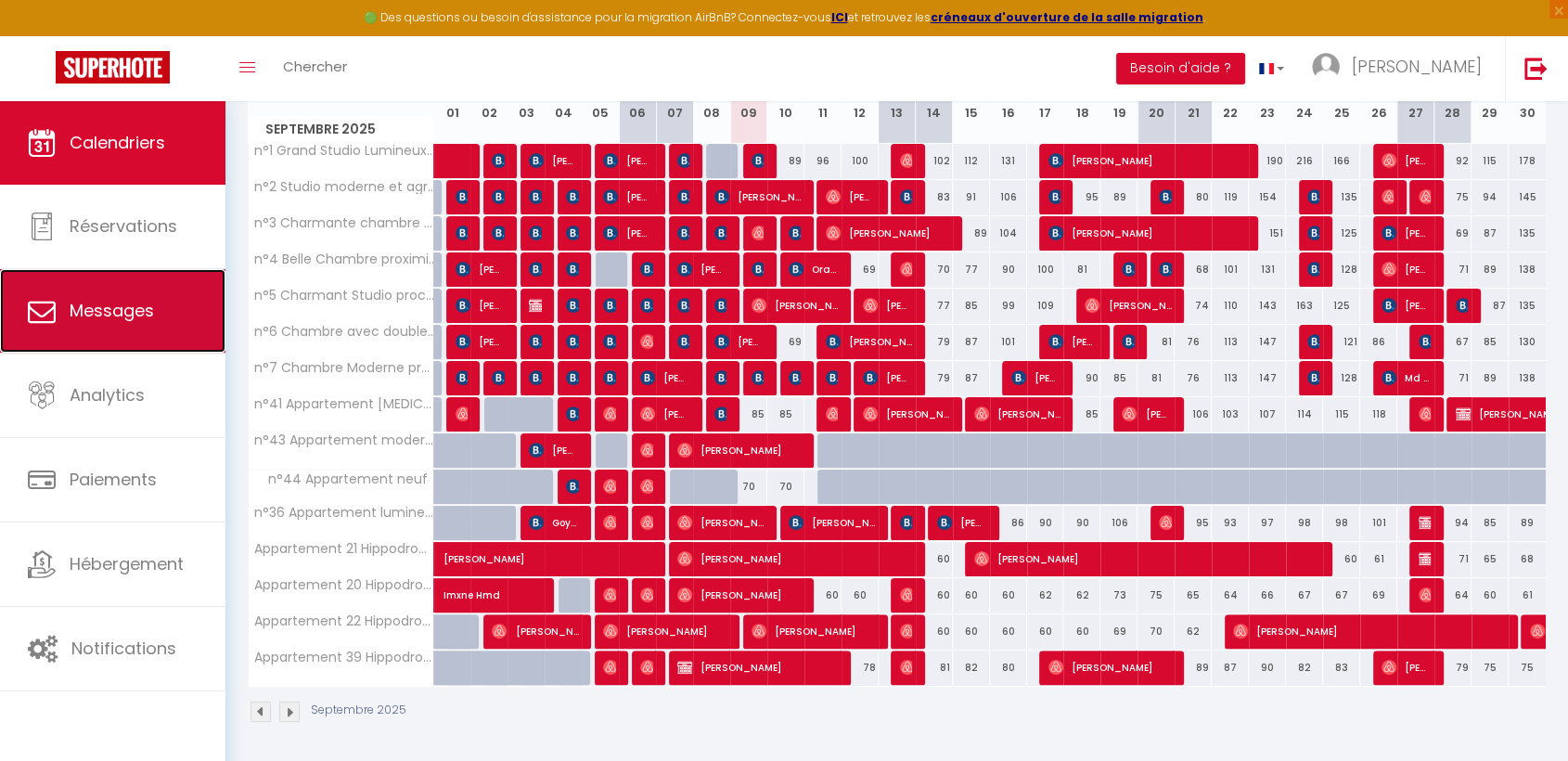
click at [125, 310] on span "Messages" at bounding box center [112, 310] width 85 height 23
select select "message"
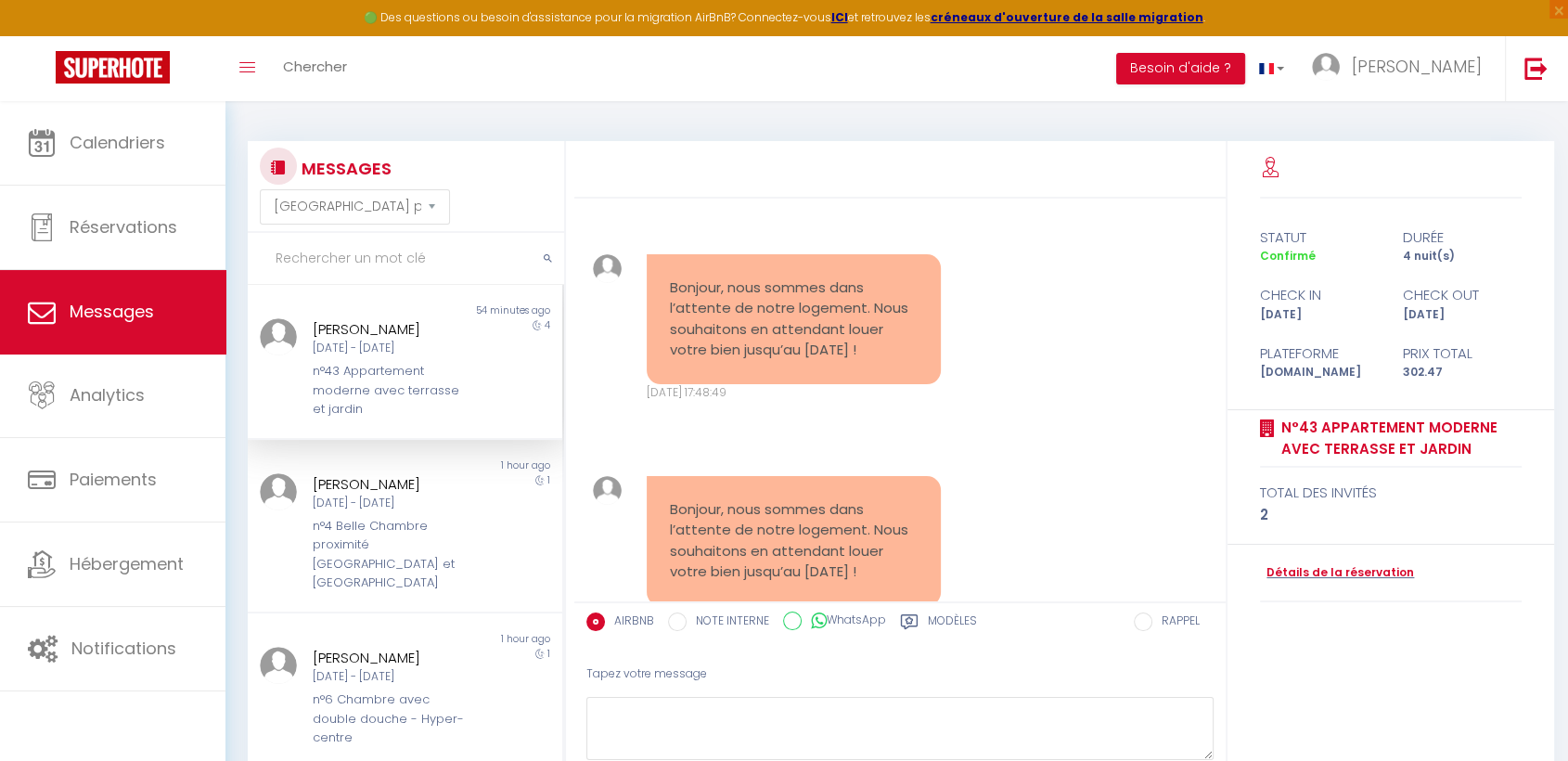
scroll to position [6089, 0]
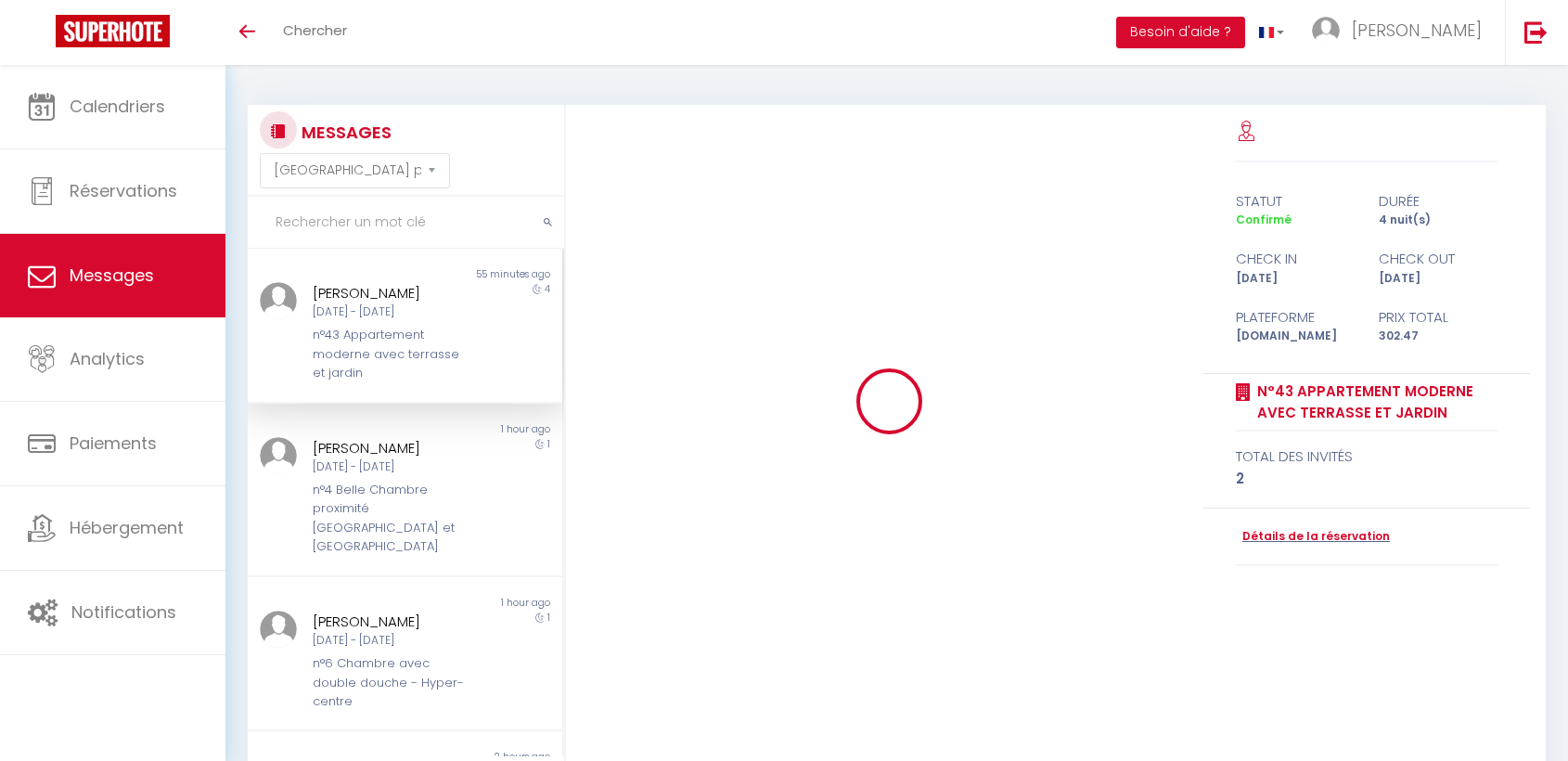
select select "message"
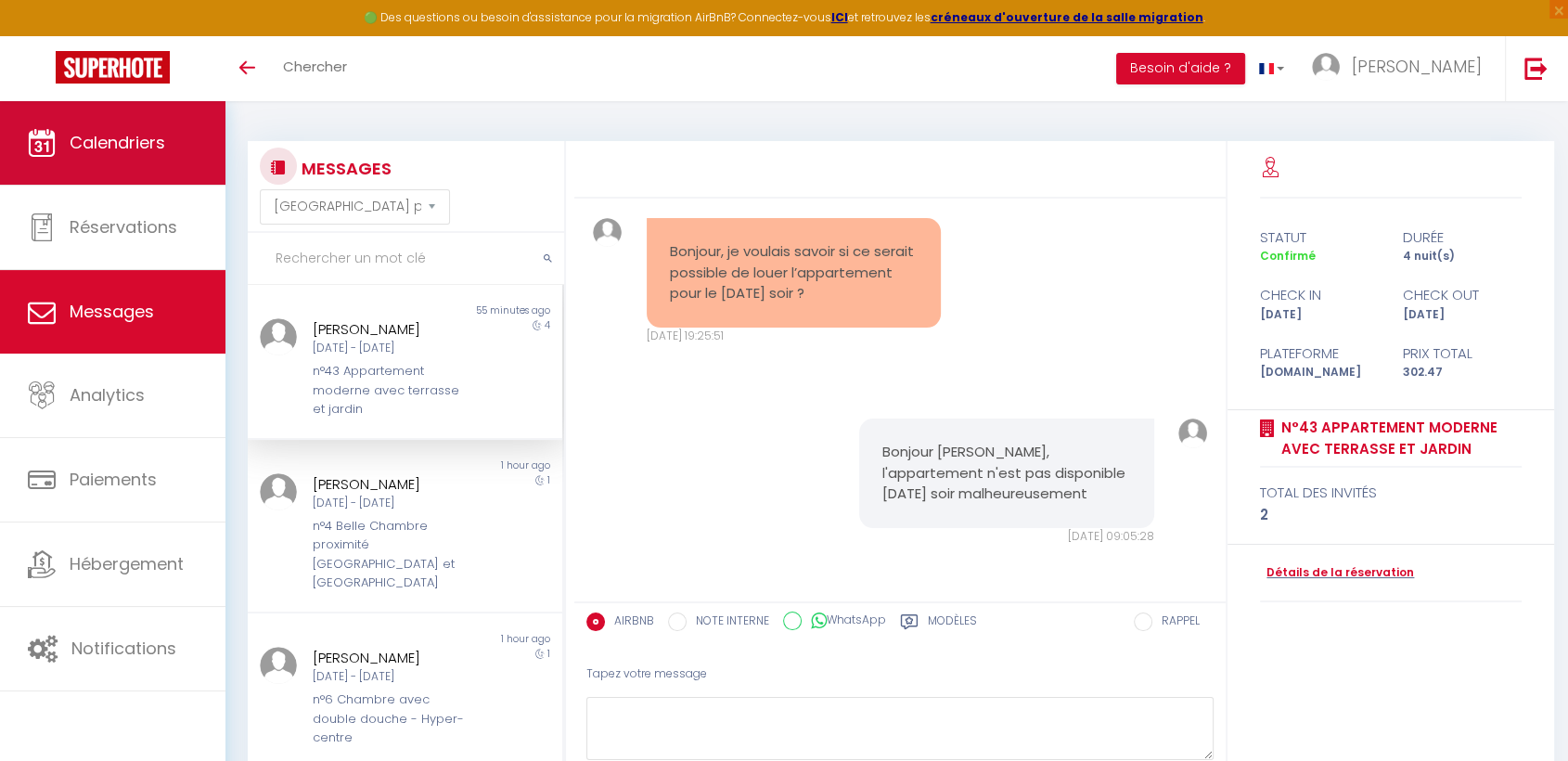
click at [55, 152] on icon at bounding box center [41, 143] width 28 height 28
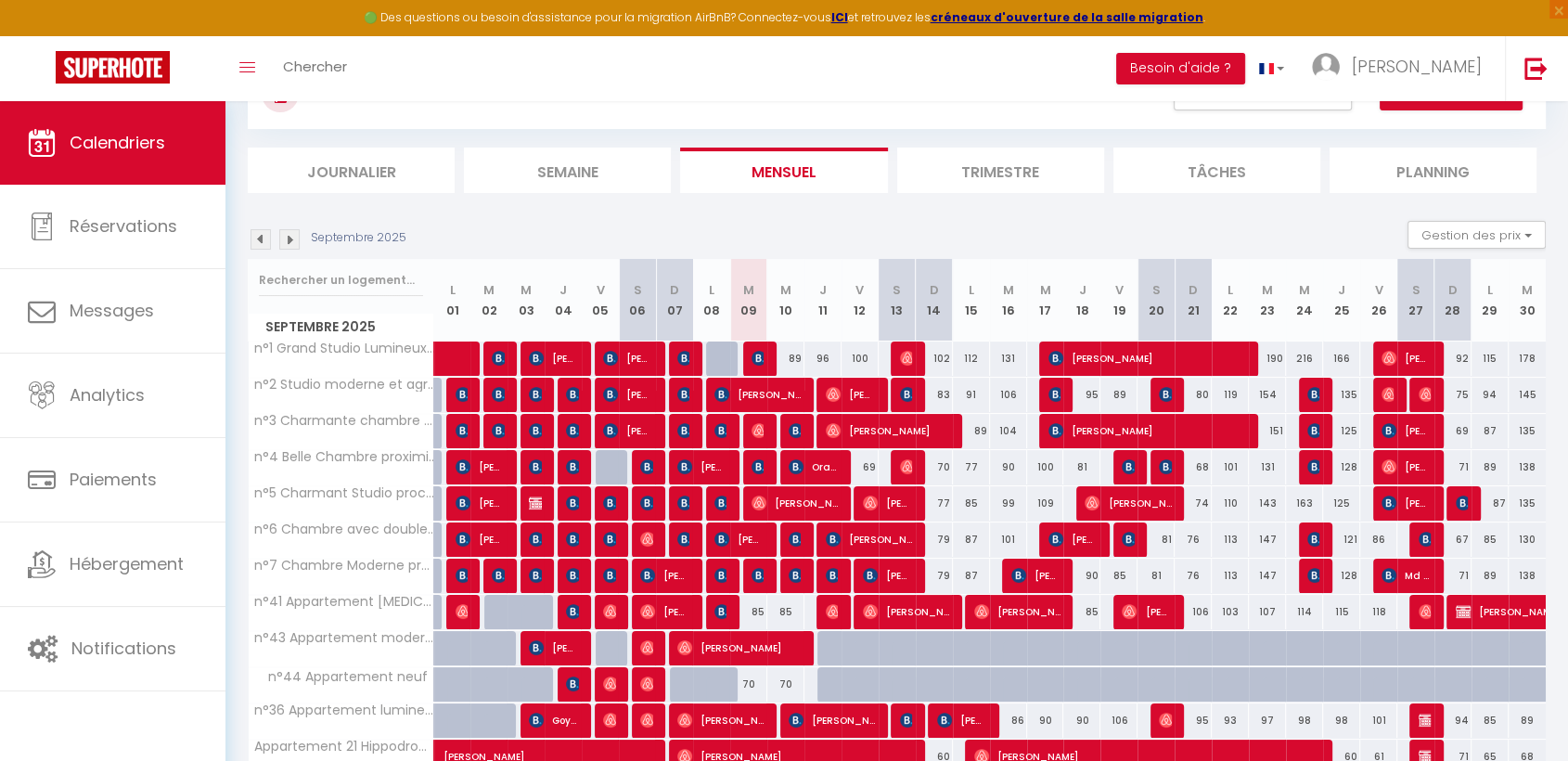
scroll to position [206, 0]
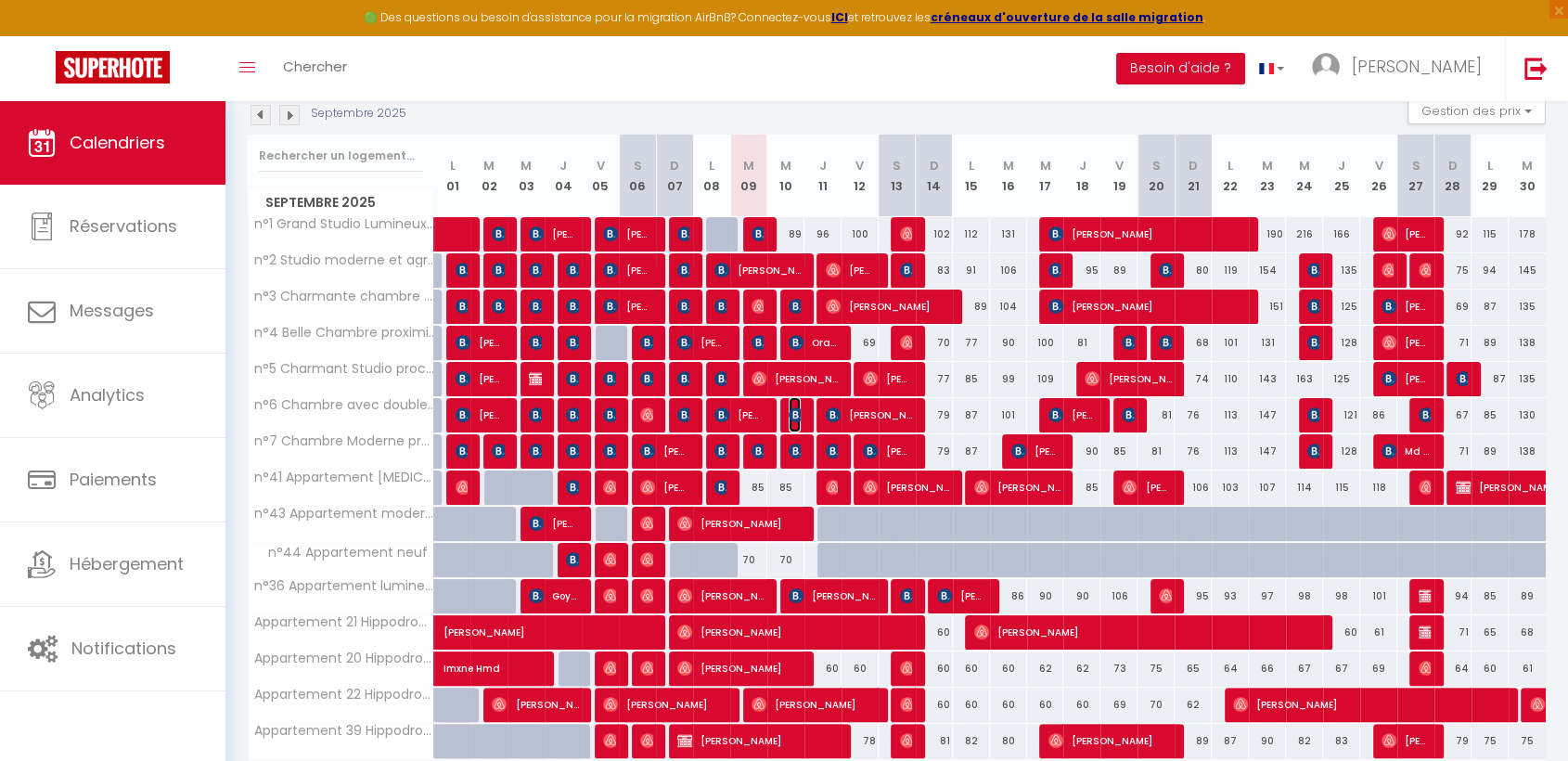
click at [789, 407] on img at bounding box center [796, 414] width 14 height 14
select select "OK"
select select "KO"
select select "0"
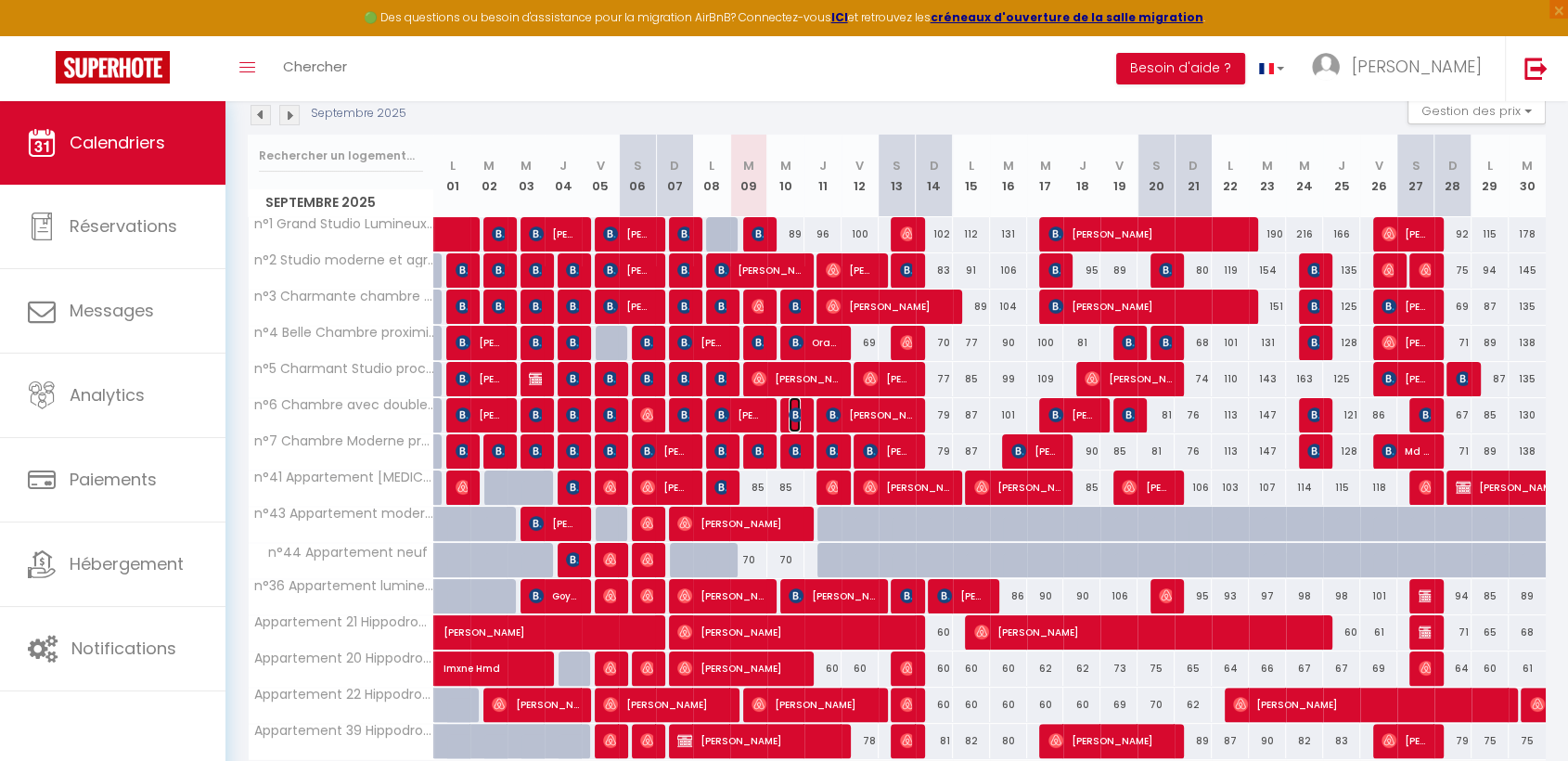
select select "1"
select select
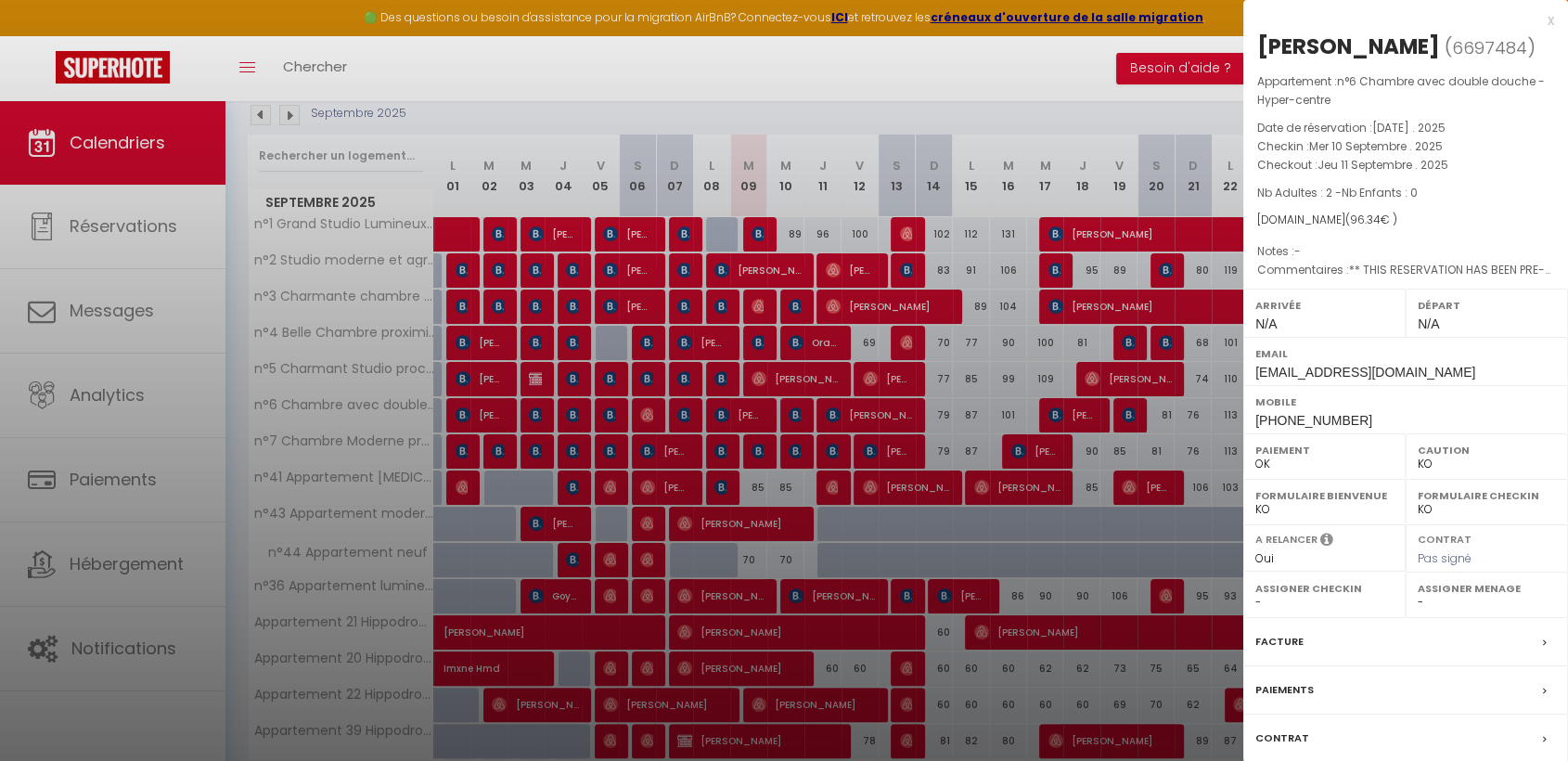
click at [267, 116] on div at bounding box center [784, 380] width 1568 height 761
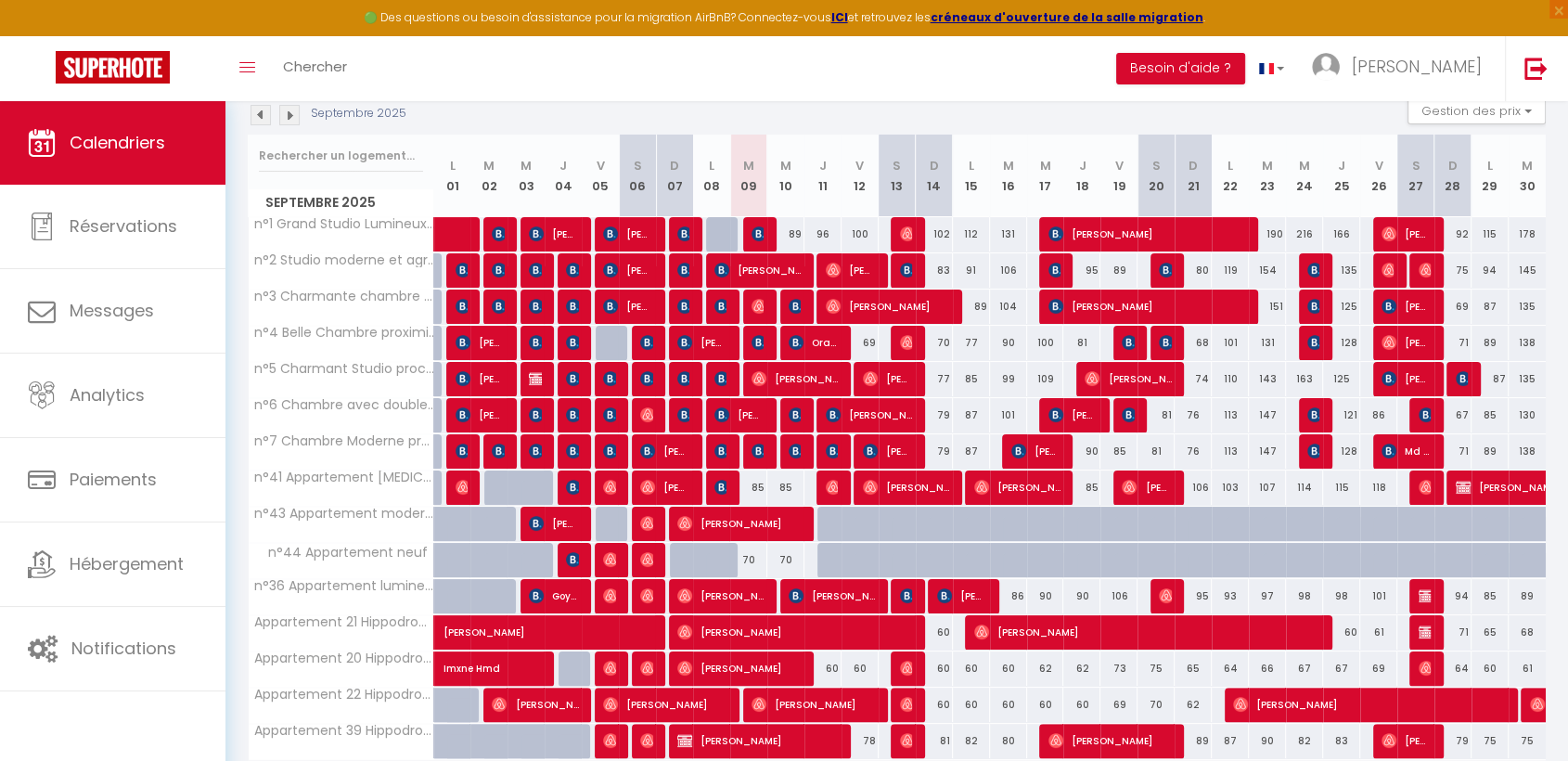
click at [260, 116] on img at bounding box center [260, 115] width 20 height 20
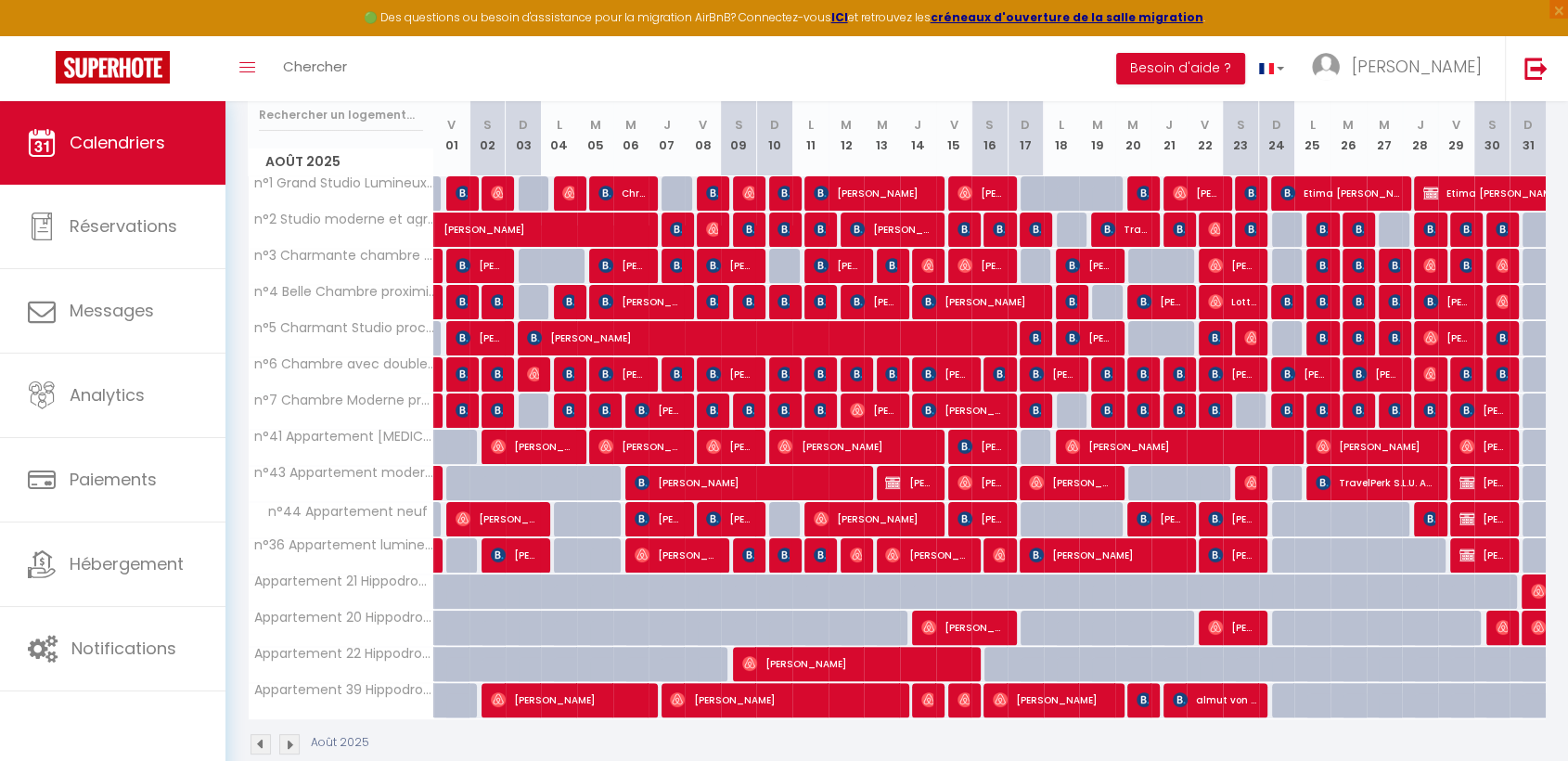
scroll to position [279, 0]
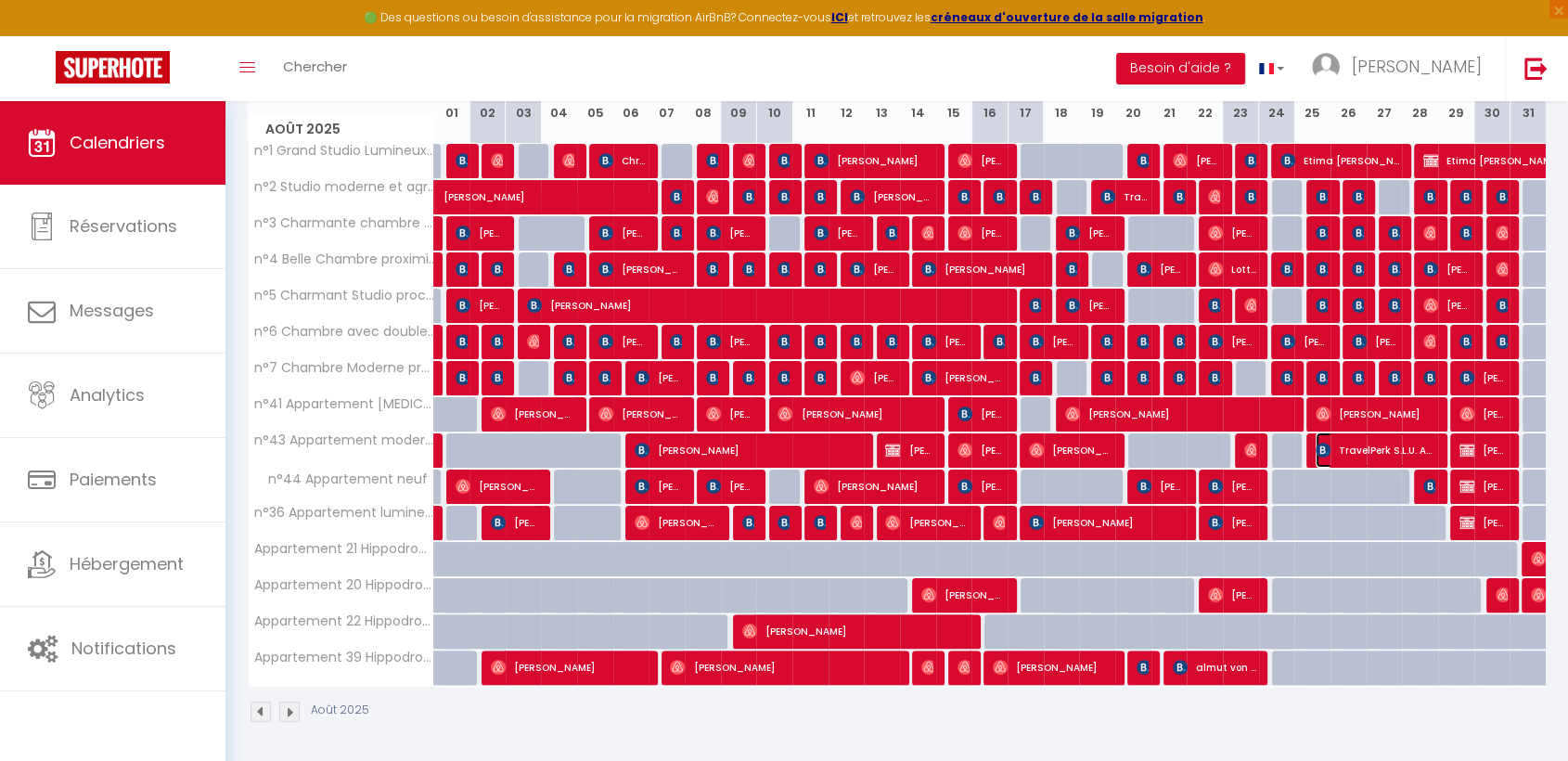
click at [1357, 449] on span "TravelPerk S.L.U. Accuray Medical Equipment, Gmbh • Company address: Terminalst…" at bounding box center [1375, 450] width 120 height 36
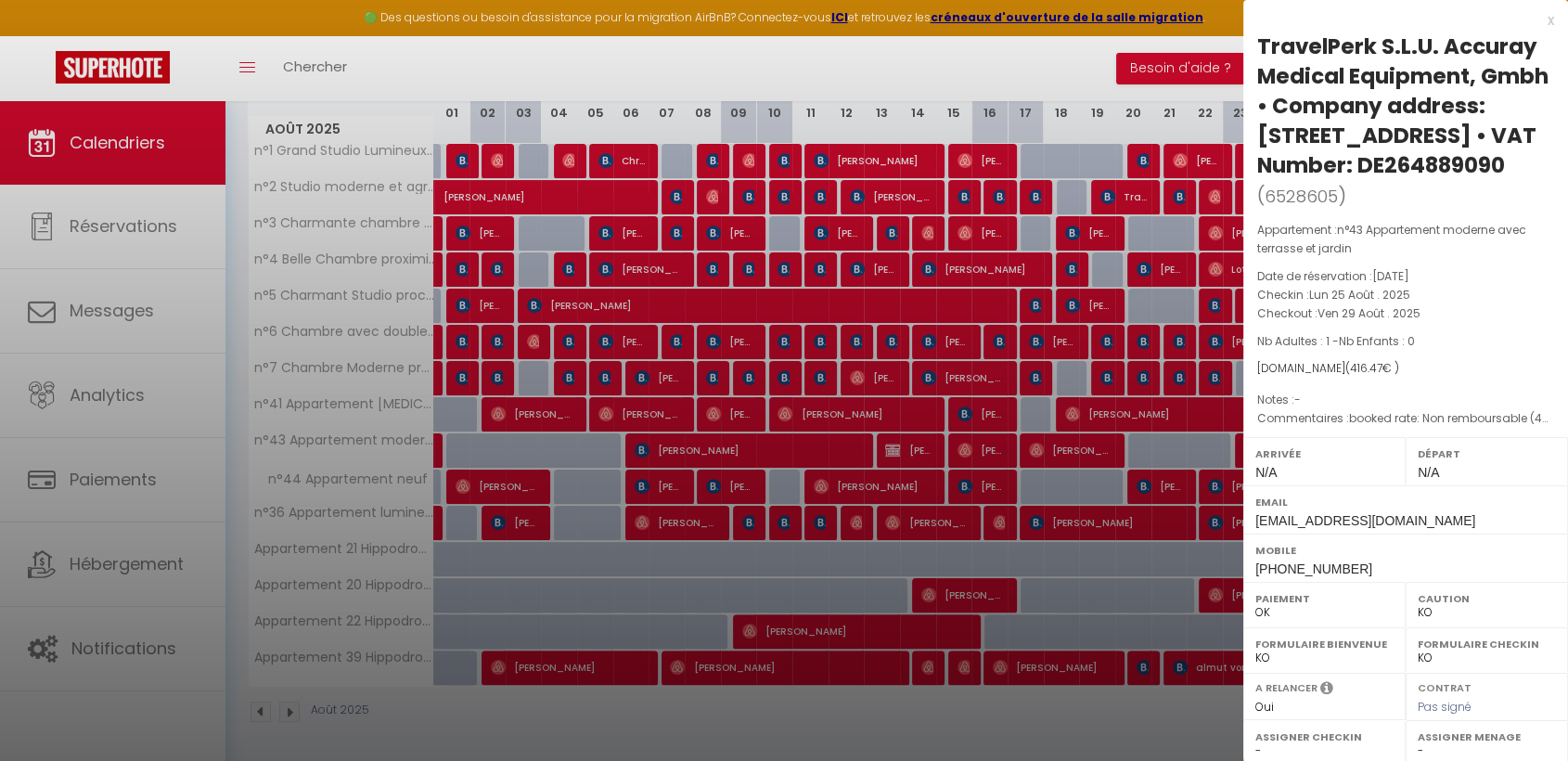
click at [1270, 608] on label "Paiement" at bounding box center [1325, 598] width 139 height 18
click at [1445, 667] on select "OK KO" at bounding box center [1487, 657] width 139 height 16
click at [1388, 653] on label "Formulaire Bienvenue" at bounding box center [1325, 643] width 139 height 18
click at [1547, 21] on div "x" at bounding box center [1398, 20] width 311 height 22
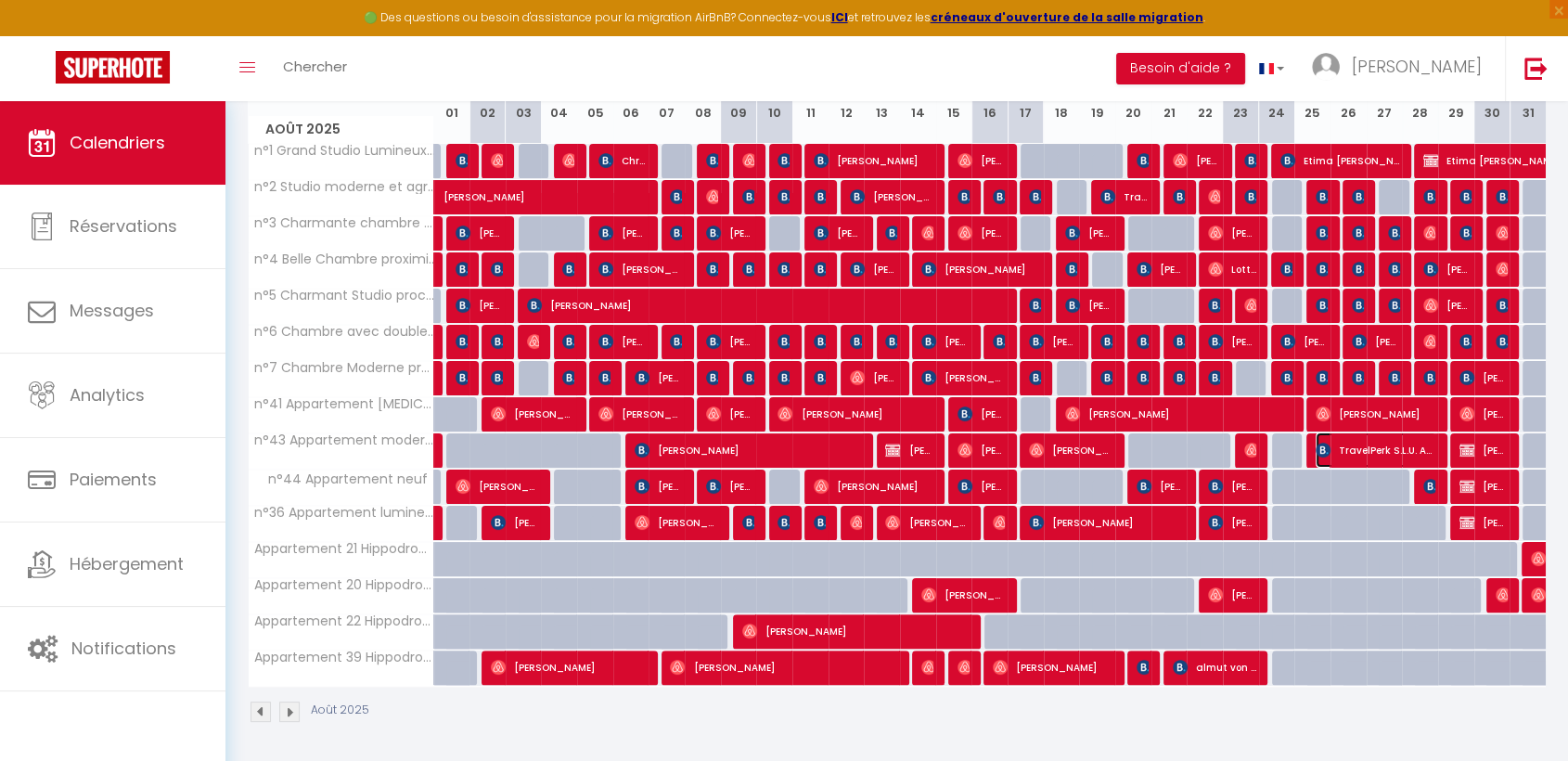
click at [1336, 447] on span "TravelPerk S.L.U. Accuray Medical Equipment, Gmbh • Company address: Terminalst…" at bounding box center [1375, 450] width 120 height 36
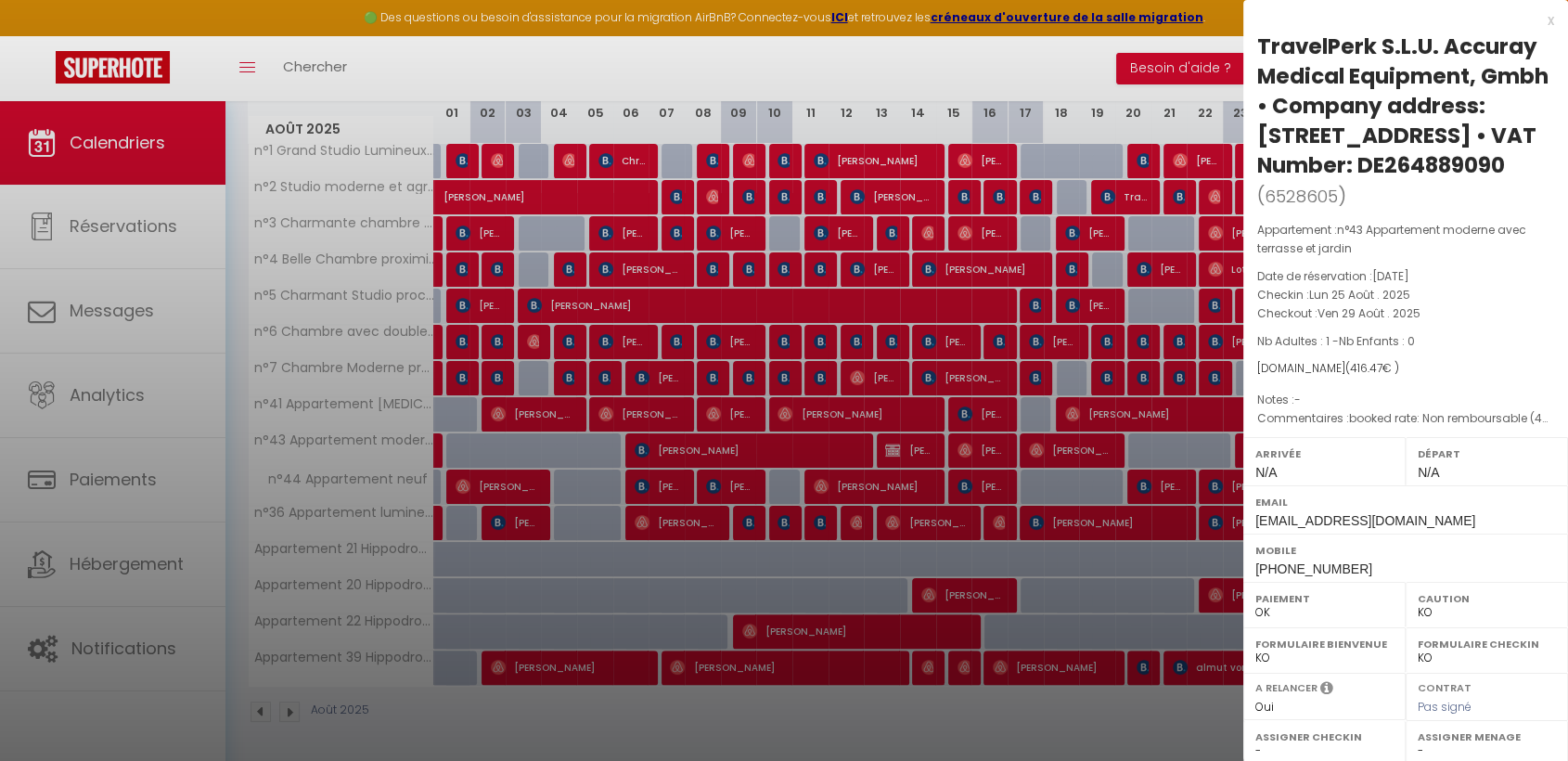
click at [1552, 23] on div "x" at bounding box center [1398, 20] width 311 height 22
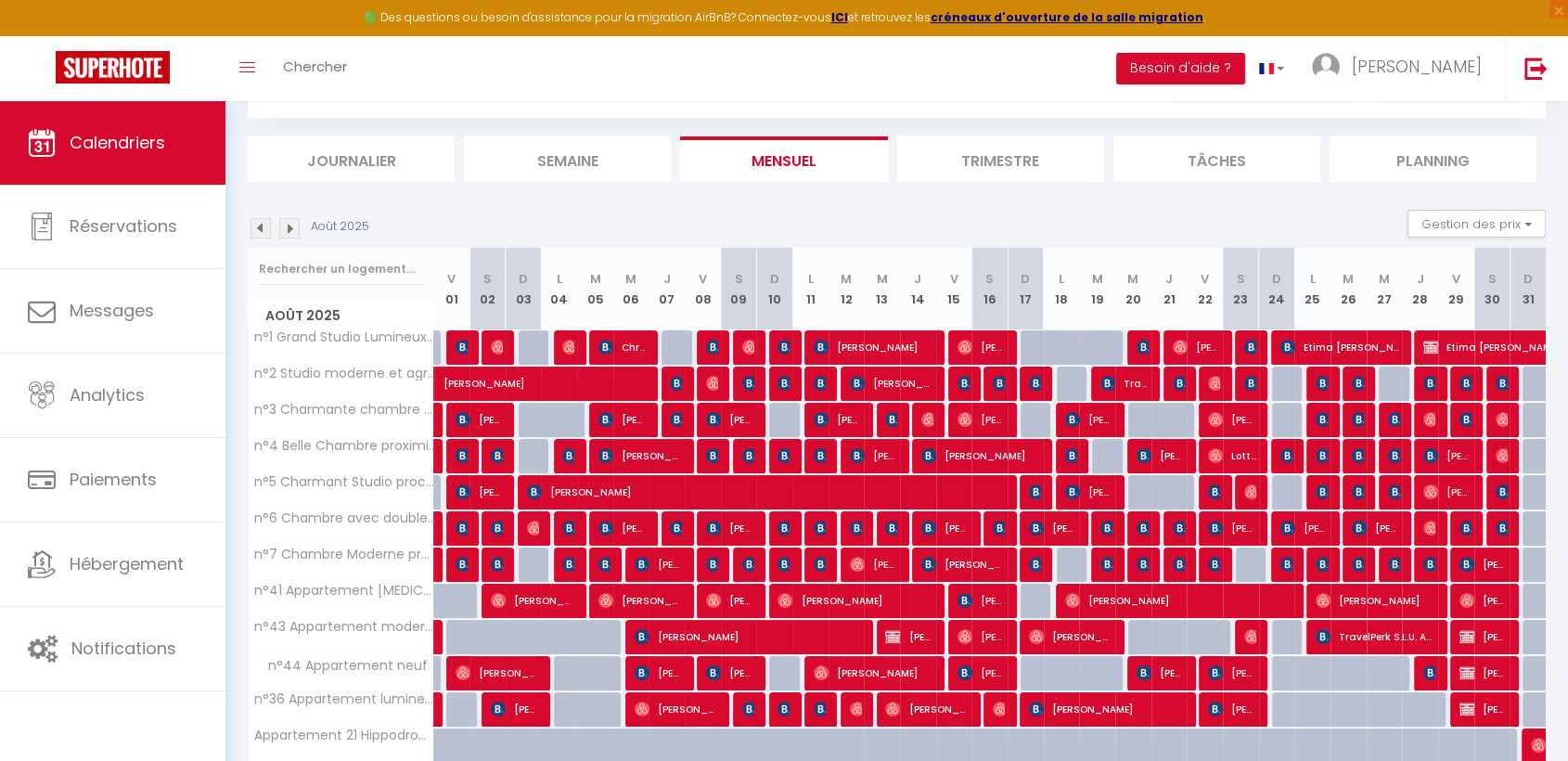
scroll to position [0, 0]
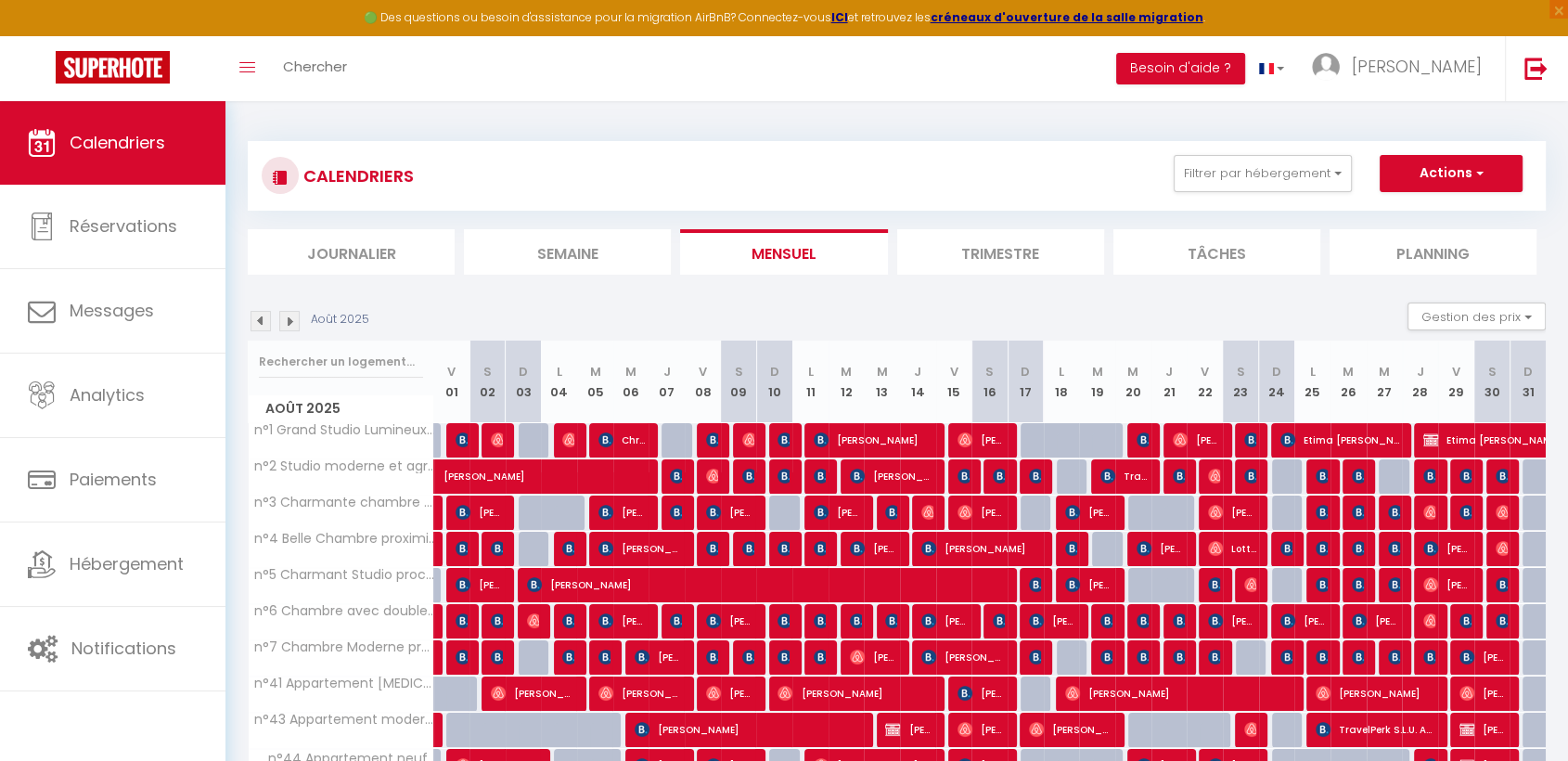
click at [291, 317] on img at bounding box center [289, 321] width 20 height 20
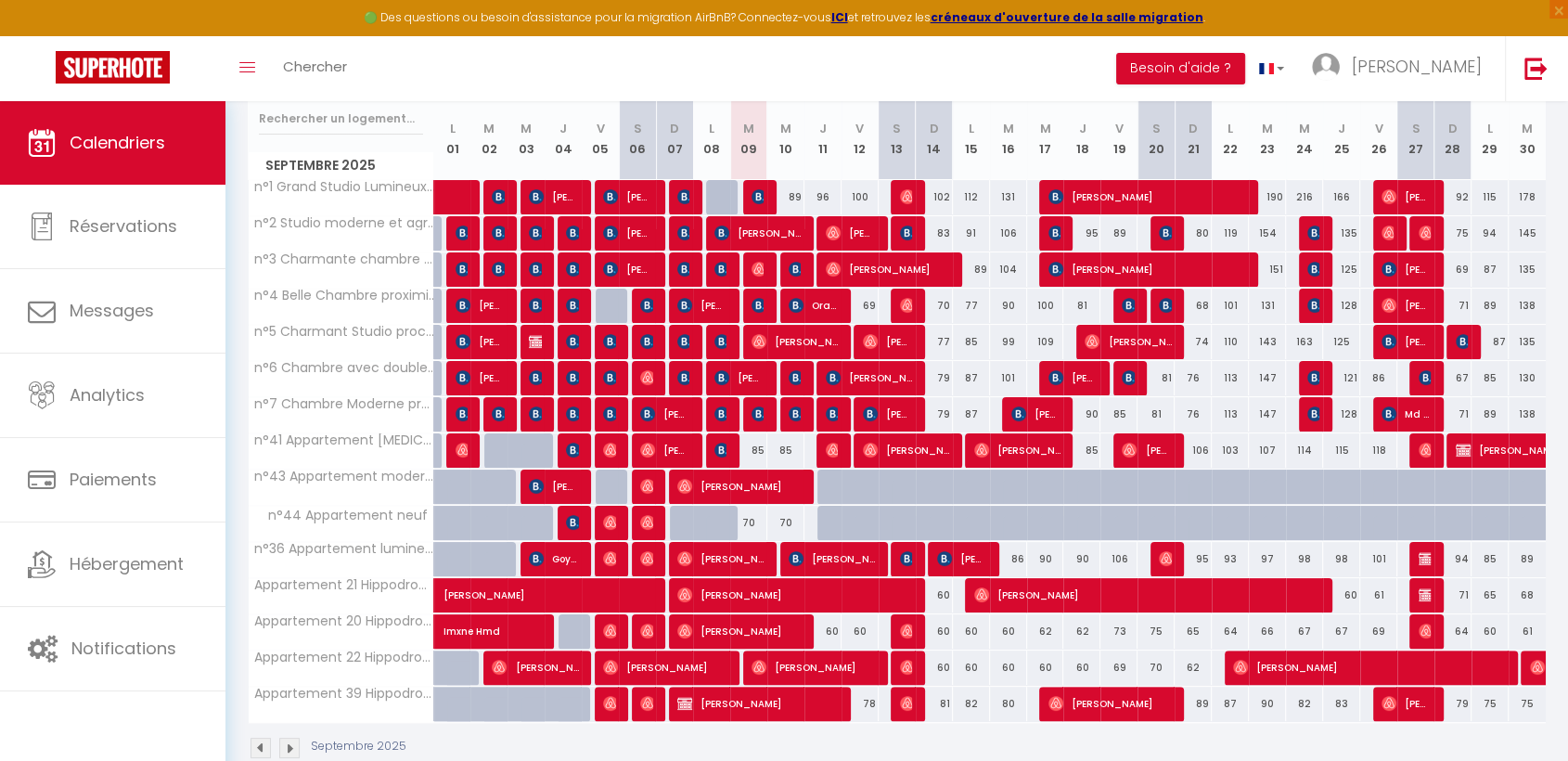
scroll to position [279, 0]
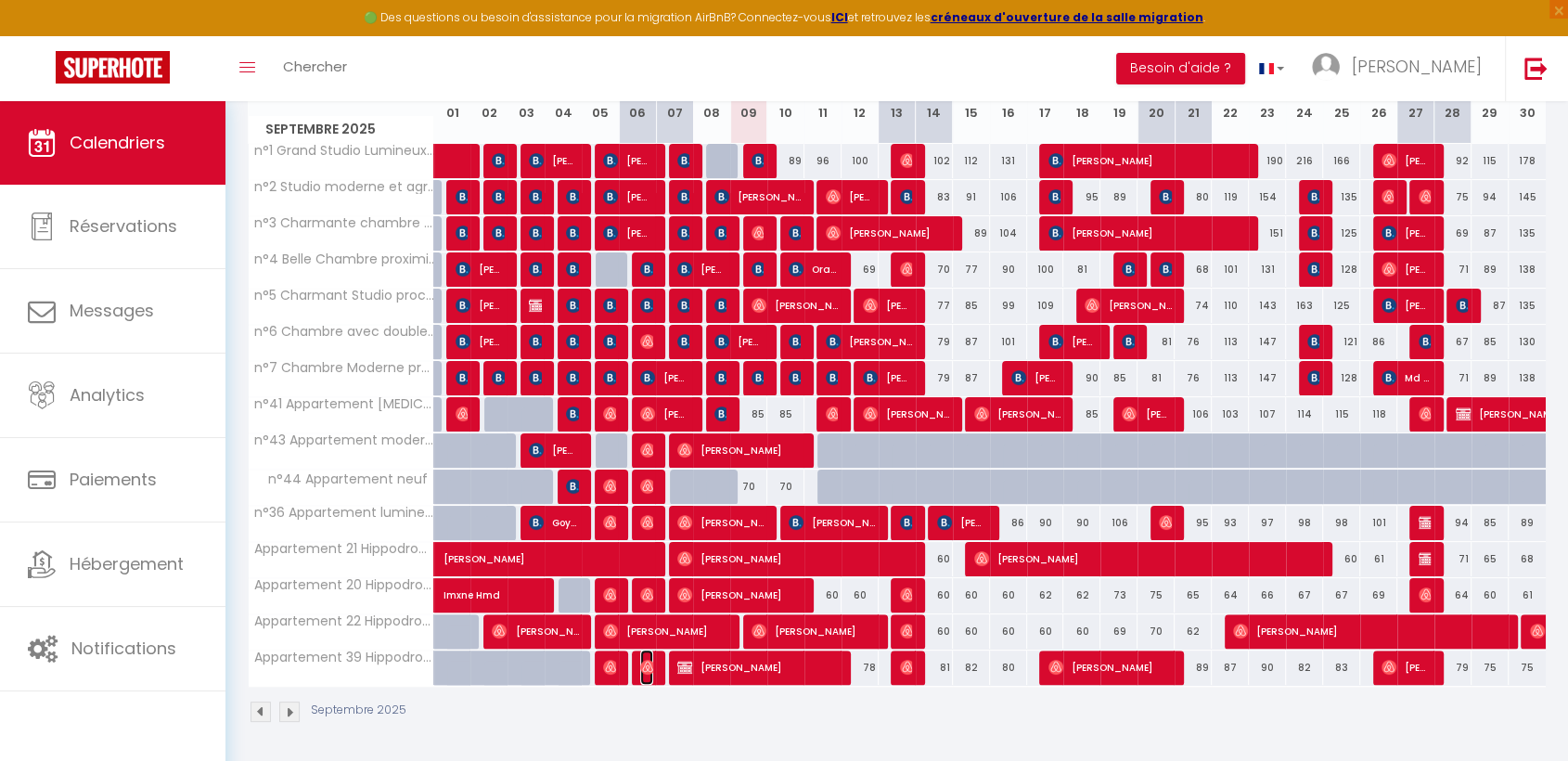
click at [646, 669] on img at bounding box center [647, 667] width 14 height 14
select select "OK"
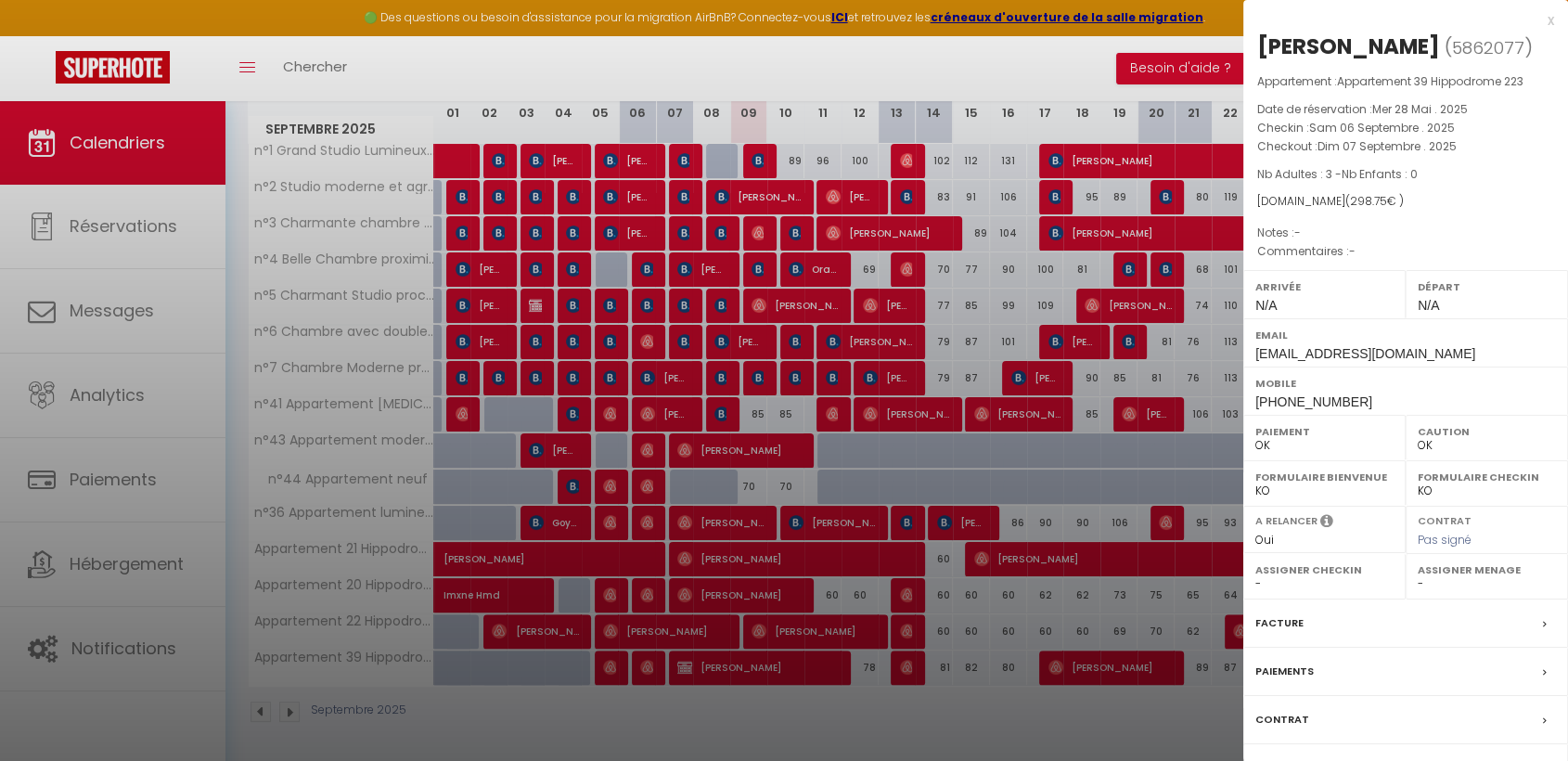
click at [612, 661] on div at bounding box center [784, 380] width 1568 height 761
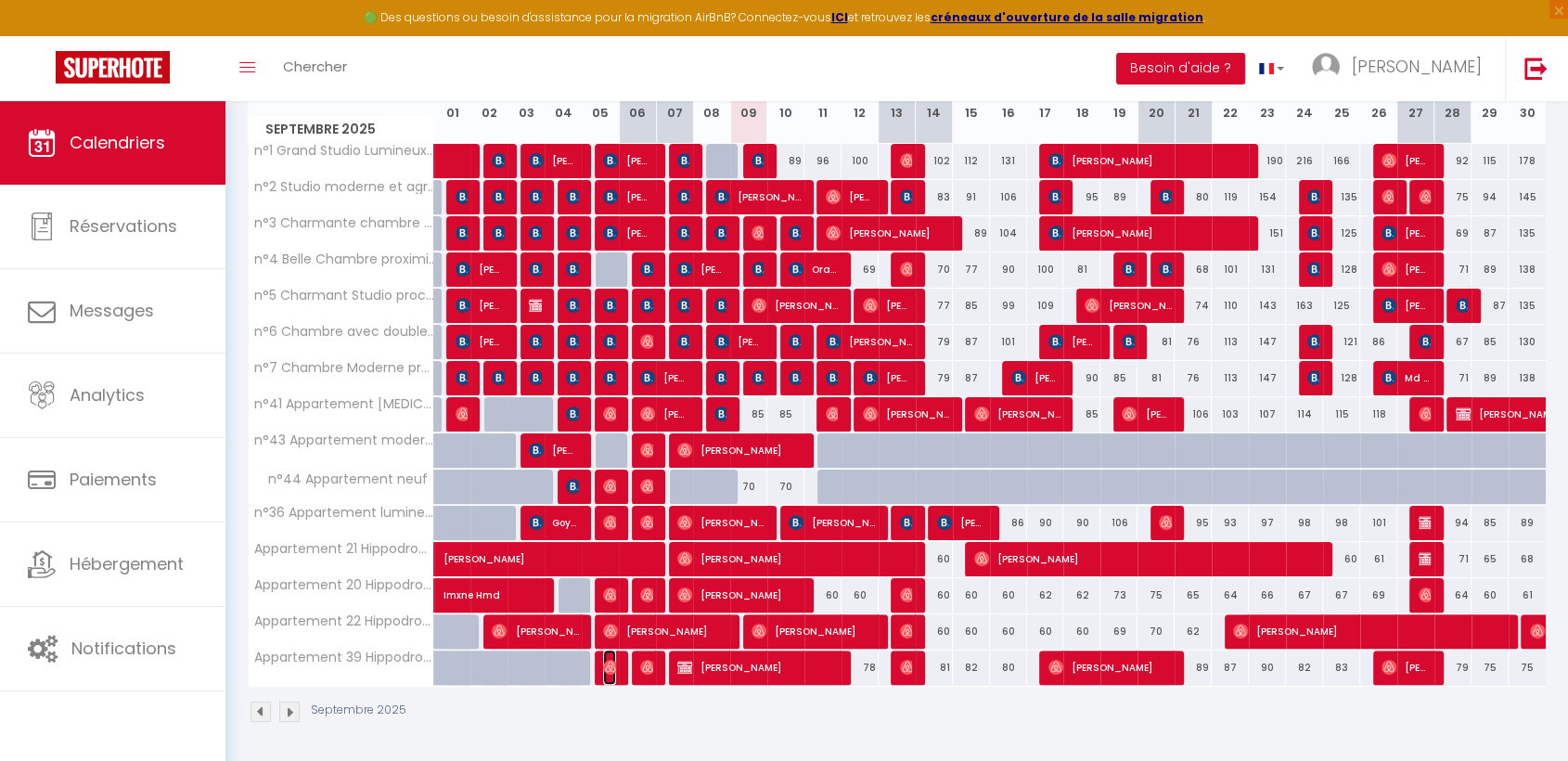
click at [612, 661] on img at bounding box center [610, 667] width 14 height 14
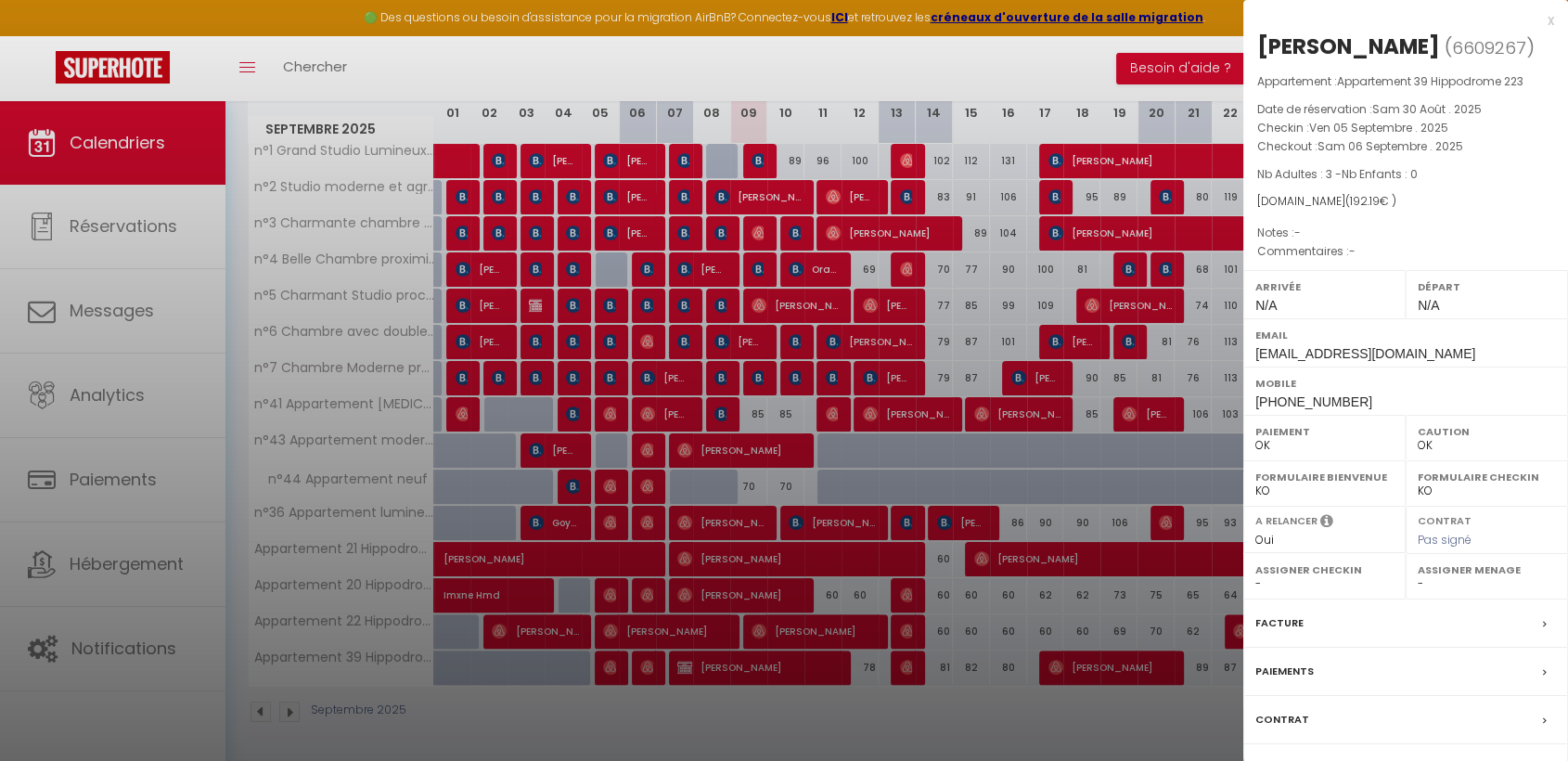
click at [913, 669] on div at bounding box center [784, 380] width 1568 height 761
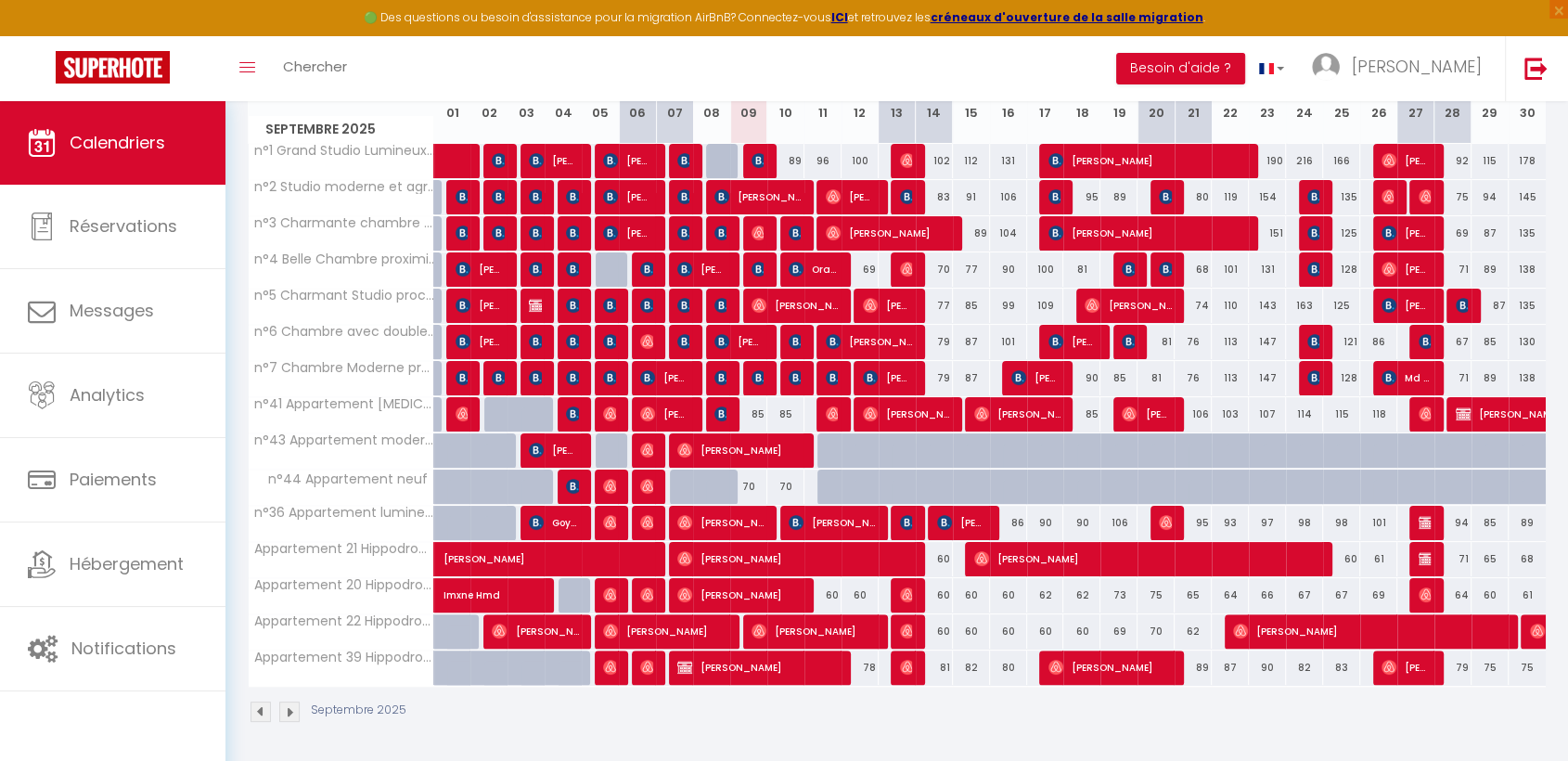
click at [915, 669] on div "81" at bounding box center [934, 668] width 39 height 35
type input "81"
type input "Dim 14 Septembre 2025"
type input "Lun 15 Septembre 2025"
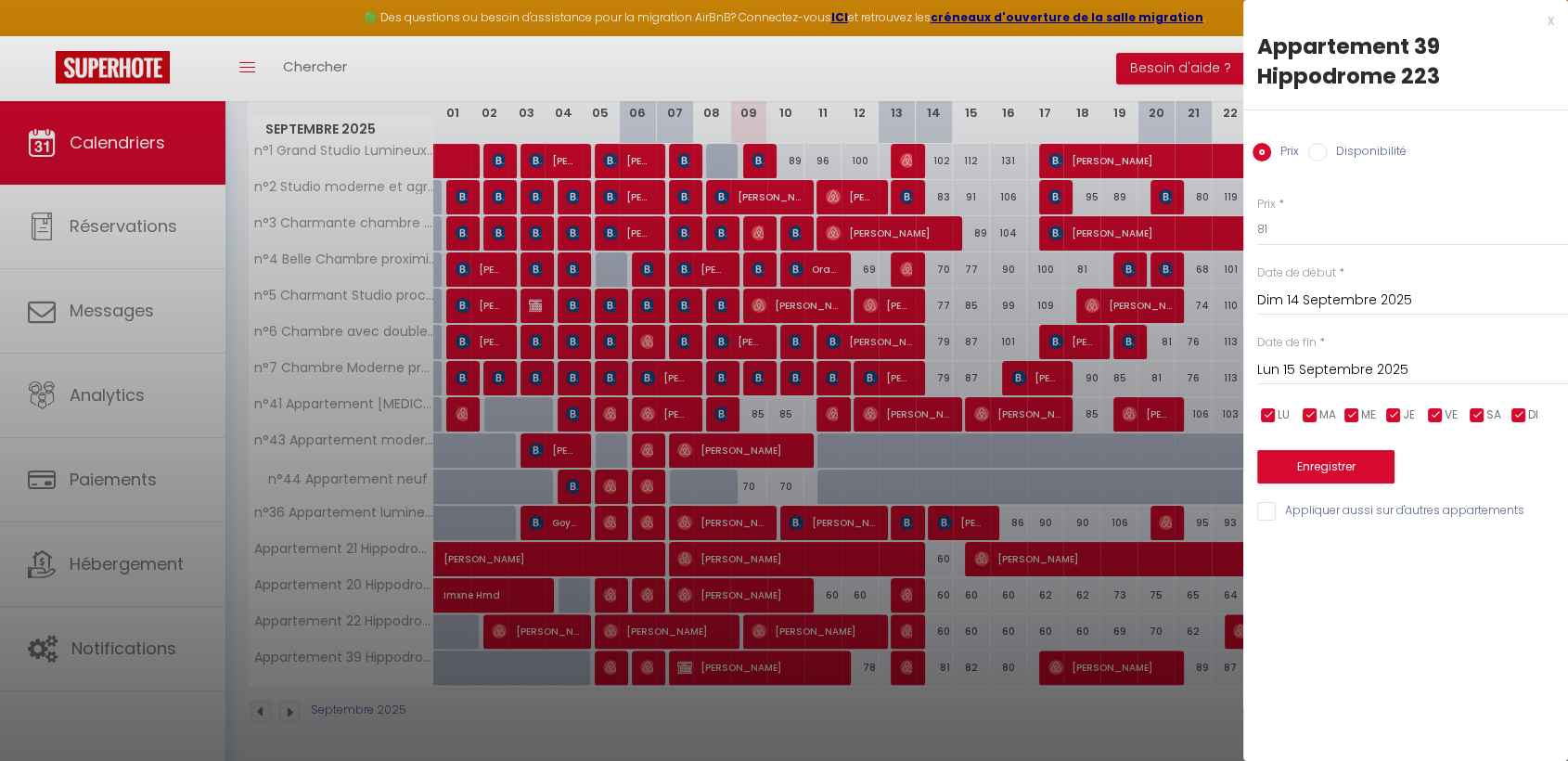
click at [903, 663] on div at bounding box center [784, 380] width 1568 height 761
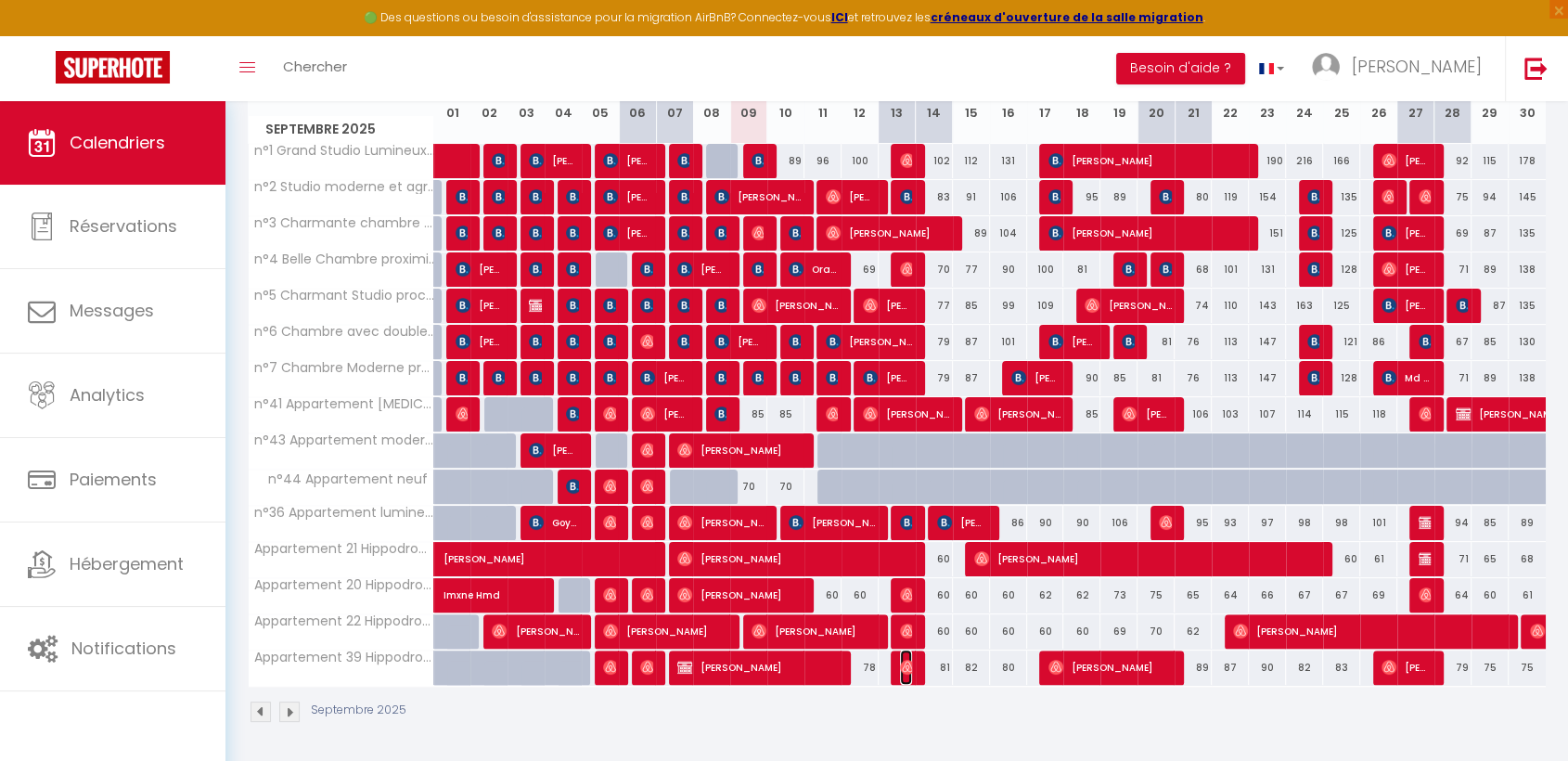
click at [903, 663] on img at bounding box center [907, 667] width 14 height 14
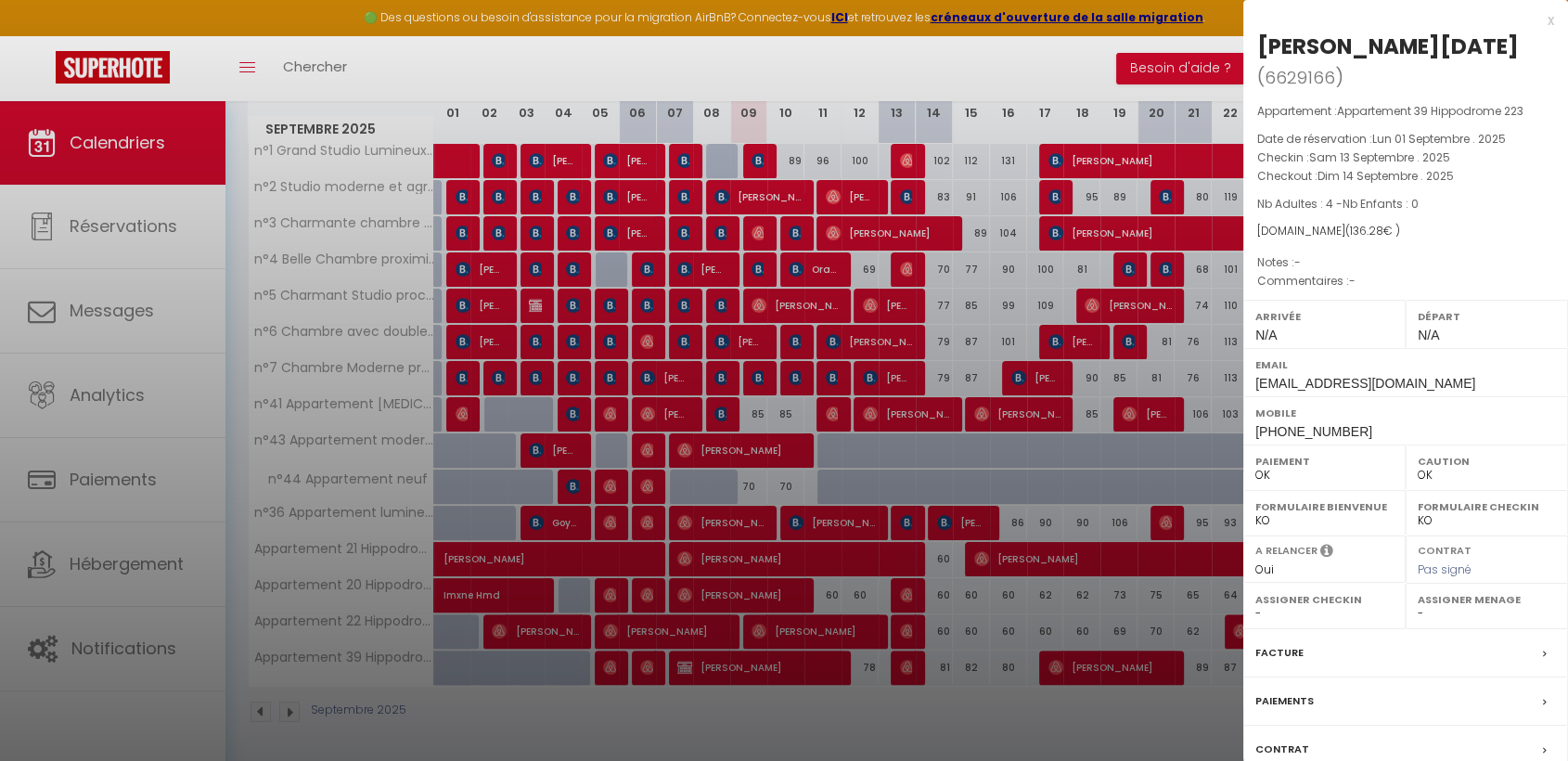
click at [1551, 20] on div "x" at bounding box center [1398, 20] width 311 height 22
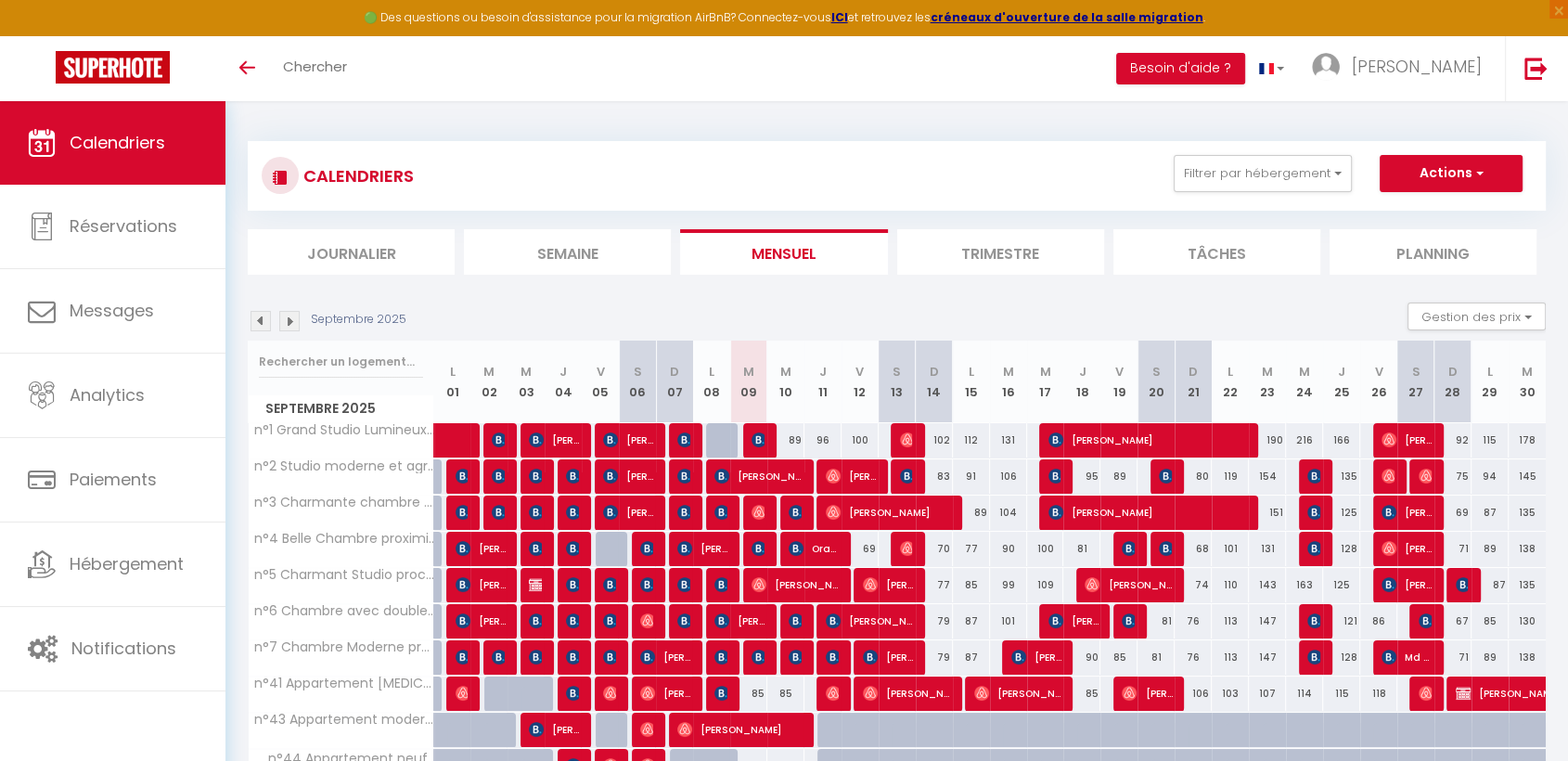
click at [252, 318] on img at bounding box center [260, 321] width 20 height 20
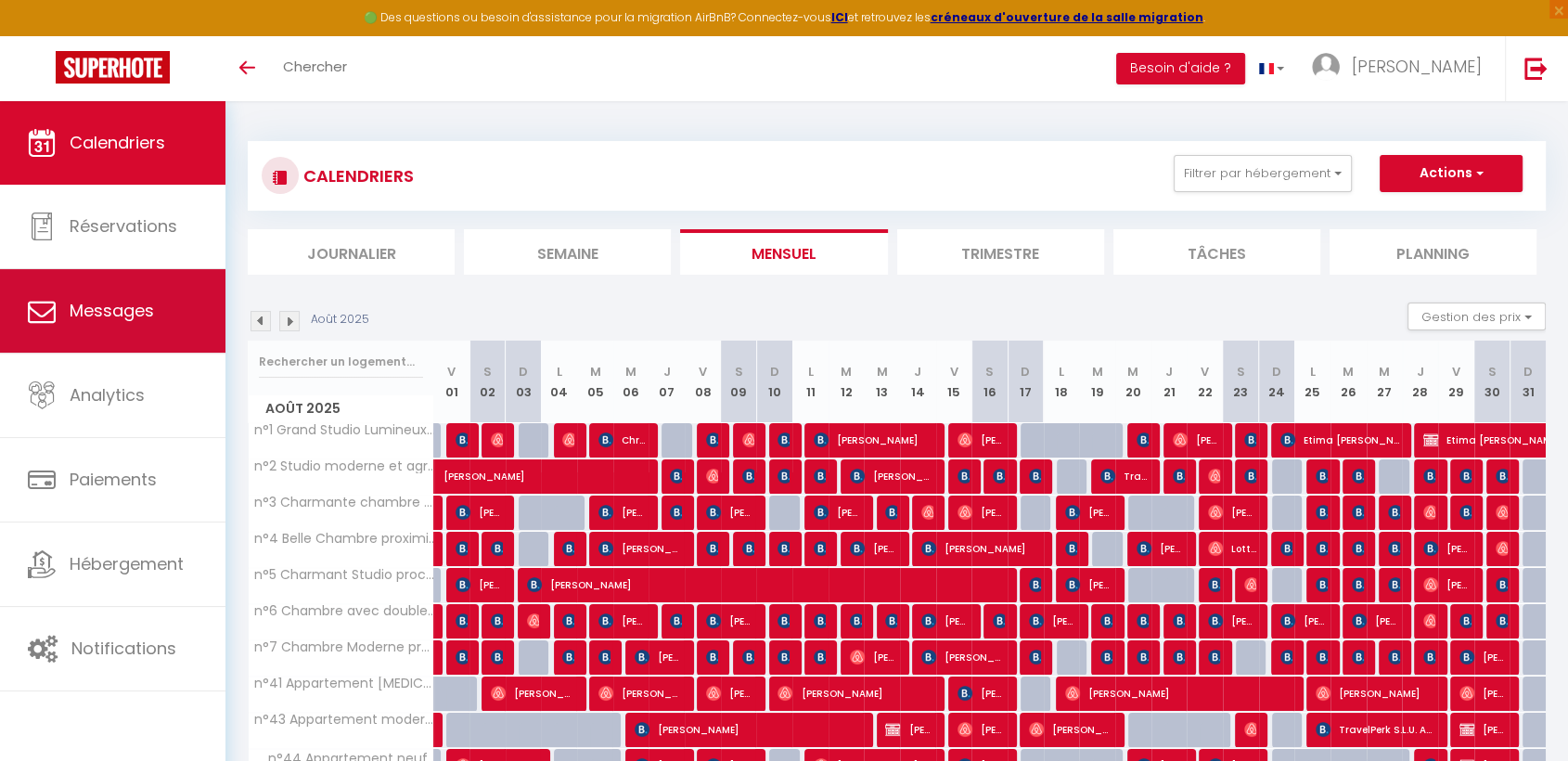
click at [115, 292] on link "Messages" at bounding box center [113, 310] width 225 height 84
select select "message"
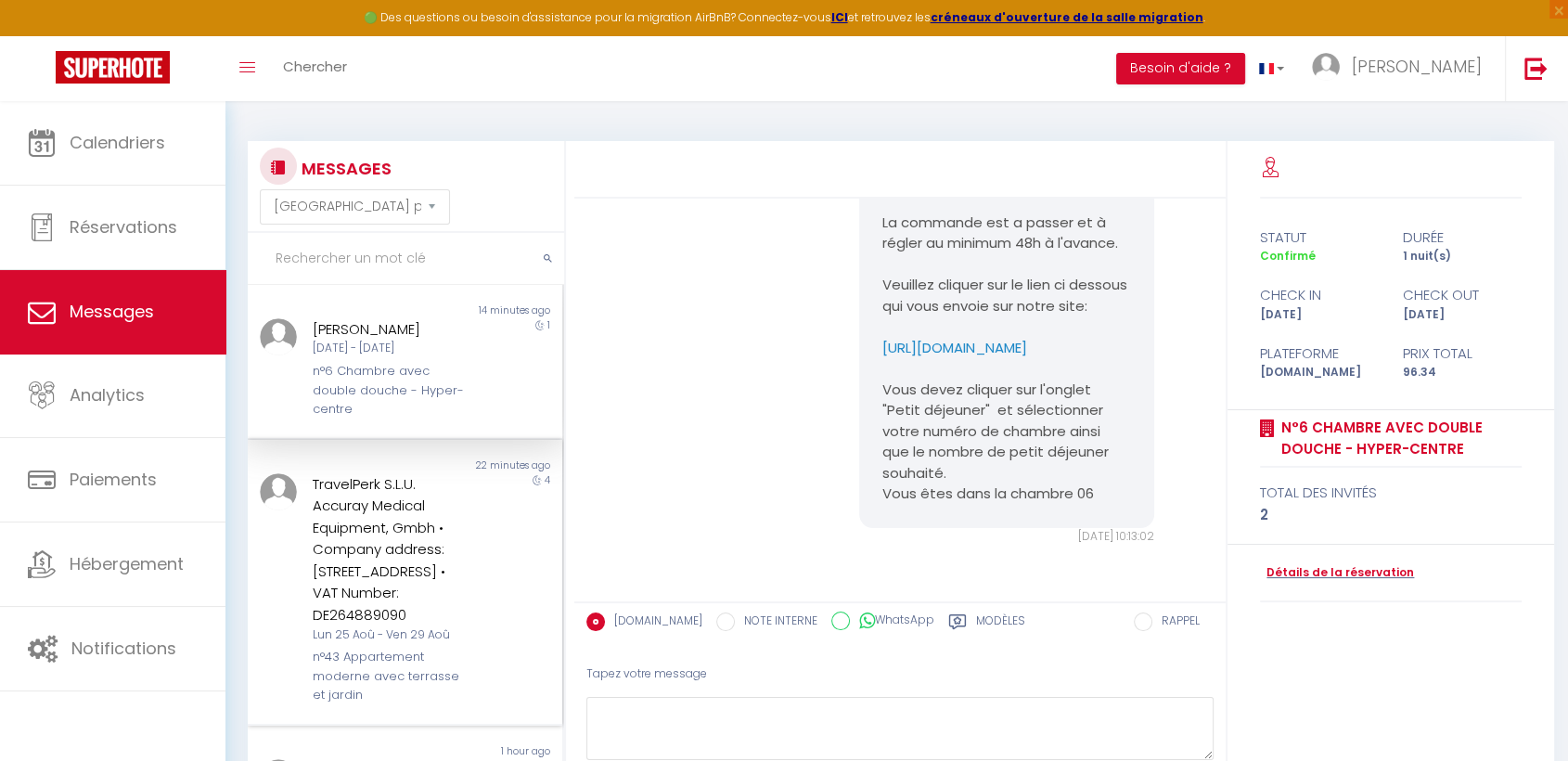
click at [468, 573] on div "TravelPerk S.L.U. Accuray Medical Equipment, Gmbh • Company address: Terminalst…" at bounding box center [392, 589] width 184 height 232
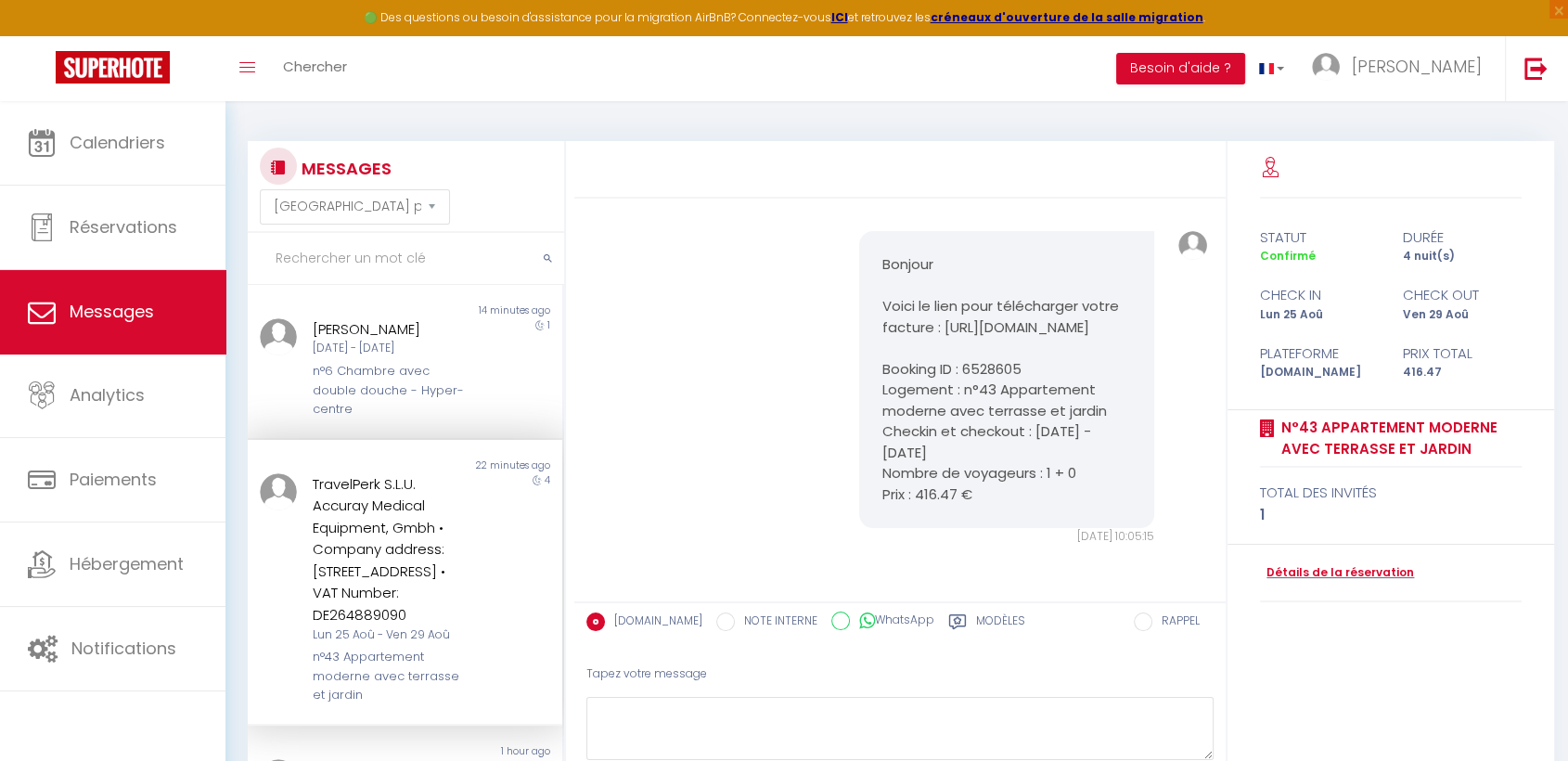
scroll to position [19150, 0]
click at [431, 356] on div "Mer 10 Sep - Jeu 11 Sep" at bounding box center [393, 349] width 160 height 17
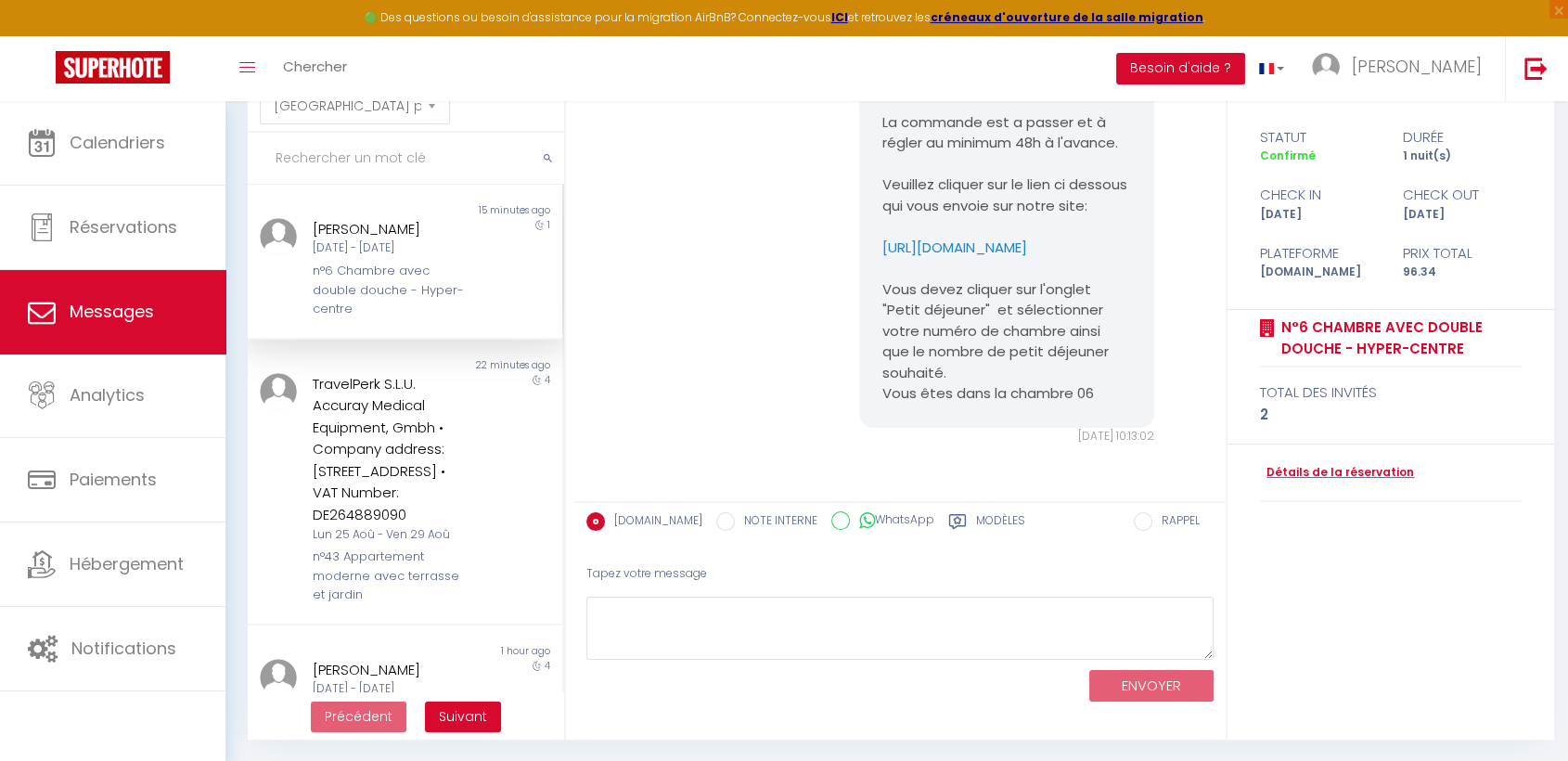
scroll to position [101, 0]
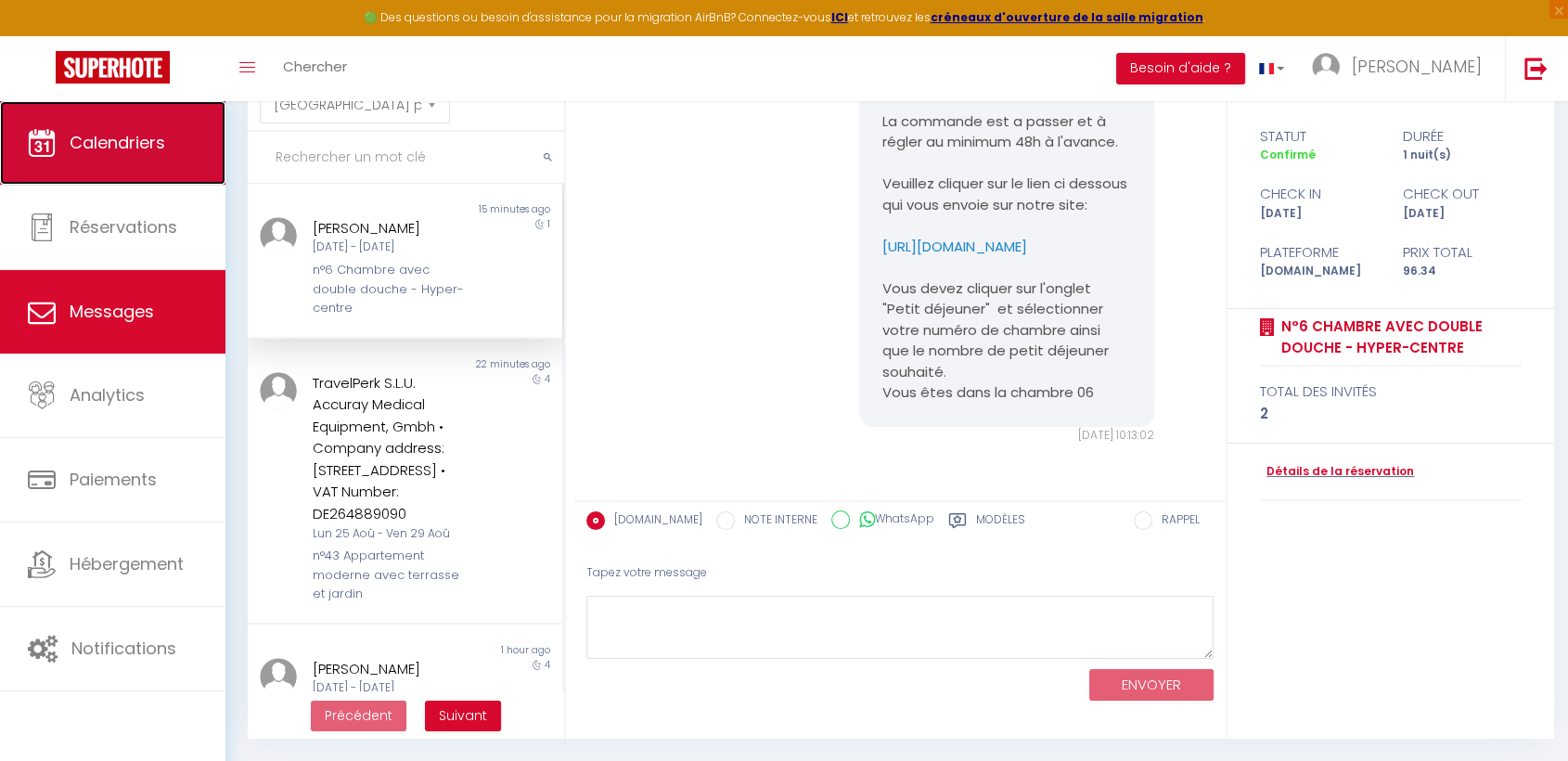
click at [111, 140] on span "Calendriers" at bounding box center [117, 143] width 95 height 23
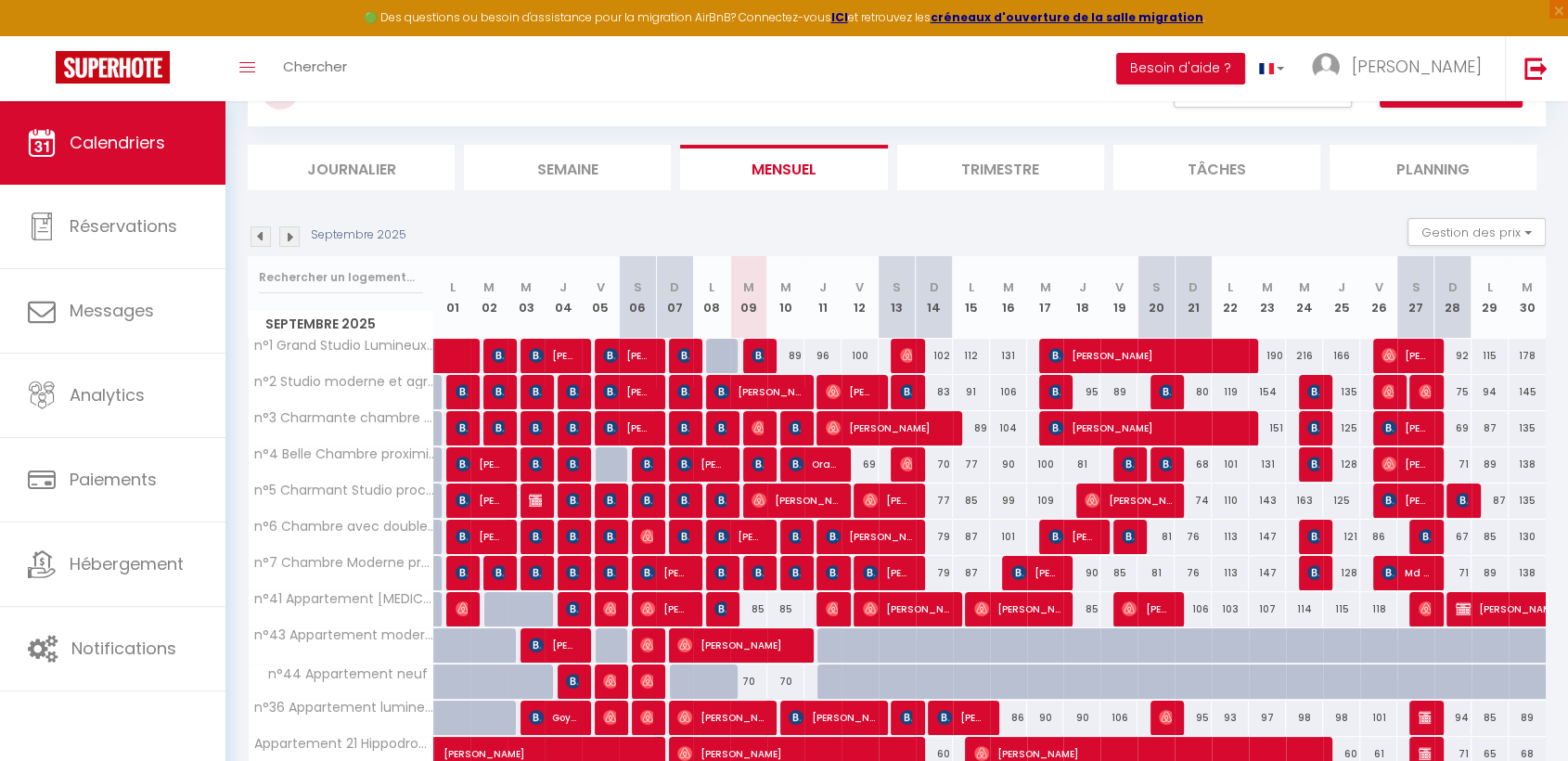
scroll to position [279, 0]
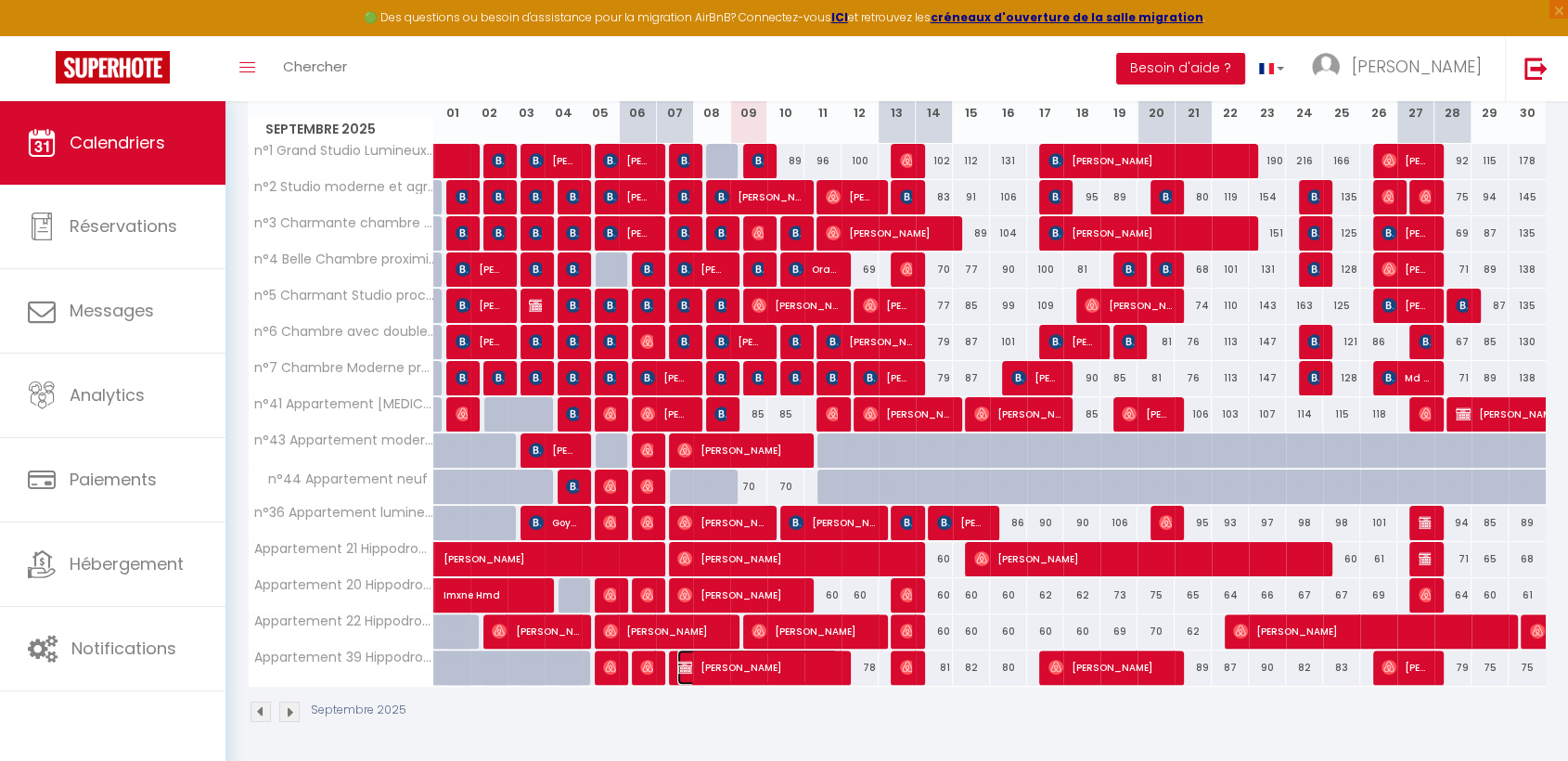
click at [770, 663] on span "[PERSON_NAME]" at bounding box center [757, 667] width 161 height 36
select select "OK"
select select "0"
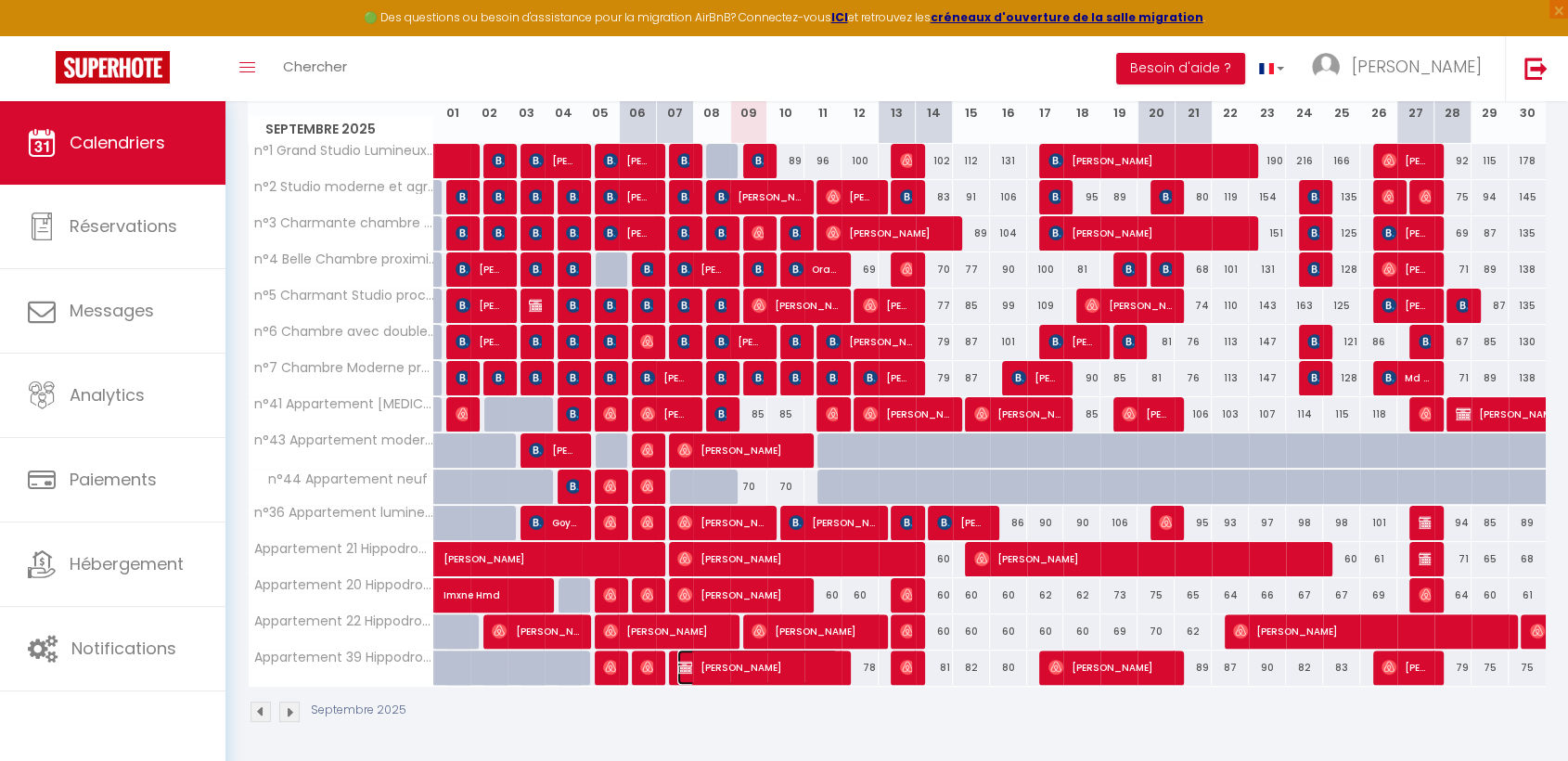
select select "1"
select select
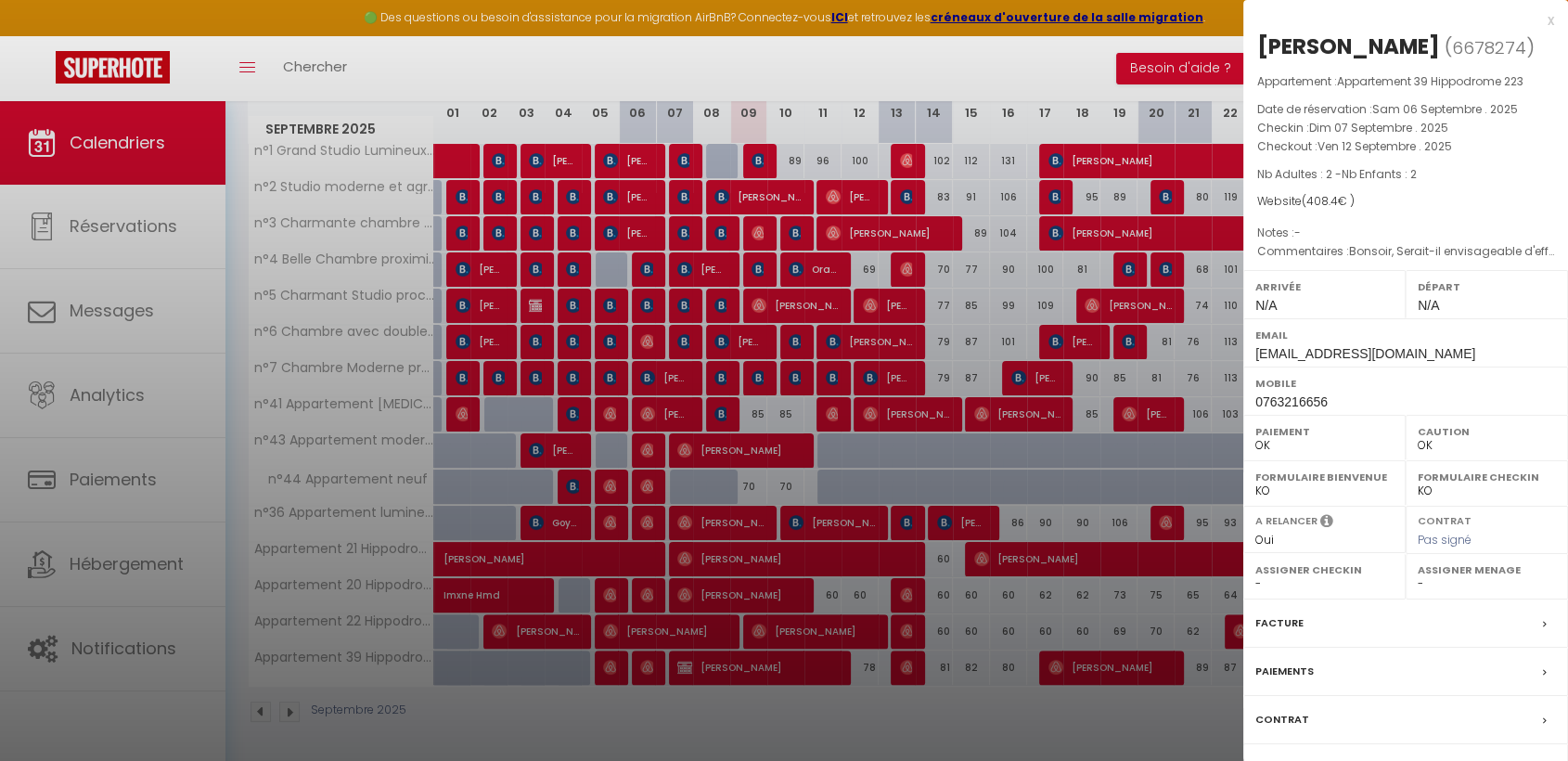
click at [1277, 616] on label "Facture" at bounding box center [1280, 623] width 48 height 19
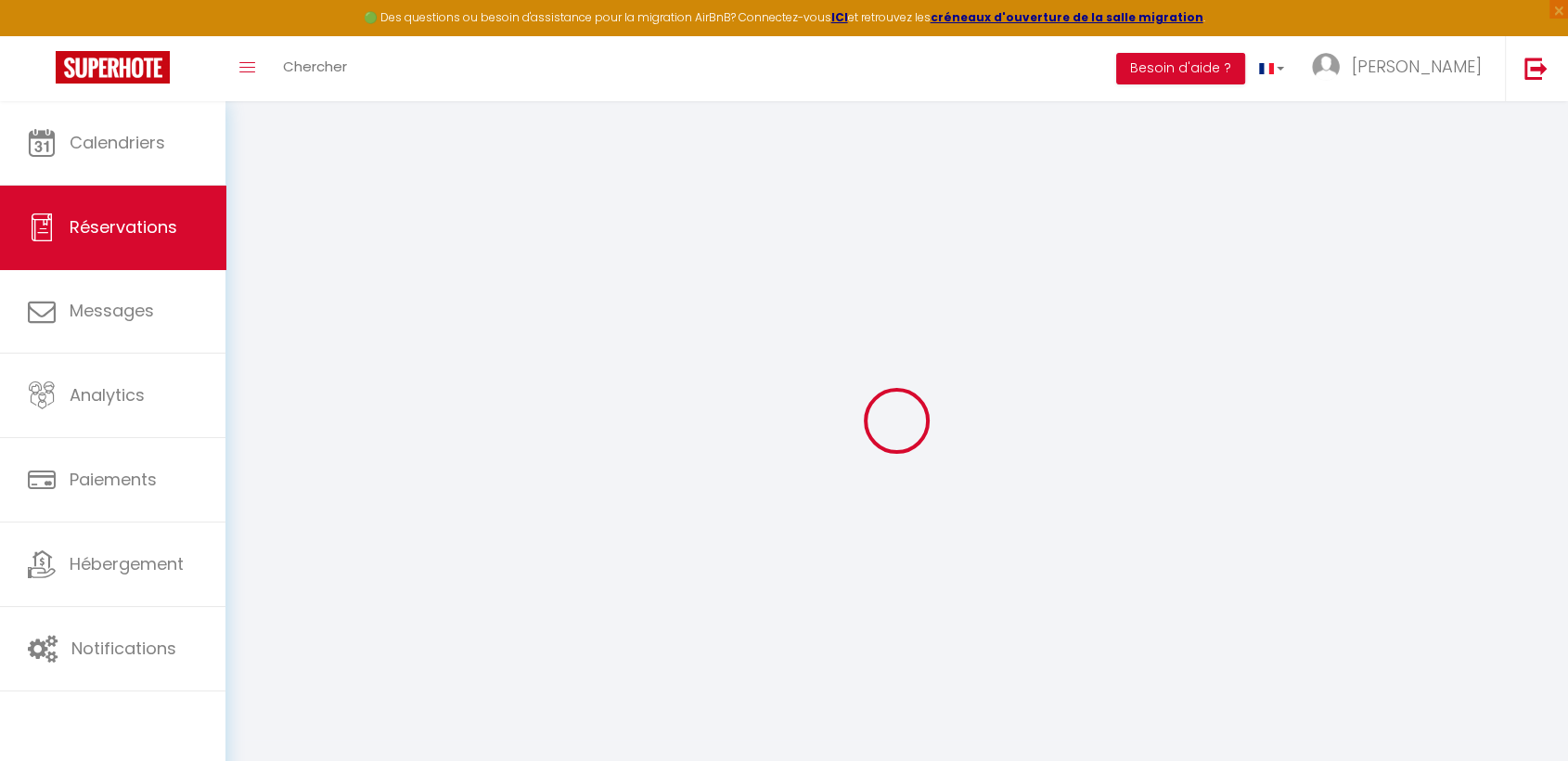
select select
checkbox input "false"
type textarea "Bonsoir, Serait-il envisageable d'effectuer le check in aux alentours de 13h00 …"
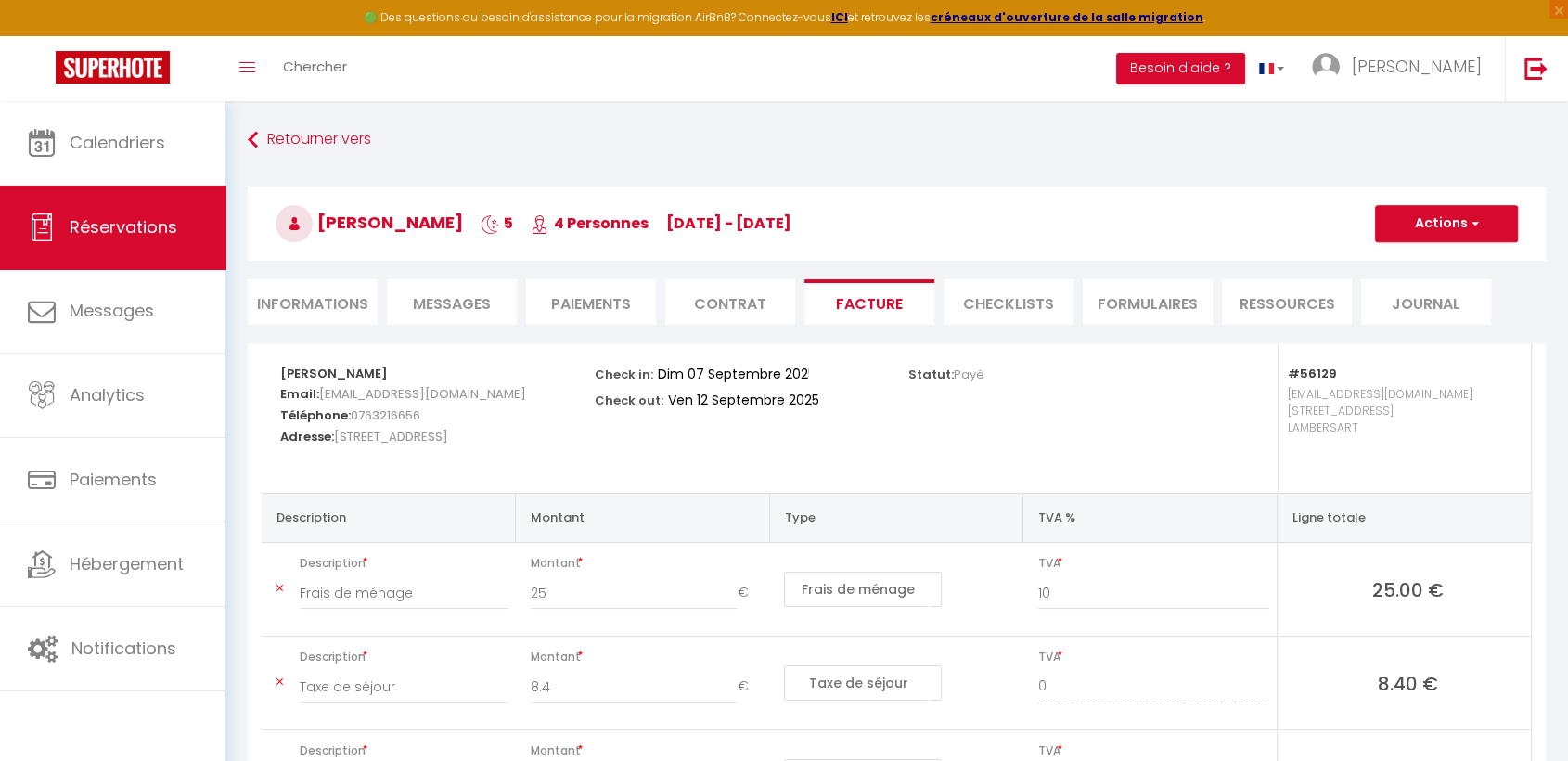
click at [443, 292] on li "Messages" at bounding box center [452, 302] width 130 height 45
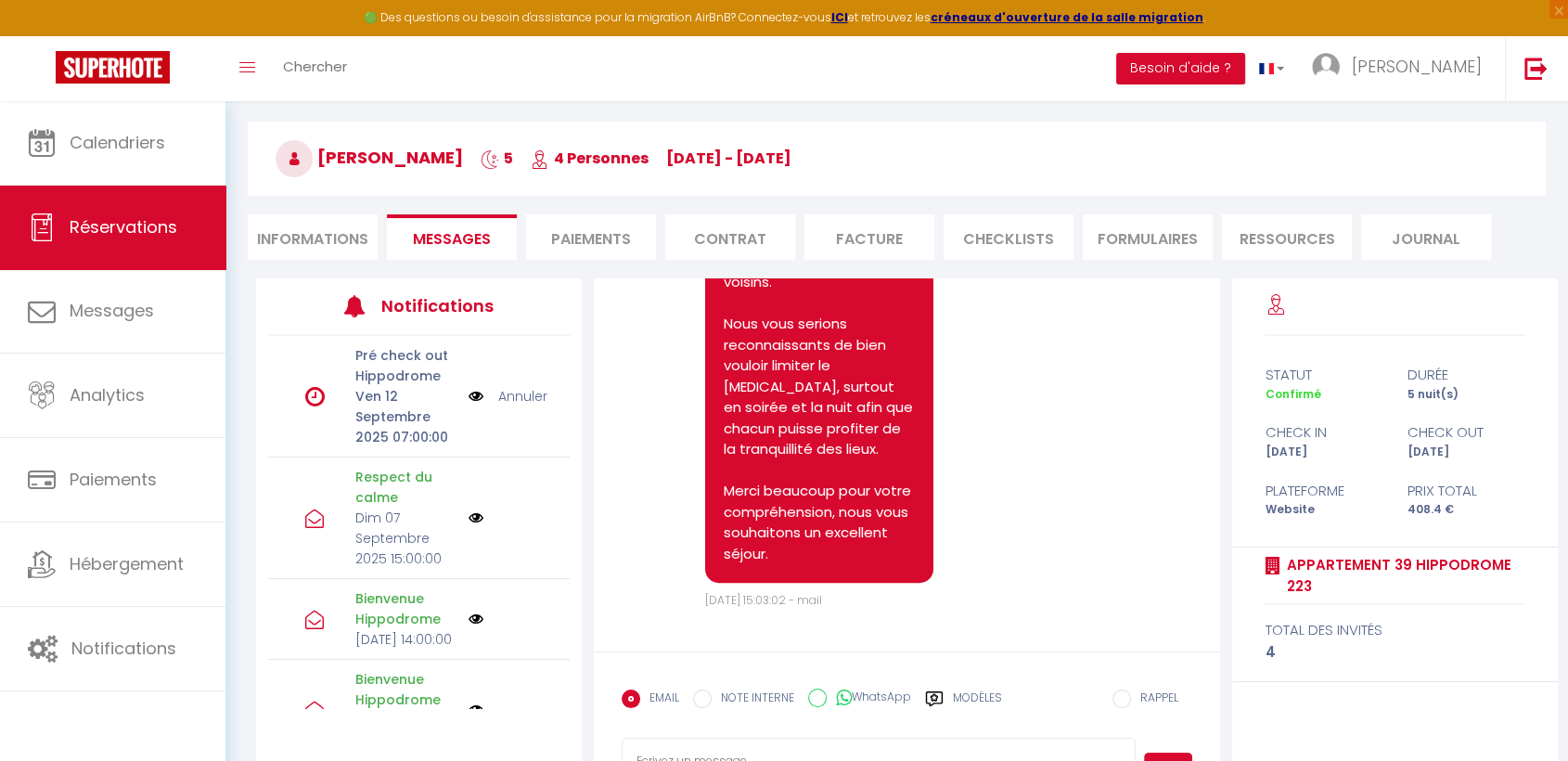
scroll to position [141, 0]
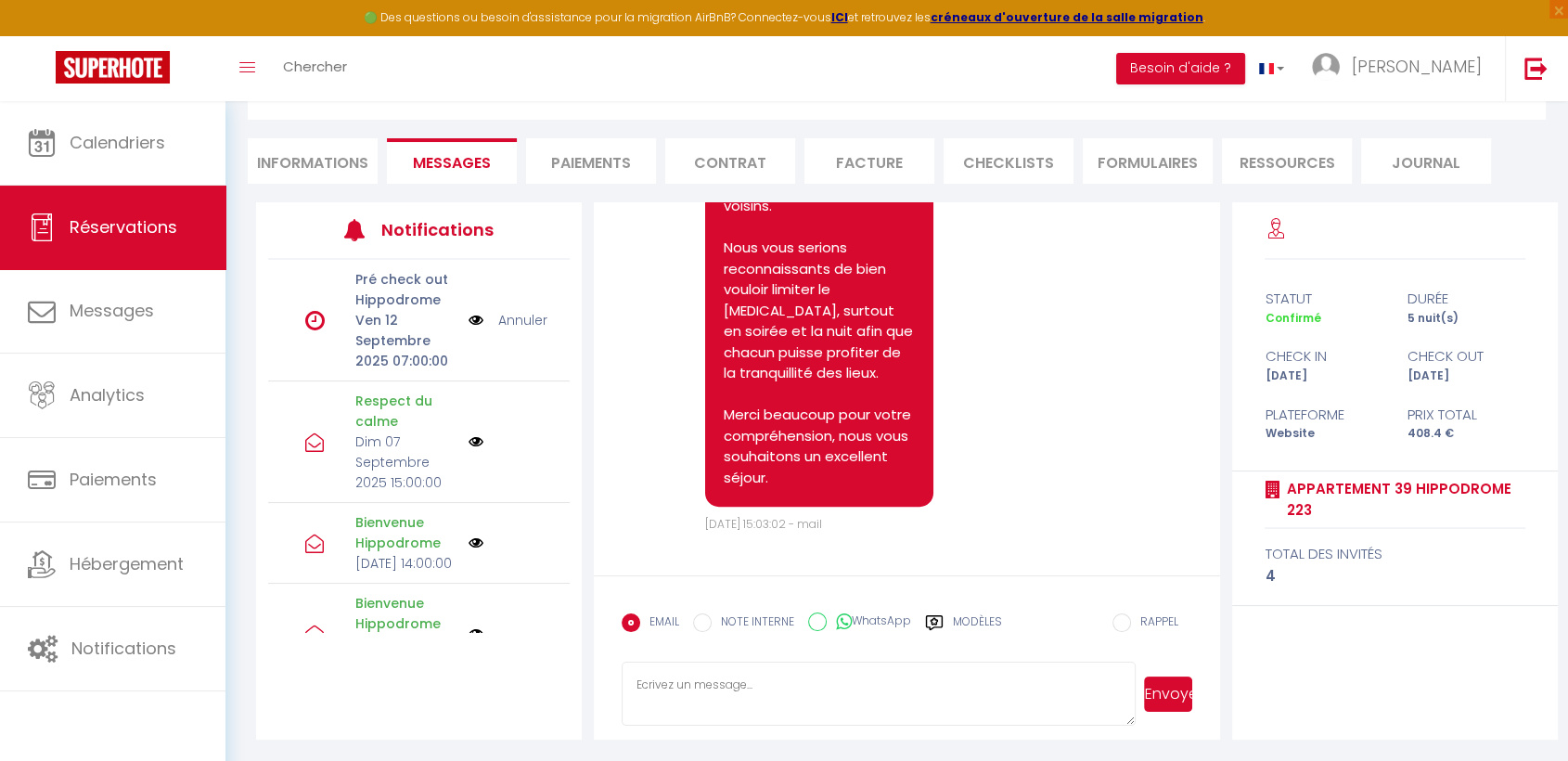
click at [802, 679] on textarea at bounding box center [879, 694] width 514 height 65
click at [965, 702] on textarea "Bonjour Samira, Je voulais savoir si tout se passait bien pour vous et si le fr…" at bounding box center [879, 694] width 514 height 65
click at [1052, 707] on textarea "Bonjour Samira, Je voulais savoir si tout se passait bien pour vous et si le fr…" at bounding box center [879, 694] width 514 height 65
type textarea "Bonjour [PERSON_NAME], Je voulais savoir si tout se passait bien pour vous et s…"
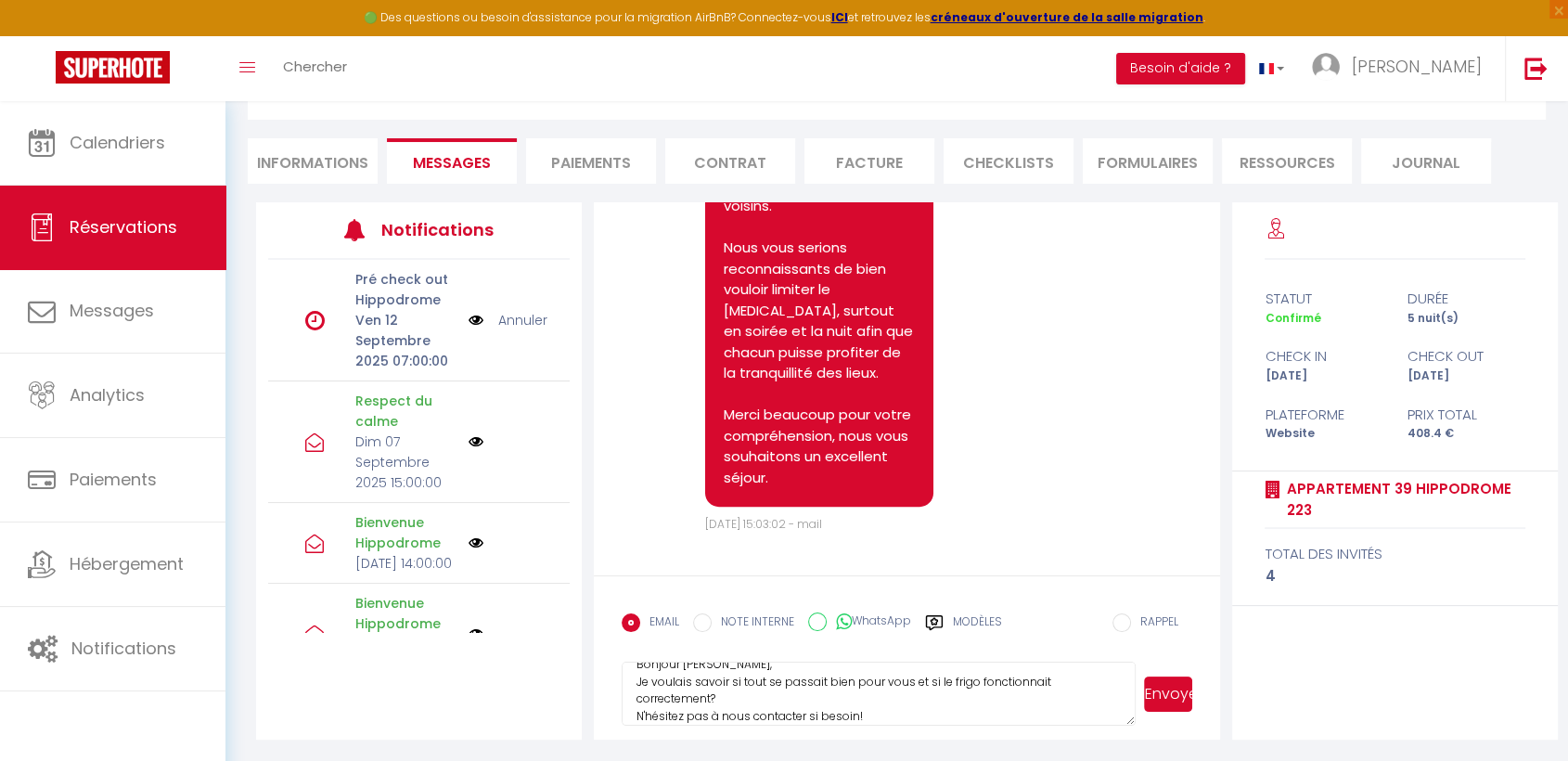
click at [1164, 697] on button "Envoyer" at bounding box center [1168, 694] width 48 height 36
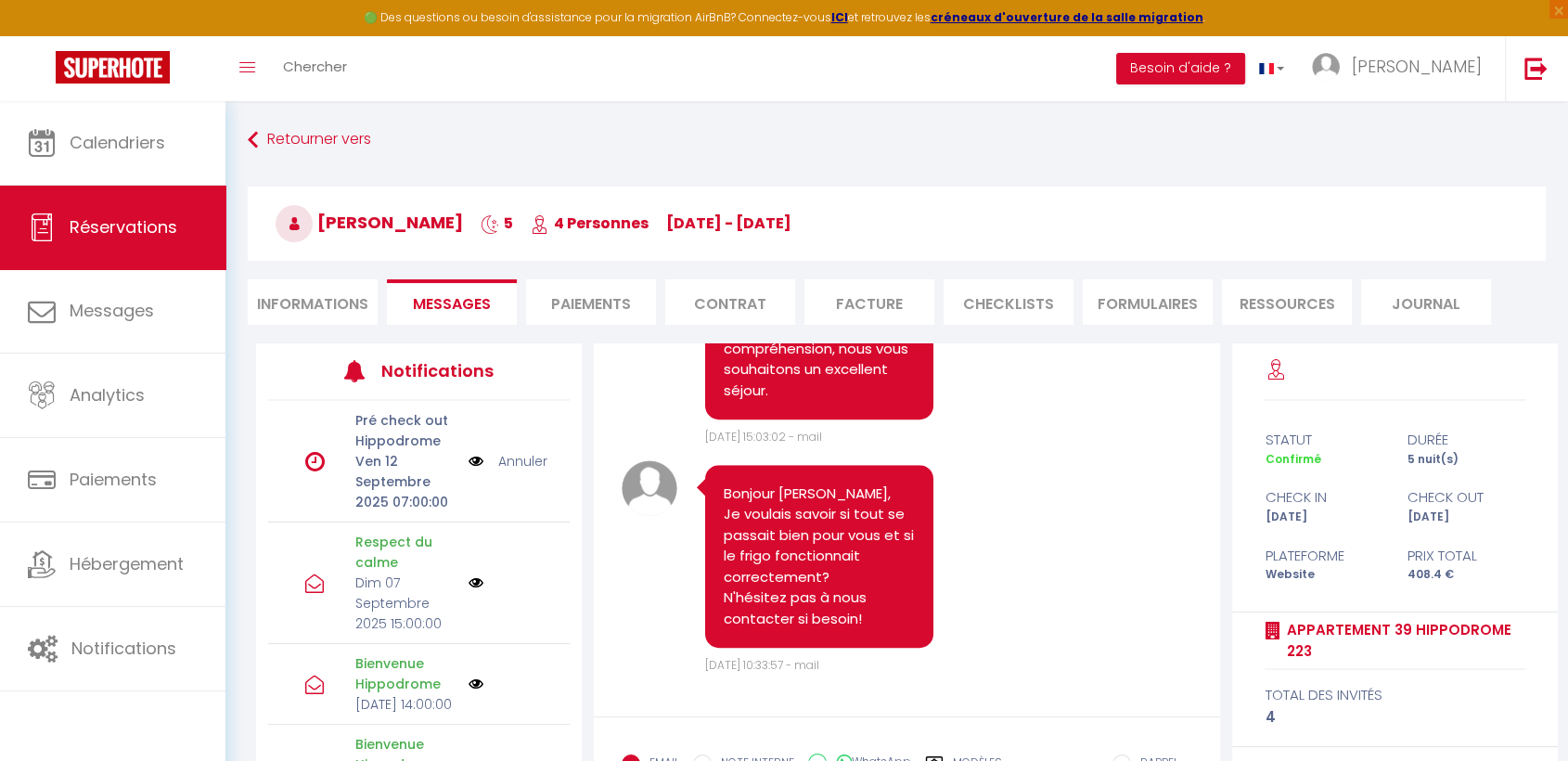
scroll to position [141, 0]
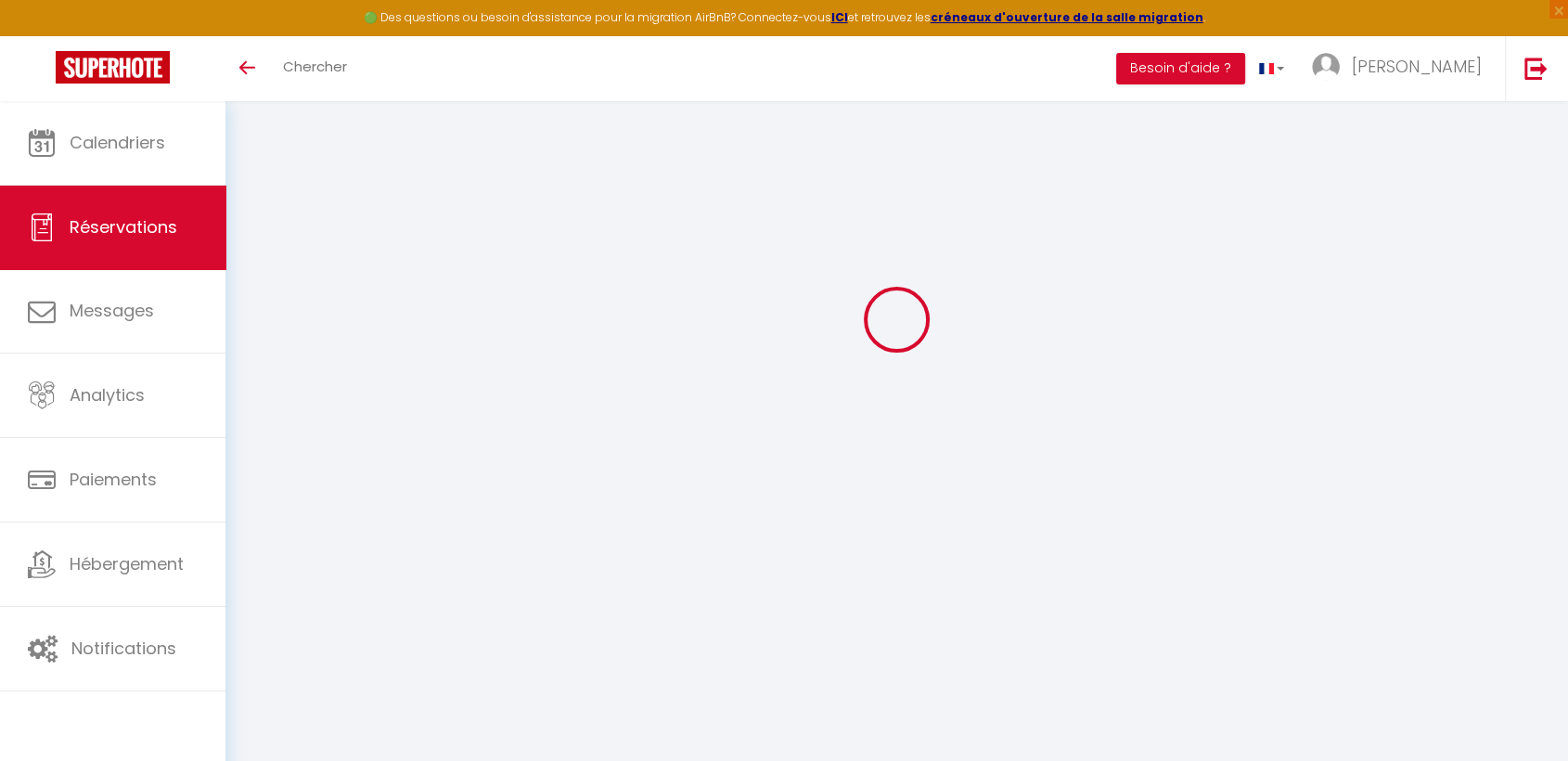
select select
checkbox input "false"
type textarea "Bonsoir, Serait-il envisageable d'effectuer le check in aux alentours de 13h00 …"
